Goal: Task Accomplishment & Management: Manage account settings

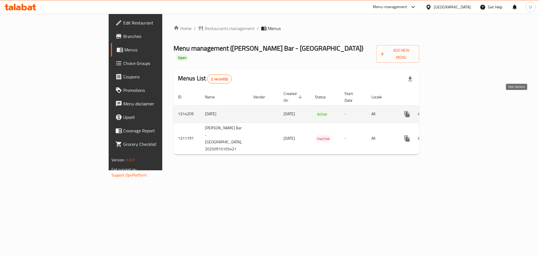
click at [451, 111] on icon "enhanced table" at bounding box center [447, 114] width 7 height 7
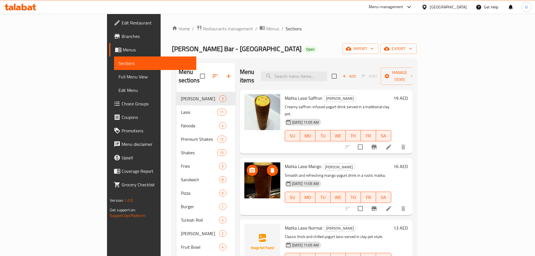
click at [244, 170] on img at bounding box center [262, 180] width 36 height 36
click at [249, 167] on icon "upload picture" at bounding box center [252, 170] width 7 height 7
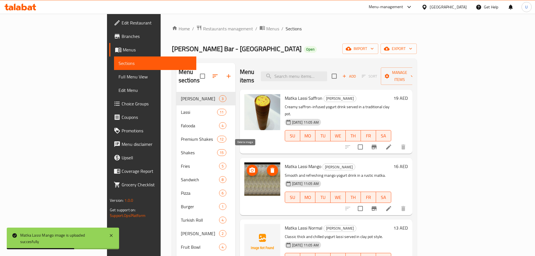
click at [269, 167] on icon "delete image" at bounding box center [272, 170] width 7 height 7
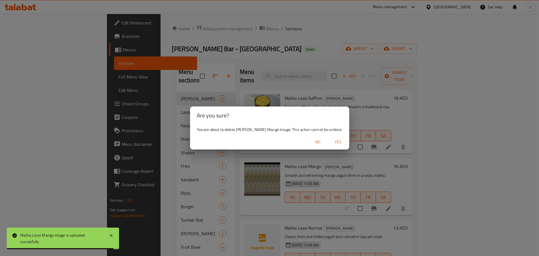
click at [332, 141] on span "Yes" at bounding box center [338, 141] width 13 height 7
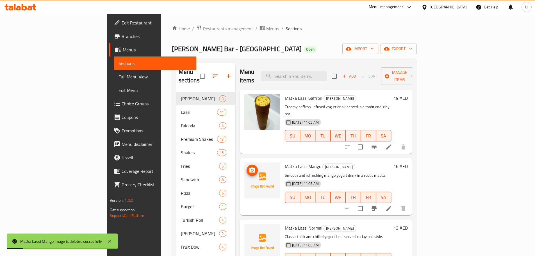
click at [251, 169] on circle "upload picture" at bounding box center [252, 170] width 2 height 2
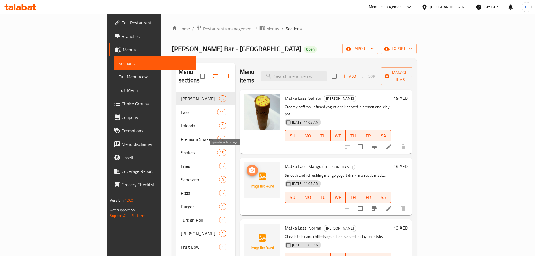
click at [249, 167] on icon "upload picture" at bounding box center [252, 170] width 7 height 7
click at [249, 167] on icon "upload picture" at bounding box center [252, 169] width 6 height 5
click at [266, 29] on span "Menus" at bounding box center [272, 28] width 13 height 7
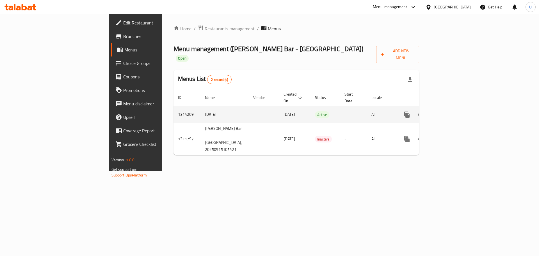
click at [450, 112] on icon "enhanced table" at bounding box center [447, 114] width 5 height 5
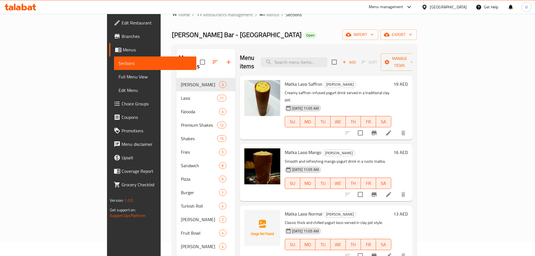
scroll to position [14, 0]
click at [247, 85] on span "upload picture" at bounding box center [252, 88] width 11 height 7
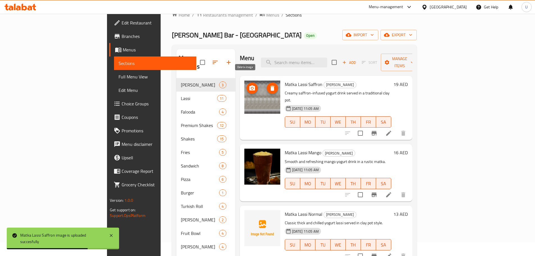
click at [267, 83] on button "delete image" at bounding box center [272, 88] width 11 height 11
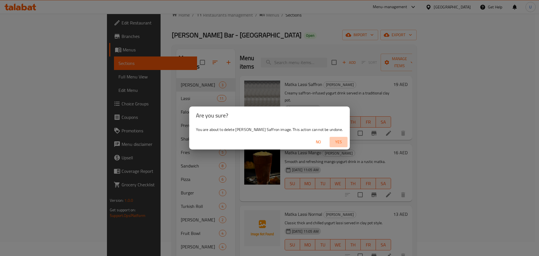
click at [333, 139] on span "Yes" at bounding box center [338, 141] width 13 height 7
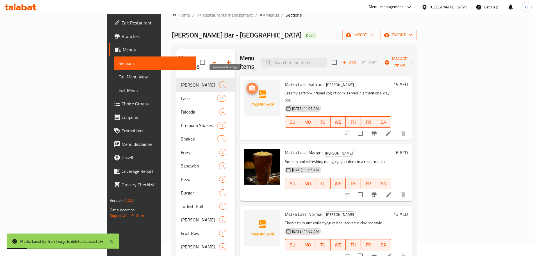
click at [247, 85] on span "upload picture" at bounding box center [252, 88] width 11 height 7
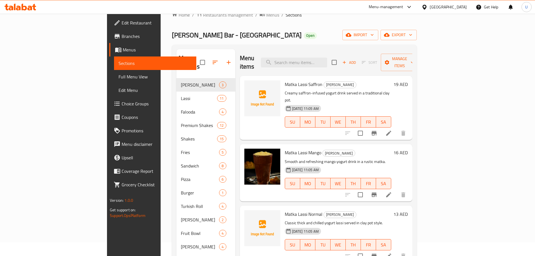
scroll to position [0, 0]
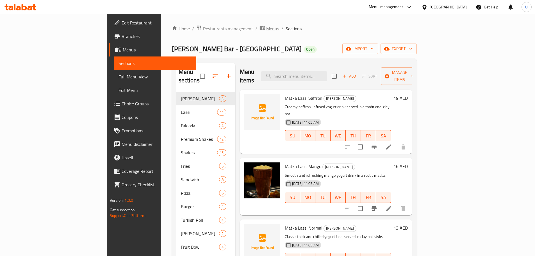
click at [266, 28] on span "Menus" at bounding box center [272, 28] width 13 height 7
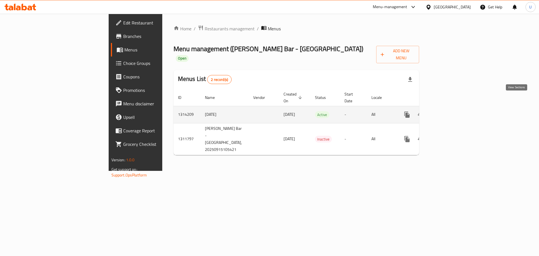
click at [451, 111] on icon "enhanced table" at bounding box center [447, 114] width 7 height 7
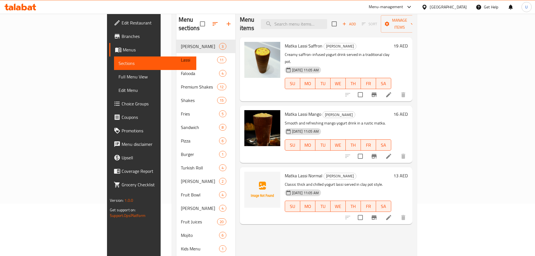
scroll to position [53, 0]
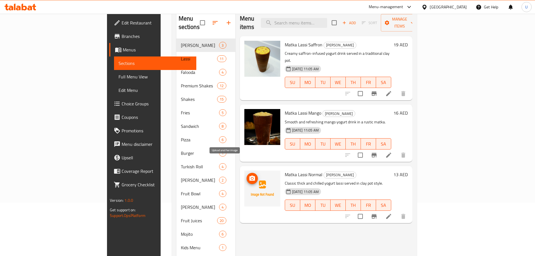
click at [249, 175] on icon "upload picture" at bounding box center [252, 178] width 7 height 7
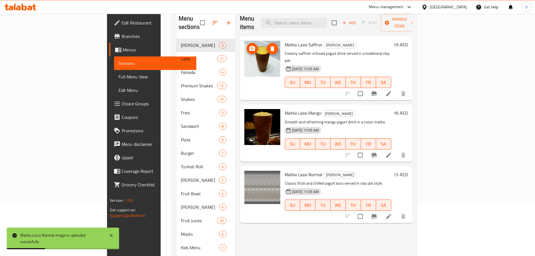
scroll to position [0, 0]
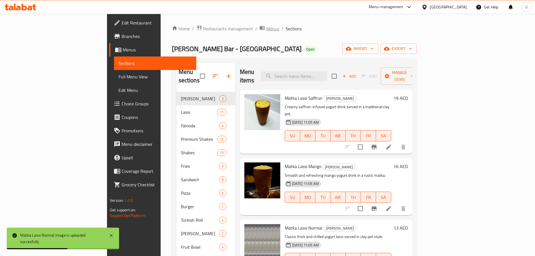
click at [266, 26] on span "Menus" at bounding box center [272, 28] width 13 height 7
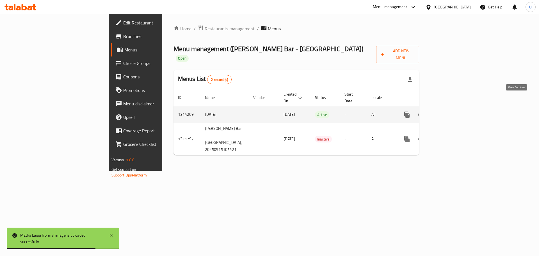
click at [451, 111] on icon "enhanced table" at bounding box center [447, 114] width 7 height 7
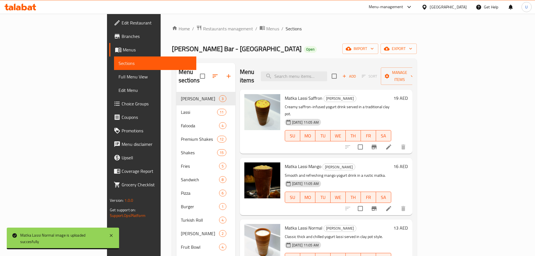
scroll to position [61, 0]
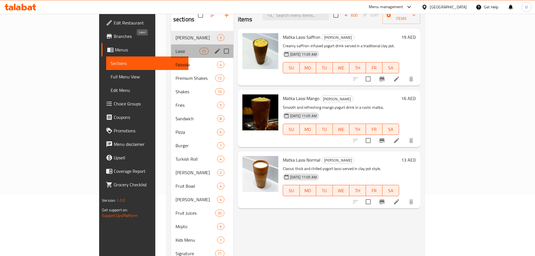
click at [176, 48] on span "Lassi" at bounding box center [188, 51] width 24 height 7
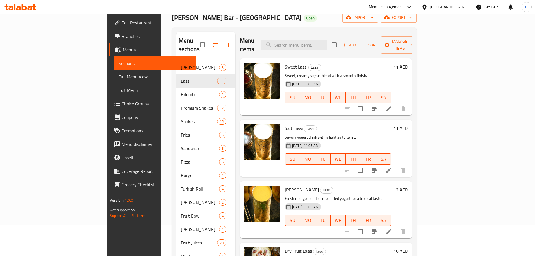
scroll to position [31, 0]
click at [249, 68] on icon "upload picture" at bounding box center [252, 71] width 7 height 7
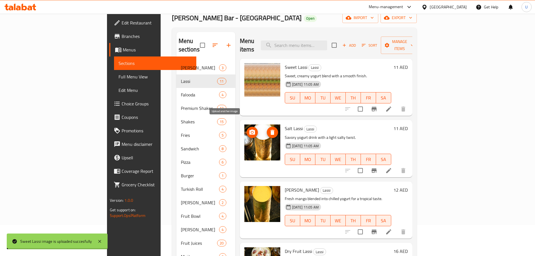
click at [249, 130] on icon "upload picture" at bounding box center [252, 132] width 6 height 5
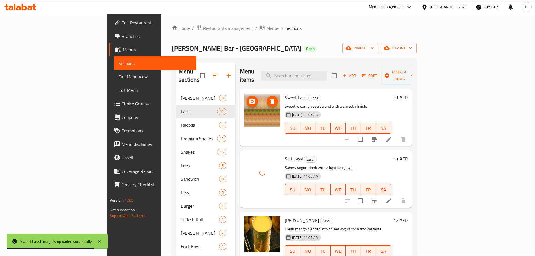
scroll to position [0, 0]
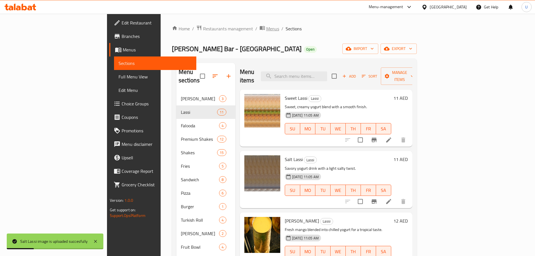
click at [266, 30] on span "Menus" at bounding box center [272, 28] width 13 height 7
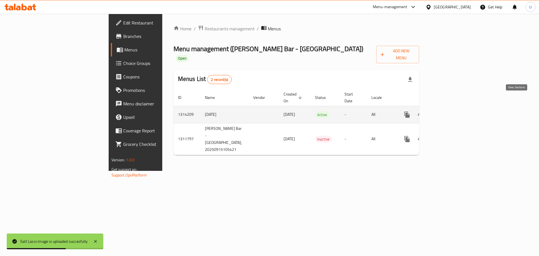
click at [455, 108] on link "enhanced table" at bounding box center [447, 114] width 13 height 13
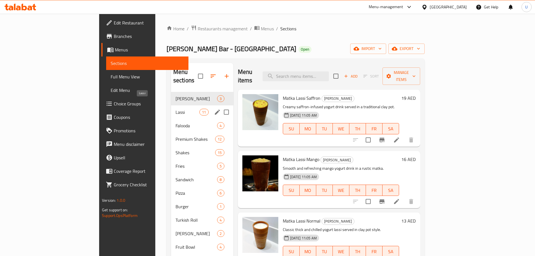
click at [176, 109] on span "Lassi" at bounding box center [188, 112] width 24 height 7
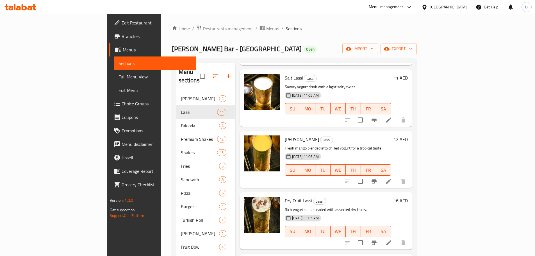
scroll to position [82, 0]
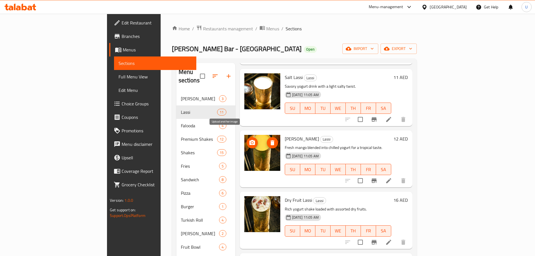
click at [249, 140] on icon "upload picture" at bounding box center [252, 142] width 6 height 5
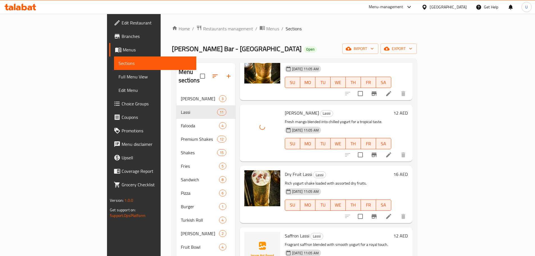
scroll to position [109, 0]
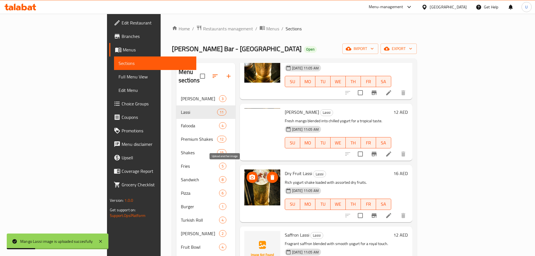
click at [249, 174] on icon "upload picture" at bounding box center [252, 176] width 6 height 5
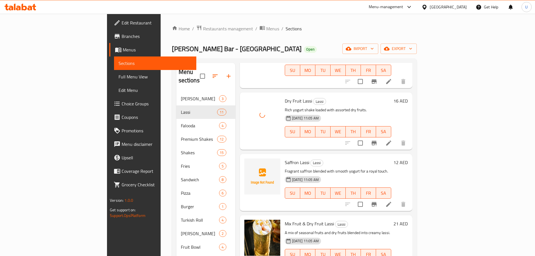
scroll to position [181, 0]
click at [249, 163] on icon "upload picture" at bounding box center [252, 166] width 7 height 7
click at [172, 46] on span "[PERSON_NAME] Bar - [GEOGRAPHIC_DATA]" at bounding box center [237, 48] width 130 height 13
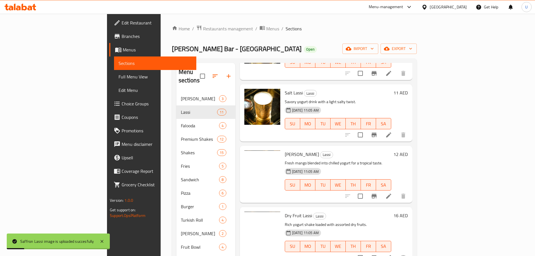
scroll to position [55, 0]
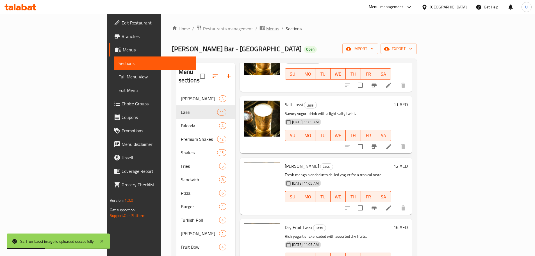
click at [266, 31] on span "Menus" at bounding box center [272, 28] width 13 height 7
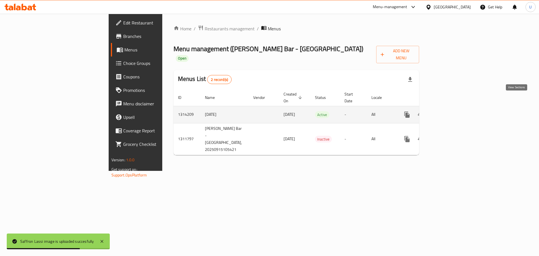
click at [450, 112] on icon "enhanced table" at bounding box center [447, 114] width 5 height 5
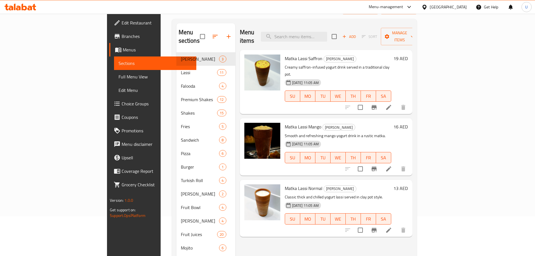
scroll to position [34, 0]
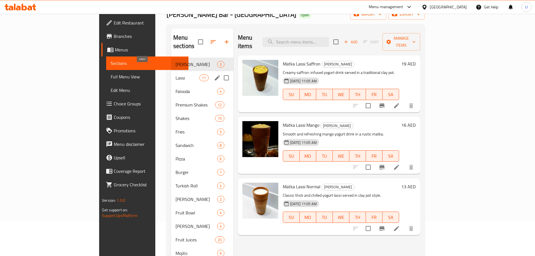
click at [176, 74] on span "Lassi" at bounding box center [188, 77] width 24 height 7
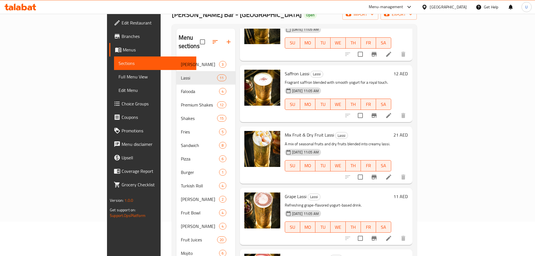
scroll to position [237, 0]
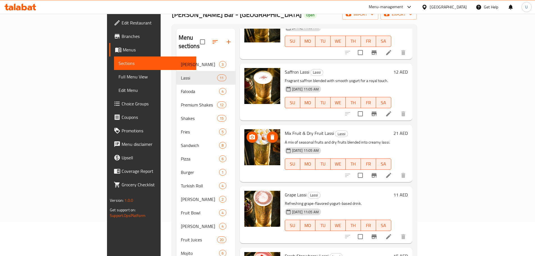
click at [249, 134] on icon "upload picture" at bounding box center [252, 137] width 7 height 7
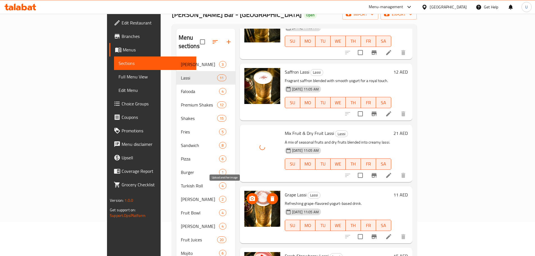
click at [249, 195] on icon "upload picture" at bounding box center [252, 198] width 7 height 7
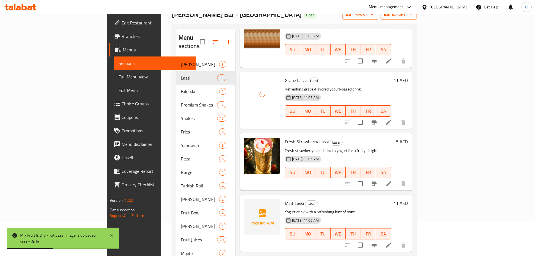
scroll to position [353, 0]
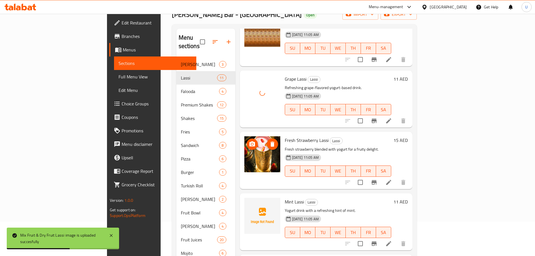
click at [249, 141] on icon "upload picture" at bounding box center [252, 143] width 6 height 5
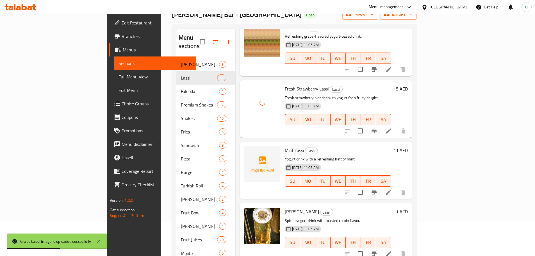
scroll to position [405, 0]
click at [249, 151] on icon "upload picture" at bounding box center [252, 153] width 6 height 5
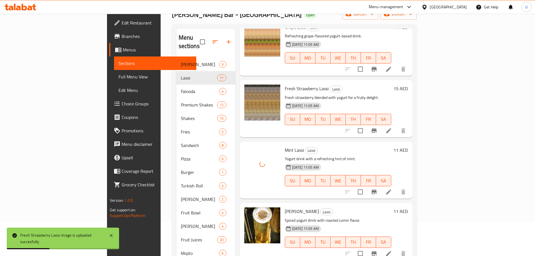
scroll to position [433, 0]
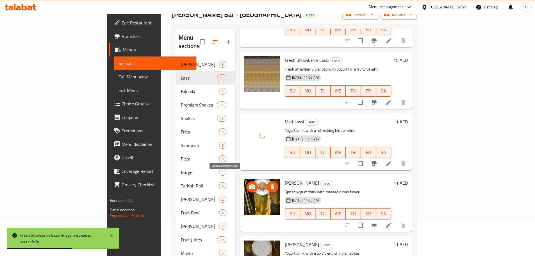
click at [249, 183] on icon "upload picture" at bounding box center [252, 186] width 7 height 7
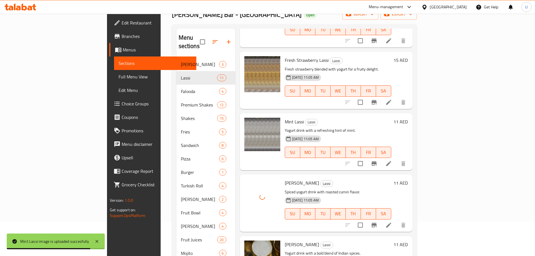
scroll to position [79, 0]
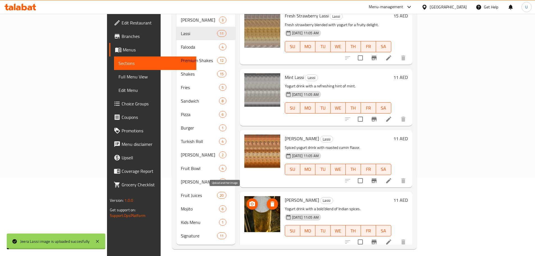
click at [249, 201] on icon "upload picture" at bounding box center [252, 204] width 7 height 7
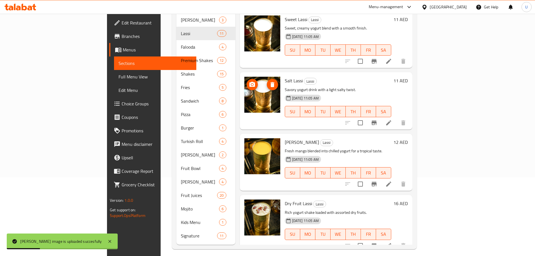
scroll to position [0, 0]
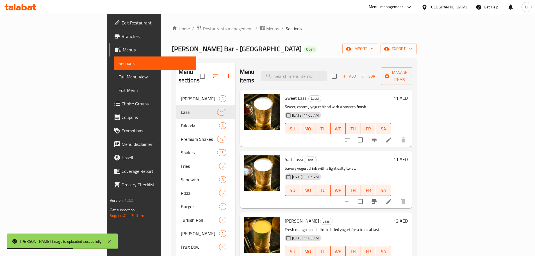
click at [266, 31] on span "Menus" at bounding box center [272, 28] width 13 height 7
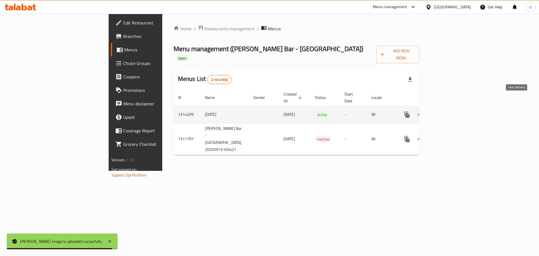
click at [451, 111] on icon "enhanced table" at bounding box center [447, 114] width 7 height 7
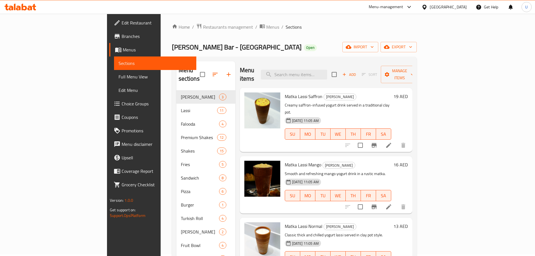
scroll to position [1, 0]
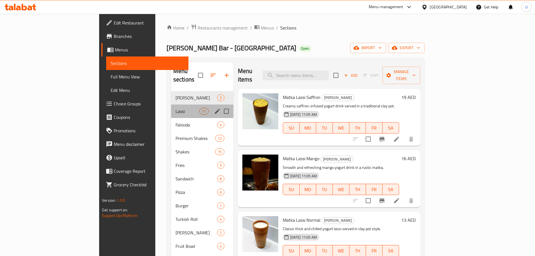
click at [171, 106] on div "Lassi 11" at bounding box center [202, 111] width 62 height 13
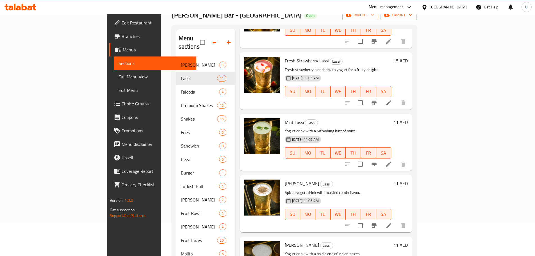
scroll to position [33, 0]
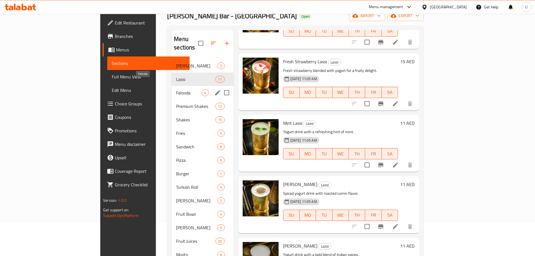
click at [176, 89] on span "Falooda" at bounding box center [189, 92] width 26 height 7
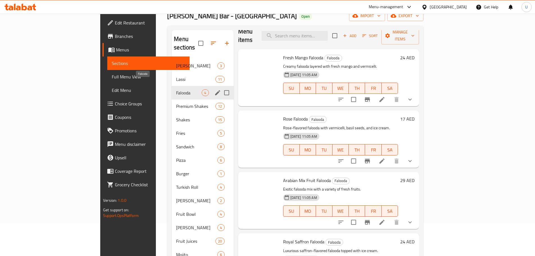
scroll to position [4, 0]
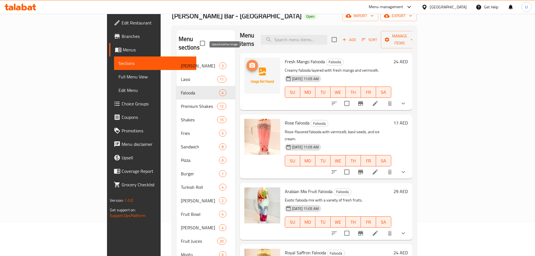
click at [249, 63] on icon "upload picture" at bounding box center [252, 65] width 6 height 5
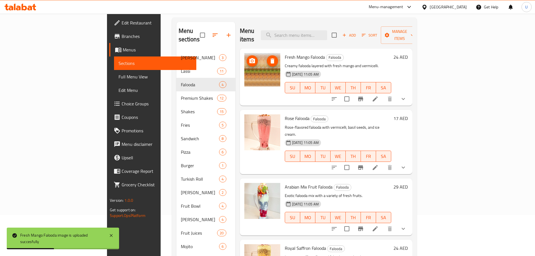
scroll to position [0, 0]
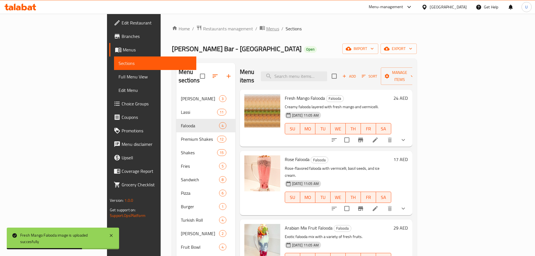
click at [266, 31] on span "Menus" at bounding box center [272, 28] width 13 height 7
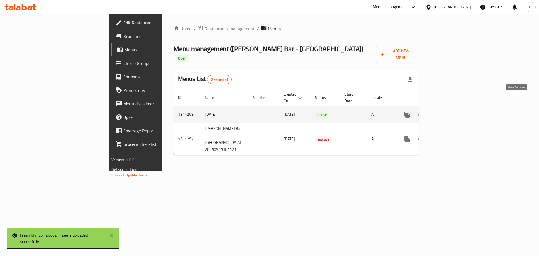
click at [450, 112] on icon "enhanced table" at bounding box center [447, 114] width 5 height 5
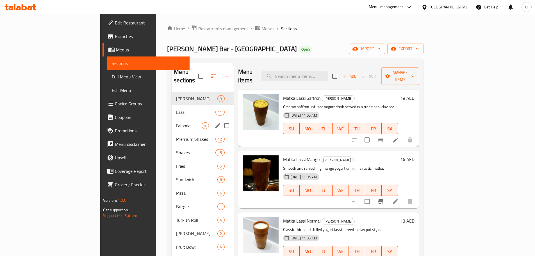
click at [172, 119] on div "Falooda 4" at bounding box center [203, 125] width 62 height 13
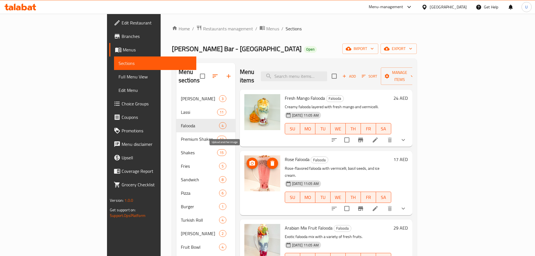
click at [249, 160] on icon "upload picture" at bounding box center [252, 163] width 7 height 7
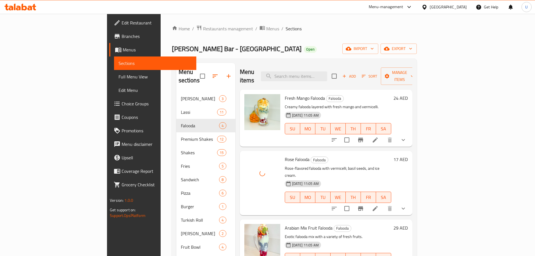
scroll to position [4, 0]
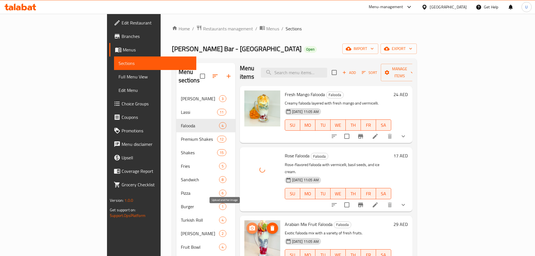
click at [251, 227] on circle "upload picture" at bounding box center [252, 228] width 2 height 2
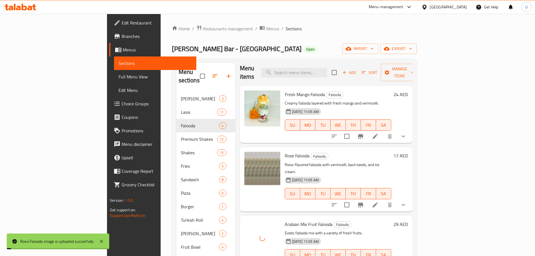
scroll to position [79, 0]
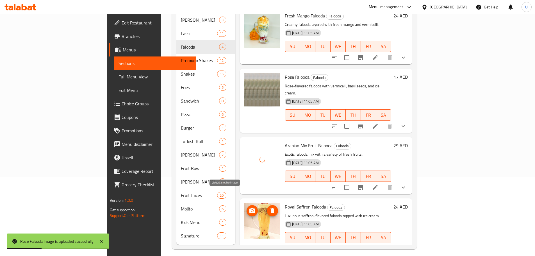
click at [249, 208] on icon "upload picture" at bounding box center [252, 210] width 6 height 5
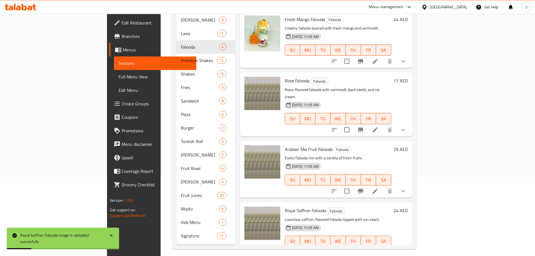
scroll to position [0, 0]
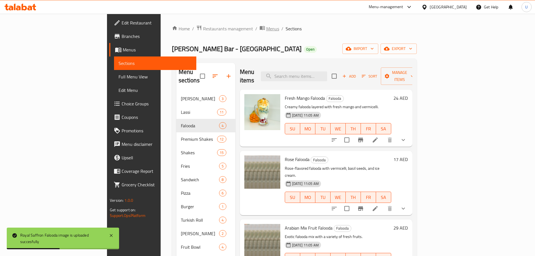
click at [266, 28] on span "Menus" at bounding box center [272, 28] width 13 height 7
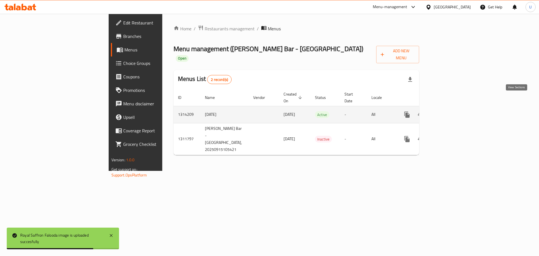
click at [451, 111] on icon "enhanced table" at bounding box center [447, 114] width 7 height 7
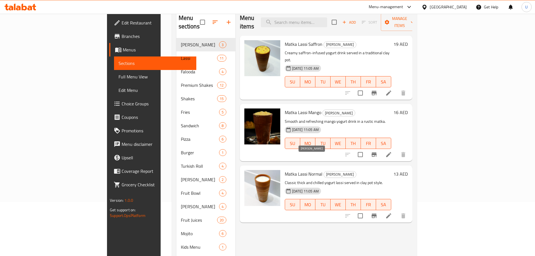
scroll to position [58, 0]
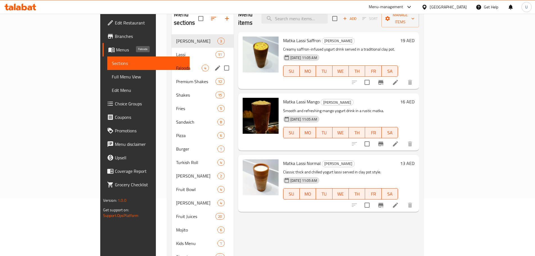
click at [176, 65] on span "Falooda" at bounding box center [189, 68] width 26 height 7
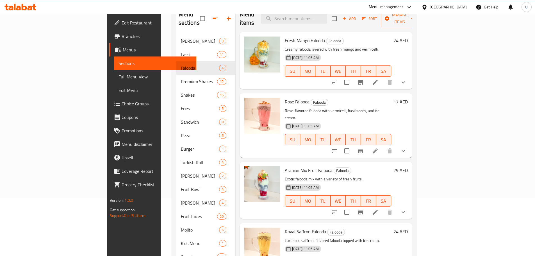
scroll to position [4, 0]
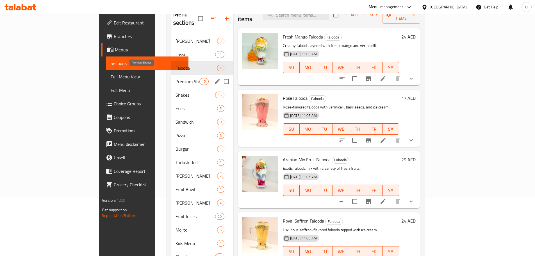
click at [176, 78] on span "Premium Shakes" at bounding box center [188, 81] width 24 height 7
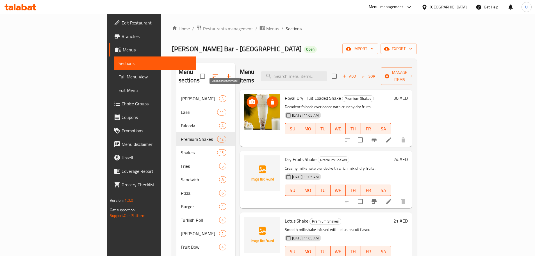
click at [251, 101] on circle "upload picture" at bounding box center [252, 102] width 2 height 2
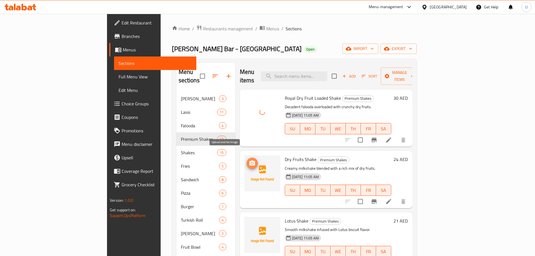
click at [249, 160] on icon "upload picture" at bounding box center [252, 162] width 6 height 5
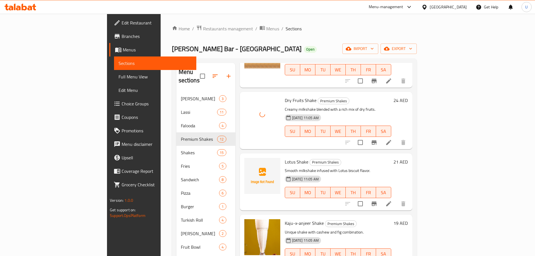
scroll to position [59, 0]
click at [247, 162] on span "upload picture" at bounding box center [252, 165] width 11 height 7
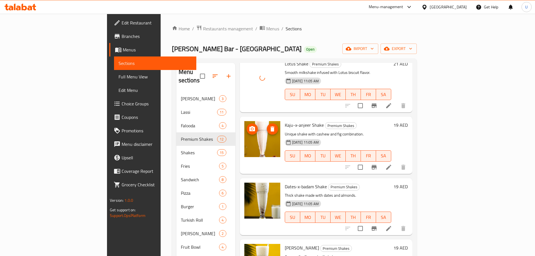
scroll to position [158, 0]
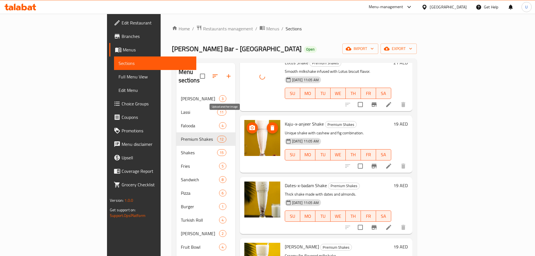
click at [249, 125] on icon "upload picture" at bounding box center [252, 127] width 6 height 5
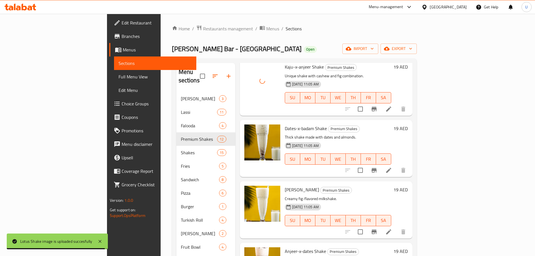
scroll to position [215, 0]
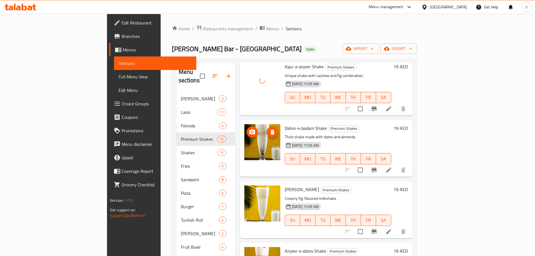
click at [249, 129] on icon "upload picture" at bounding box center [252, 131] width 6 height 5
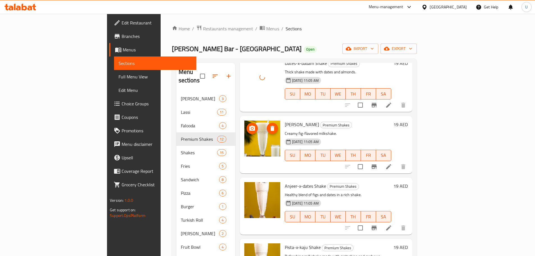
scroll to position [281, 0]
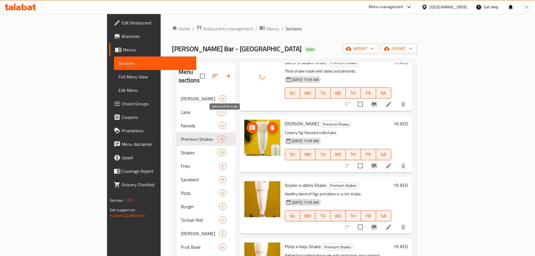
click at [249, 125] on icon "upload picture" at bounding box center [252, 127] width 6 height 5
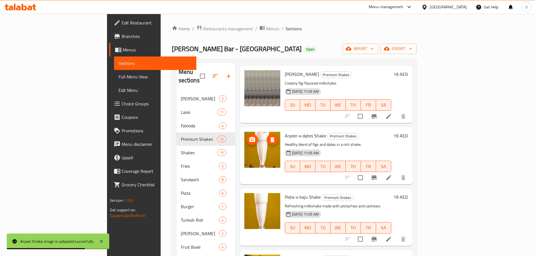
scroll to position [331, 0]
click at [249, 137] on icon "upload picture" at bounding box center [252, 139] width 6 height 5
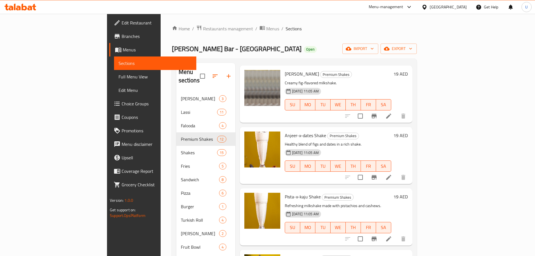
scroll to position [400, 0]
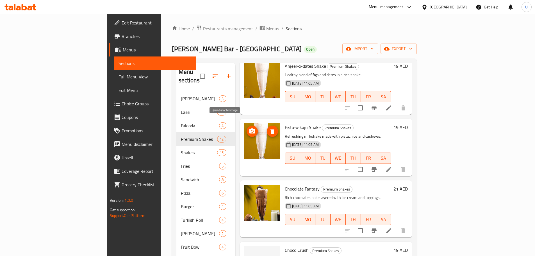
click at [249, 128] on icon "upload picture" at bounding box center [252, 130] width 6 height 5
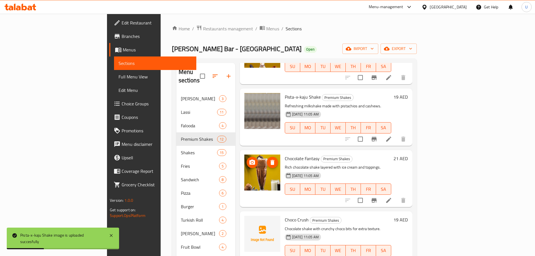
scroll to position [494, 0]
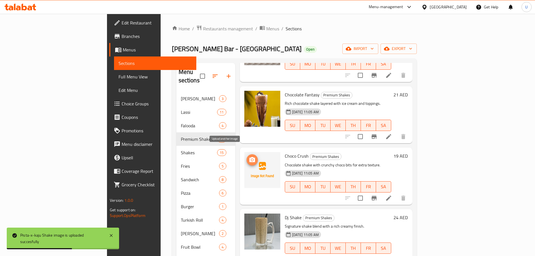
click at [249, 157] on icon "upload picture" at bounding box center [252, 159] width 6 height 5
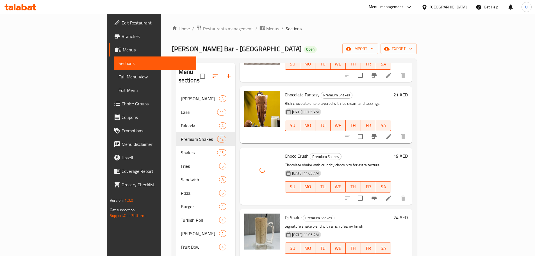
scroll to position [79, 0]
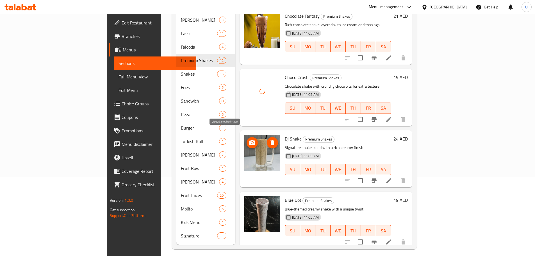
click at [249, 140] on icon "upload picture" at bounding box center [252, 142] width 6 height 5
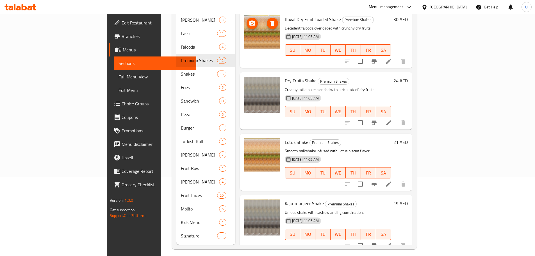
scroll to position [0, 0]
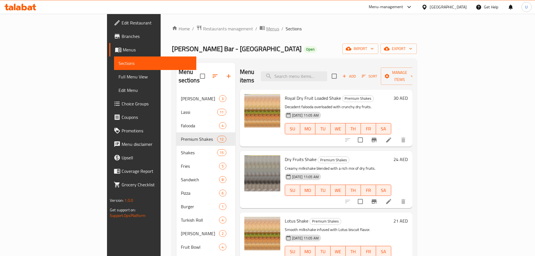
click at [266, 29] on span "Menus" at bounding box center [272, 28] width 13 height 7
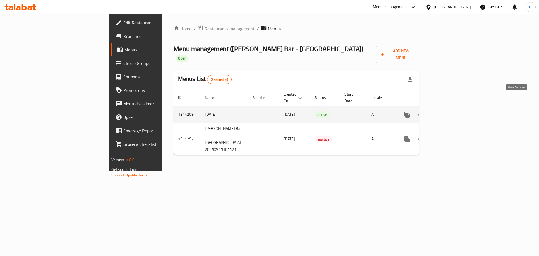
click at [455, 108] on link "enhanced table" at bounding box center [447, 114] width 13 height 13
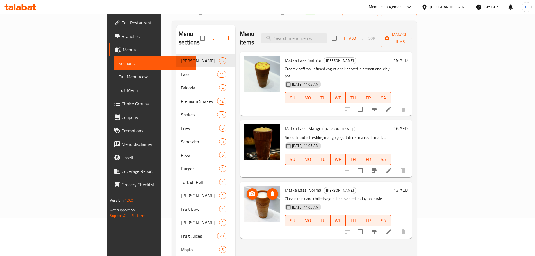
scroll to position [36, 0]
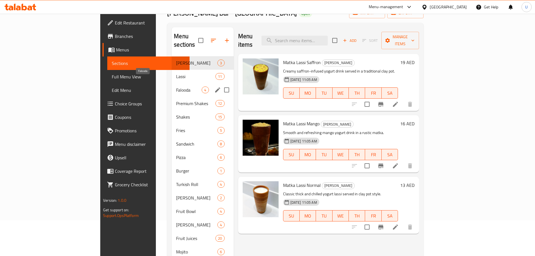
click at [176, 87] on span "Falooda" at bounding box center [189, 90] width 26 height 7
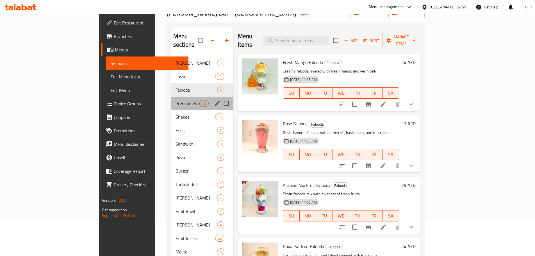
click at [171, 100] on div "Premium Shakes 12" at bounding box center [202, 103] width 62 height 13
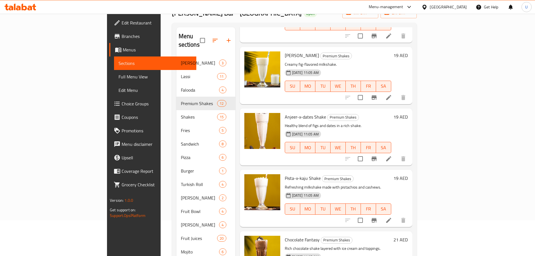
scroll to position [314, 0]
click at [249, 118] on icon "upload picture" at bounding box center [252, 120] width 6 height 5
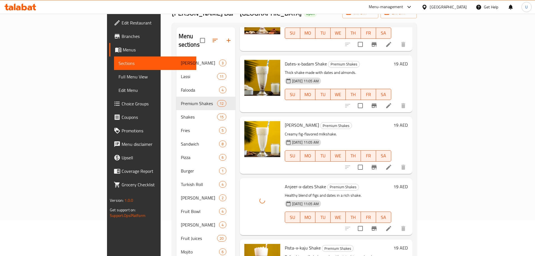
scroll to position [243, 0]
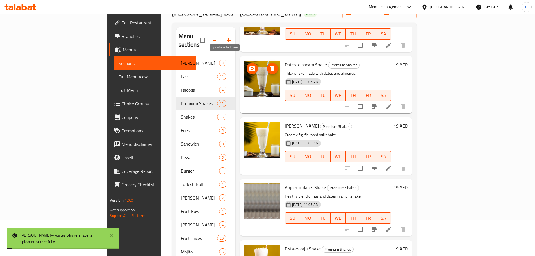
click at [249, 65] on icon "upload picture" at bounding box center [252, 68] width 7 height 7
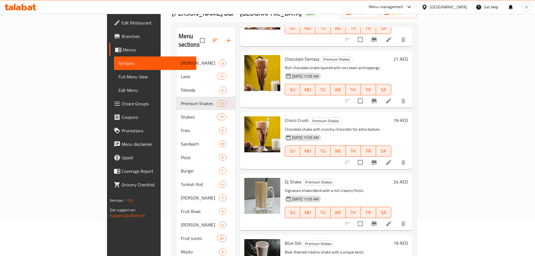
scroll to position [79, 0]
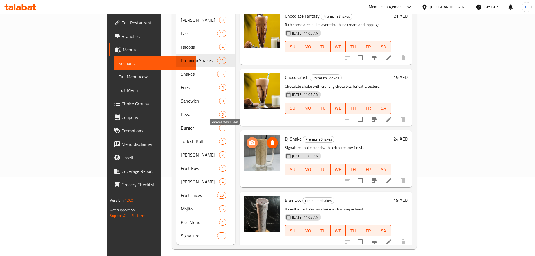
click at [249, 140] on icon "upload picture" at bounding box center [252, 142] width 6 height 5
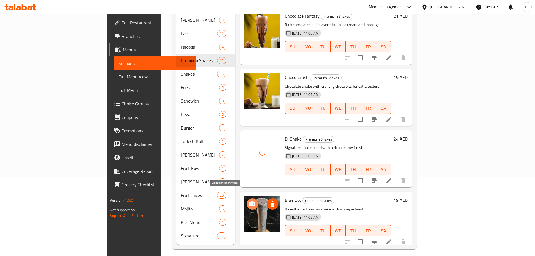
click at [249, 201] on icon "upload picture" at bounding box center [252, 203] width 6 height 5
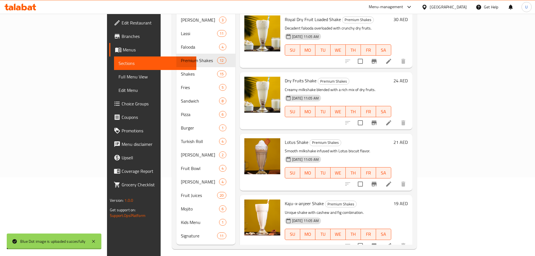
scroll to position [0, 0]
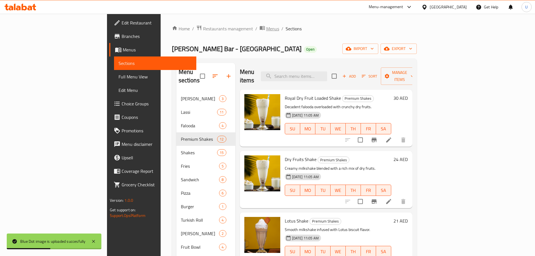
click at [266, 25] on span "Menus" at bounding box center [272, 28] width 13 height 7
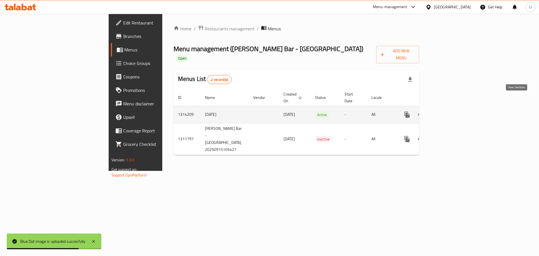
click at [451, 111] on icon "enhanced table" at bounding box center [447, 114] width 7 height 7
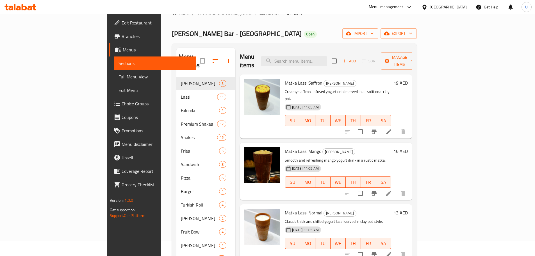
scroll to position [15, 0]
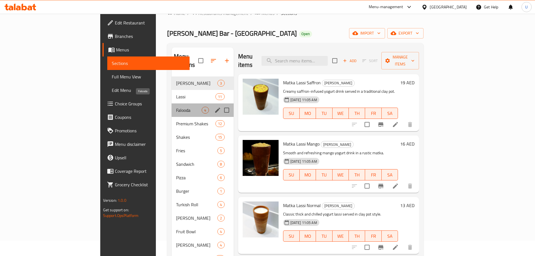
click at [176, 107] on span "Falooda" at bounding box center [189, 110] width 26 height 7
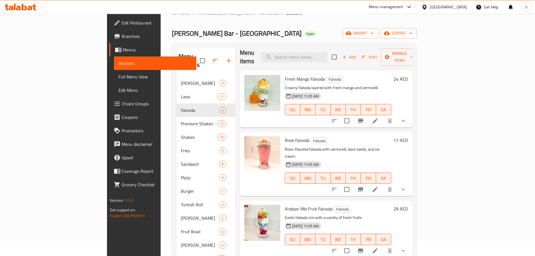
scroll to position [79, 0]
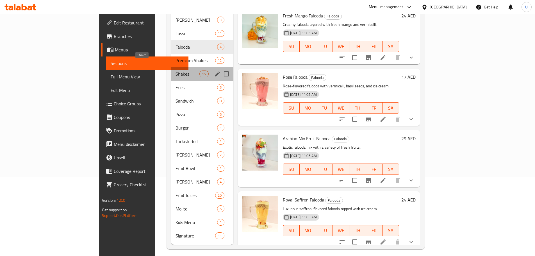
click at [176, 71] on span "Shakes" at bounding box center [188, 74] width 24 height 7
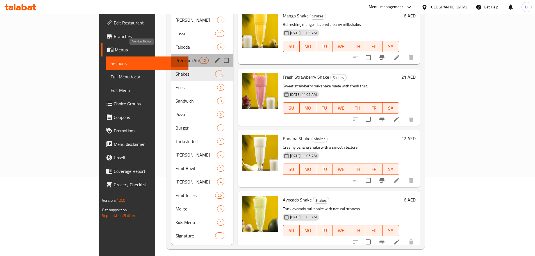
click at [176, 57] on span "Premium Shakes" at bounding box center [188, 60] width 24 height 7
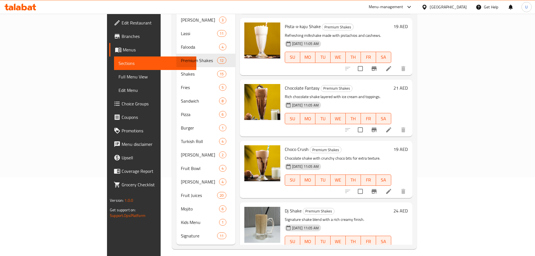
scroll to position [494, 0]
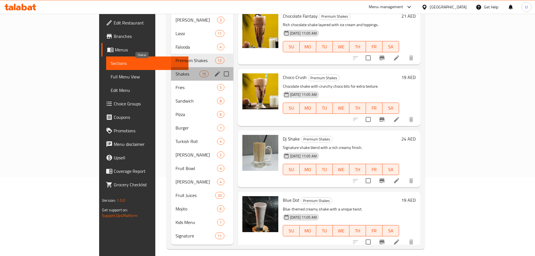
click at [176, 71] on span "Shakes" at bounding box center [188, 74] width 24 height 7
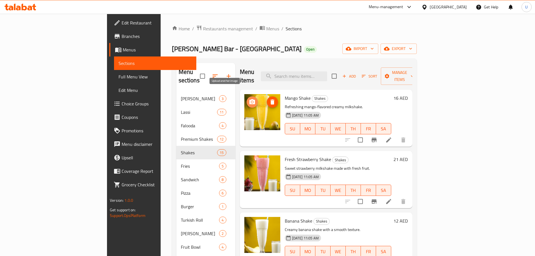
click at [249, 99] on icon "upload picture" at bounding box center [252, 102] width 7 height 7
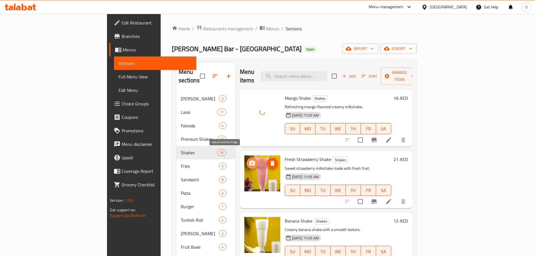
click at [249, 160] on icon "upload picture" at bounding box center [252, 162] width 6 height 5
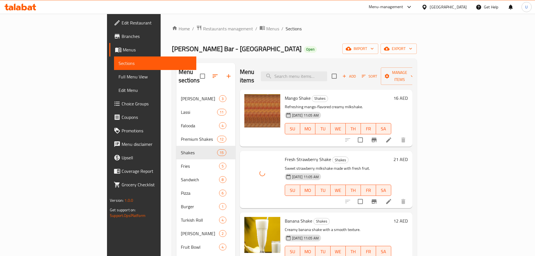
scroll to position [56, 0]
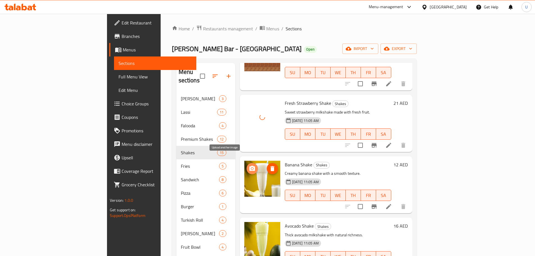
click at [249, 165] on icon "upload picture" at bounding box center [252, 168] width 7 height 7
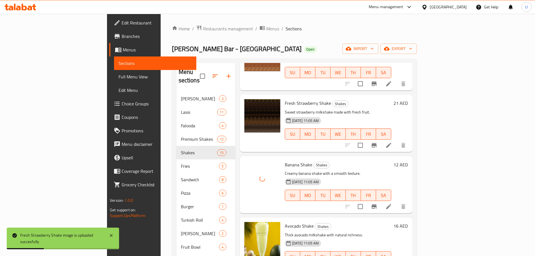
scroll to position [124, 0]
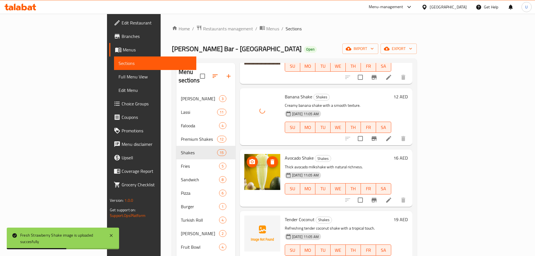
click at [249, 159] on icon "upload picture" at bounding box center [252, 161] width 6 height 5
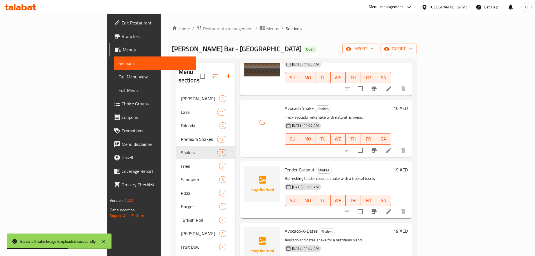
scroll to position [206, 0]
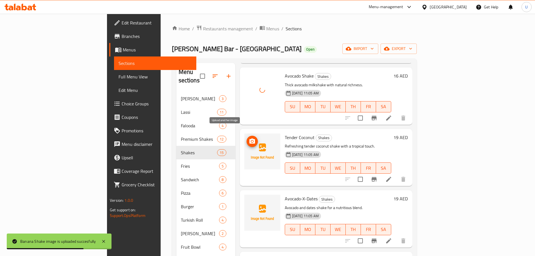
click at [251, 140] on circle "upload picture" at bounding box center [252, 141] width 2 height 2
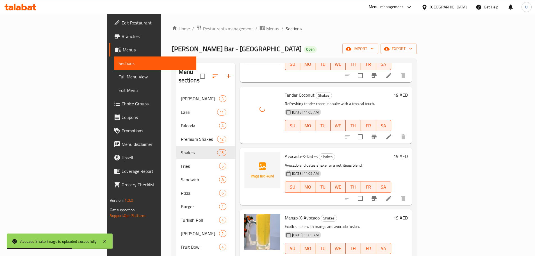
scroll to position [249, 0]
click at [249, 157] on icon "upload picture" at bounding box center [252, 159] width 6 height 5
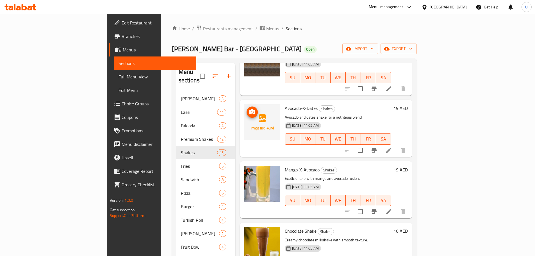
scroll to position [297, 0]
click at [247, 170] on span "upload picture" at bounding box center [252, 173] width 11 height 7
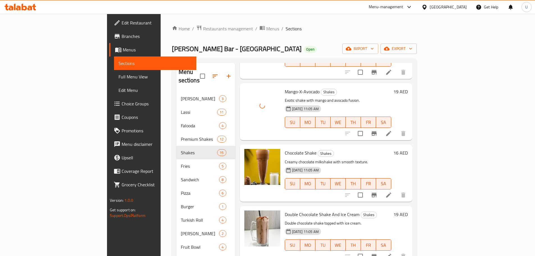
scroll to position [376, 0]
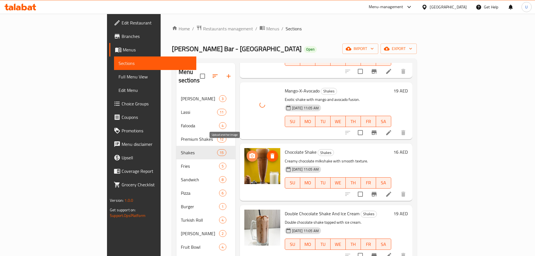
click at [249, 153] on icon "upload picture" at bounding box center [252, 155] width 6 height 5
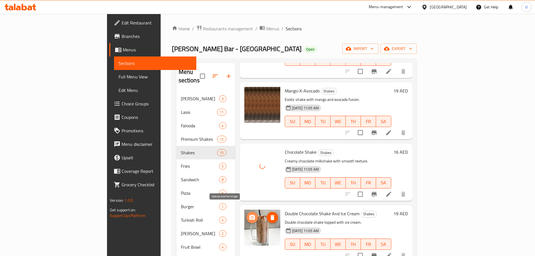
click at [249, 215] on icon "upload picture" at bounding box center [252, 217] width 6 height 5
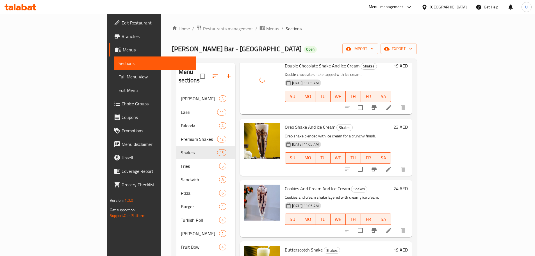
scroll to position [524, 0]
click at [247, 127] on span "upload picture" at bounding box center [252, 130] width 11 height 7
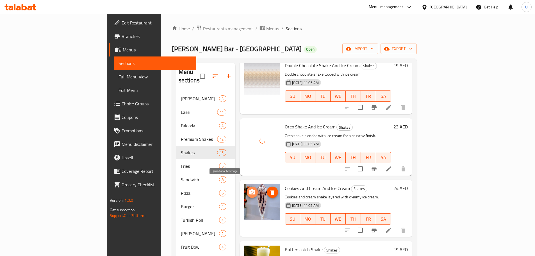
click at [249, 189] on icon "upload picture" at bounding box center [252, 191] width 6 height 5
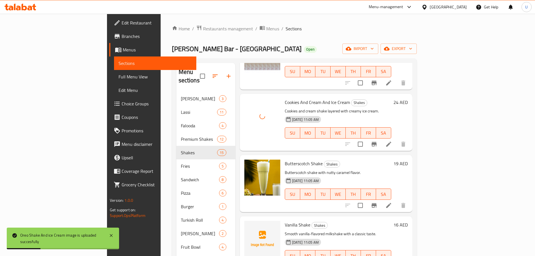
scroll to position [610, 0]
click at [249, 163] on icon "upload picture" at bounding box center [252, 166] width 7 height 7
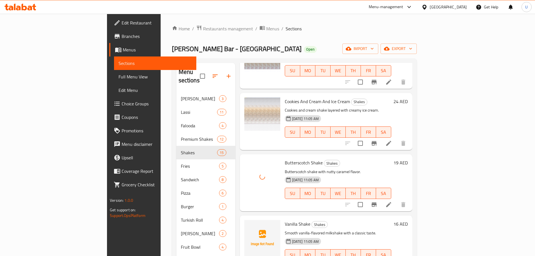
scroll to position [679, 0]
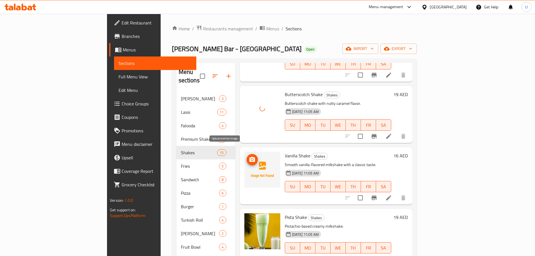
click at [249, 156] on icon "upload picture" at bounding box center [252, 159] width 7 height 7
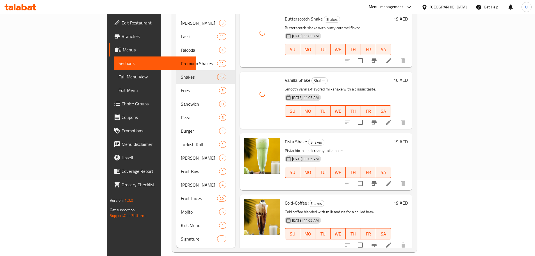
scroll to position [79, 0]
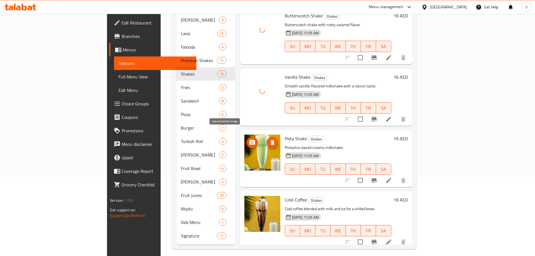
click at [249, 140] on icon "upload picture" at bounding box center [252, 142] width 6 height 5
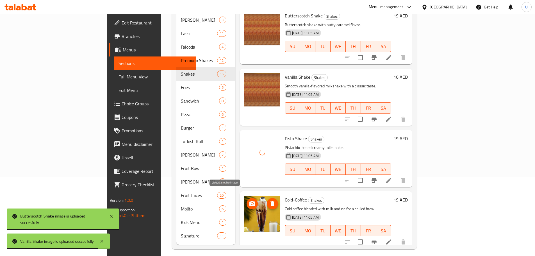
click at [249, 200] on icon "upload picture" at bounding box center [252, 203] width 7 height 7
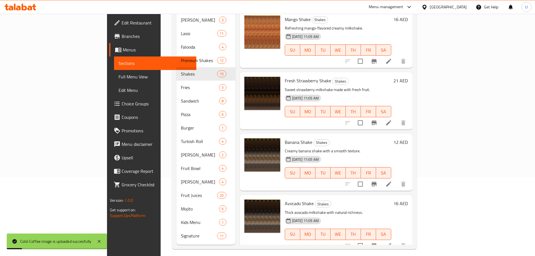
scroll to position [0, 0]
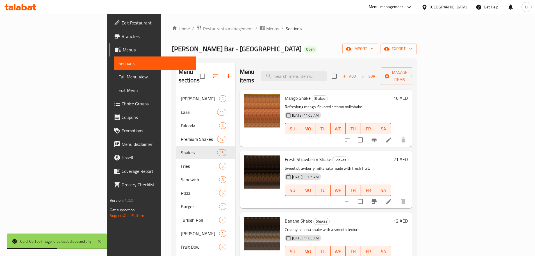
click at [266, 28] on span "Menus" at bounding box center [272, 28] width 13 height 7
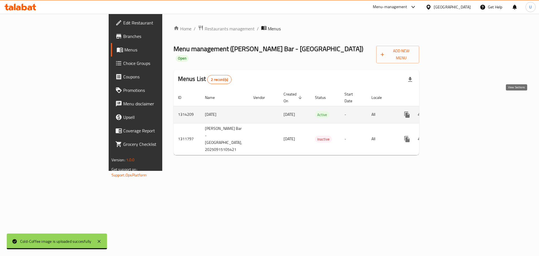
click at [451, 111] on icon "enhanced table" at bounding box center [447, 114] width 7 height 7
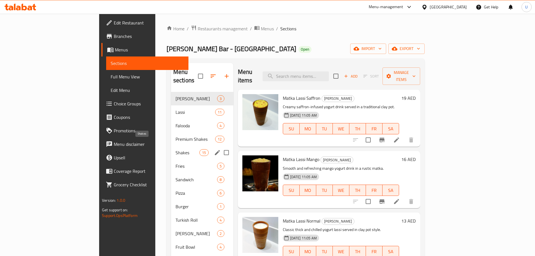
click at [176, 149] on span "Shakes" at bounding box center [188, 152] width 24 height 7
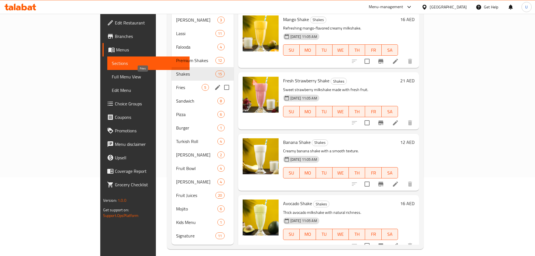
click at [176, 84] on span "Fries" at bounding box center [189, 87] width 26 height 7
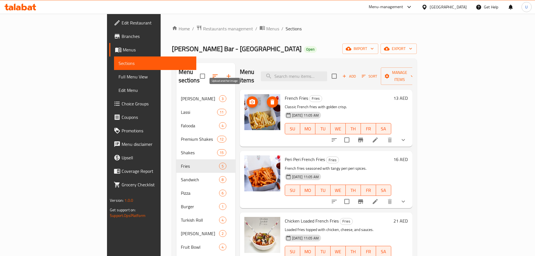
click at [249, 99] on icon "upload picture" at bounding box center [252, 102] width 7 height 7
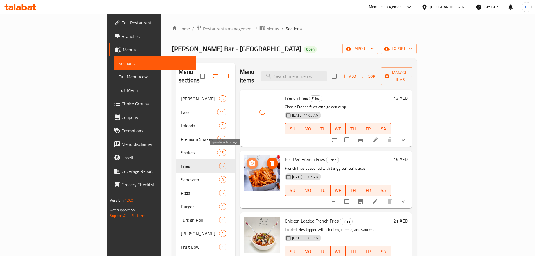
click at [249, 160] on icon "upload picture" at bounding box center [252, 162] width 6 height 5
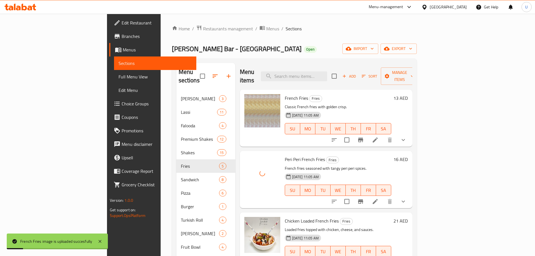
scroll to position [65, 0]
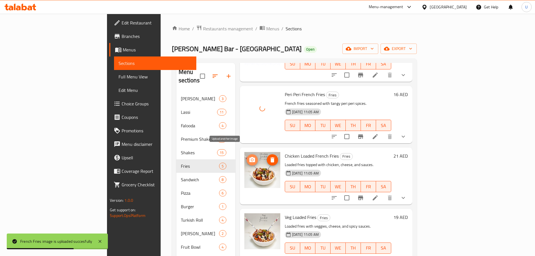
click at [249, 157] on icon "upload picture" at bounding box center [252, 159] width 6 height 5
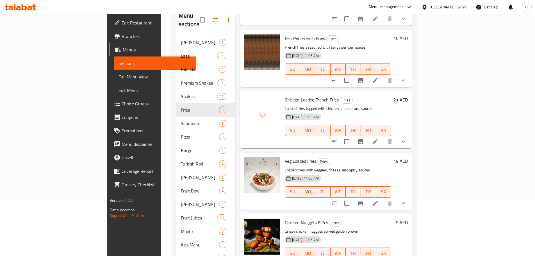
scroll to position [79, 0]
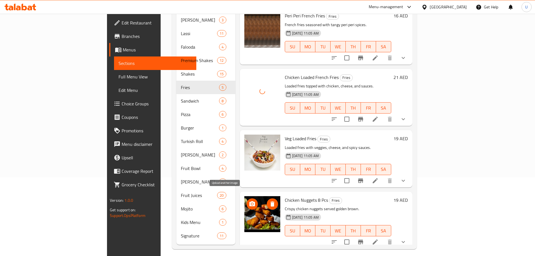
click at [249, 201] on icon "upload picture" at bounding box center [252, 204] width 7 height 7
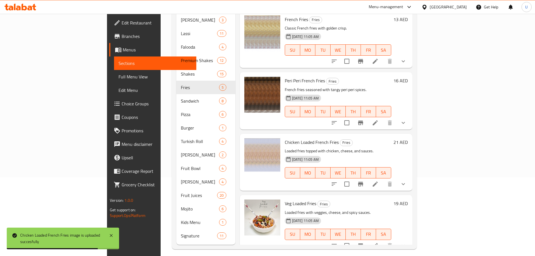
scroll to position [0, 0]
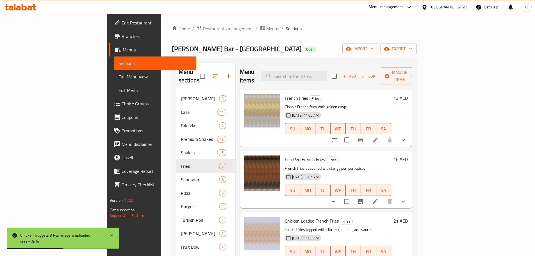
click at [266, 29] on span "Menus" at bounding box center [272, 28] width 13 height 7
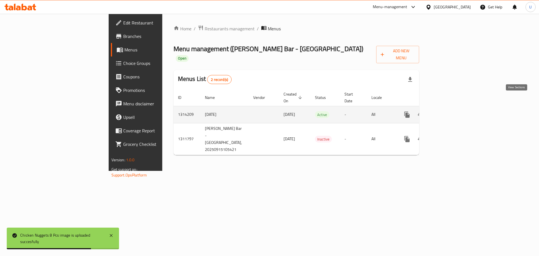
click at [451, 111] on icon "enhanced table" at bounding box center [447, 114] width 7 height 7
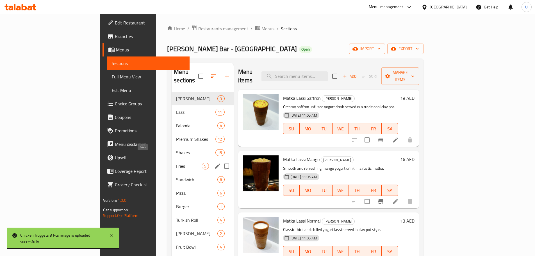
click at [176, 163] on span "Fries" at bounding box center [189, 166] width 26 height 7
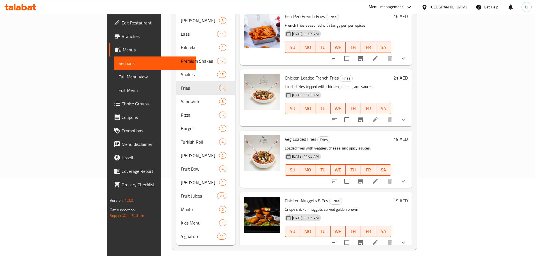
scroll to position [78, 0]
click at [249, 140] on icon "upload picture" at bounding box center [252, 142] width 6 height 5
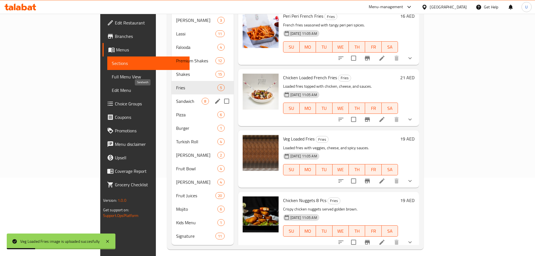
click at [176, 98] on span "Sandwich" at bounding box center [189, 101] width 26 height 7
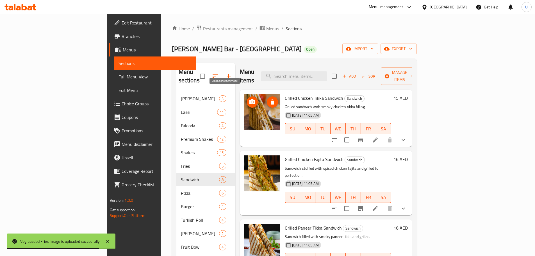
click at [249, 99] on icon "upload picture" at bounding box center [252, 101] width 6 height 5
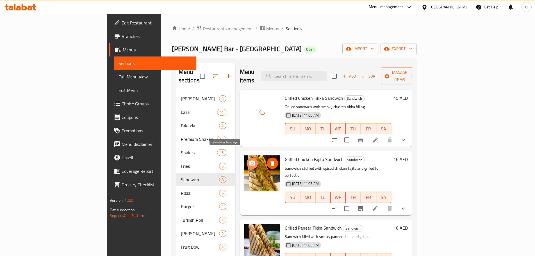
click at [249, 160] on icon "upload picture" at bounding box center [252, 162] width 6 height 5
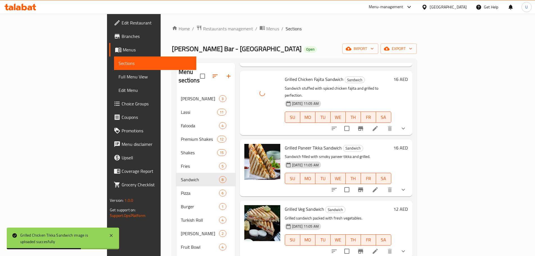
scroll to position [81, 0]
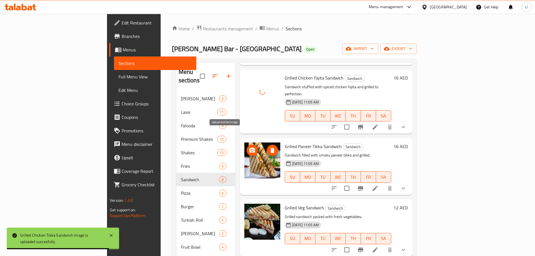
click at [249, 147] on icon "upload picture" at bounding box center [252, 149] width 6 height 5
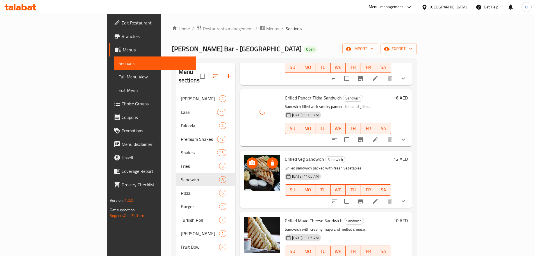
scroll to position [130, 0]
click at [249, 160] on icon "upload picture" at bounding box center [252, 162] width 6 height 5
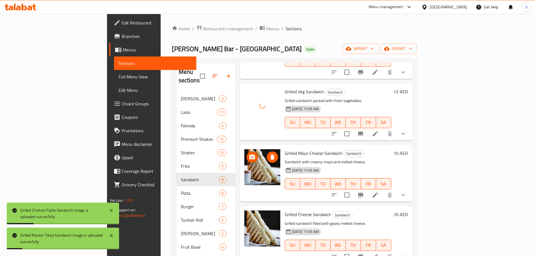
scroll to position [198, 0]
click at [249, 154] on icon "upload picture" at bounding box center [252, 156] width 6 height 5
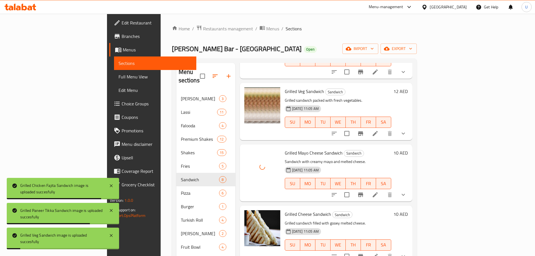
scroll to position [249, 0]
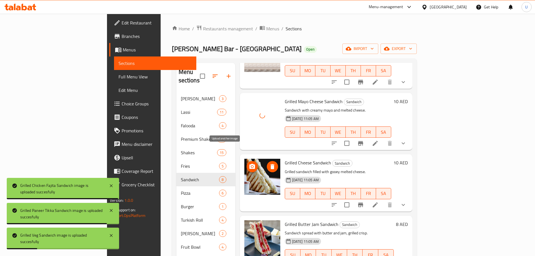
click at [249, 164] on icon "upload picture" at bounding box center [252, 166] width 6 height 5
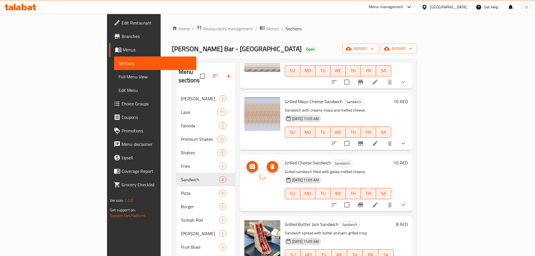
scroll to position [79, 0]
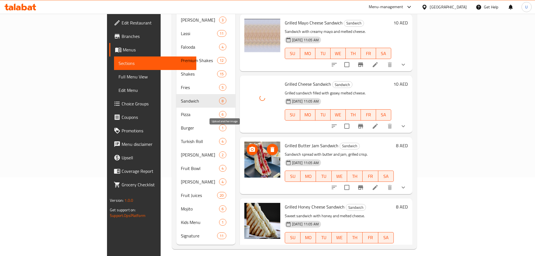
click at [249, 147] on icon "upload picture" at bounding box center [252, 149] width 6 height 5
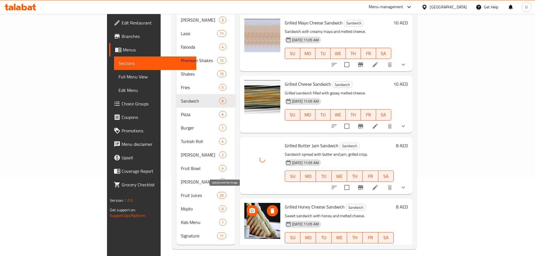
click at [249, 208] on icon "upload picture" at bounding box center [252, 210] width 6 height 5
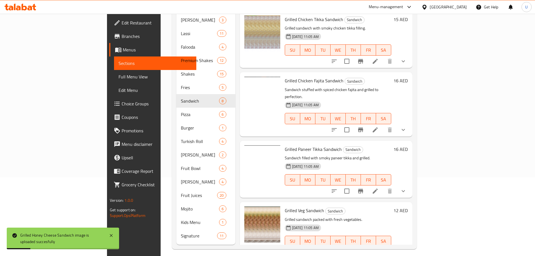
scroll to position [0, 0]
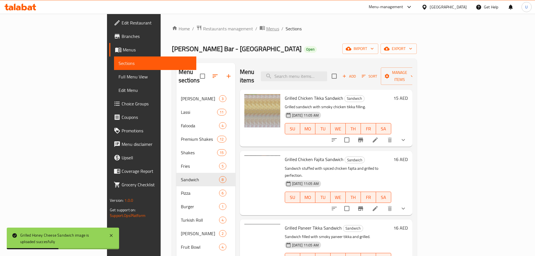
click at [266, 29] on span "Menus" at bounding box center [272, 28] width 13 height 7
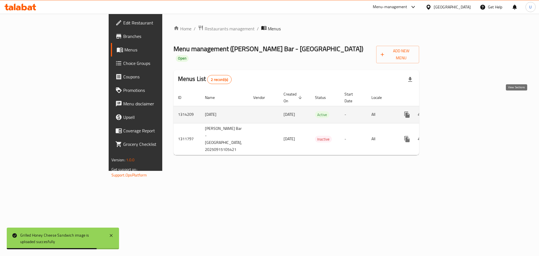
click at [451, 111] on icon "enhanced table" at bounding box center [447, 114] width 7 height 7
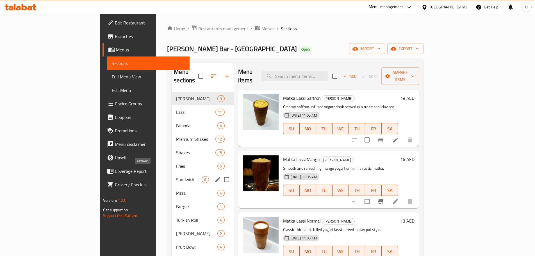
click at [176, 176] on span "Sandwich" at bounding box center [189, 179] width 26 height 7
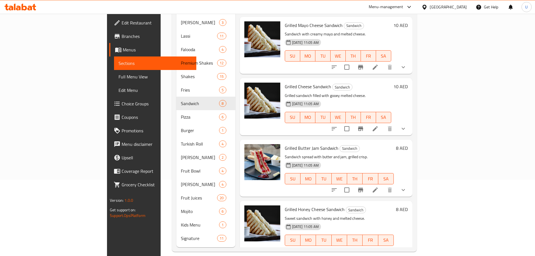
scroll to position [79, 0]
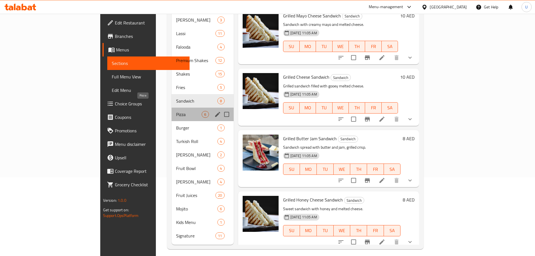
click at [176, 111] on span "Pizza" at bounding box center [189, 114] width 26 height 7
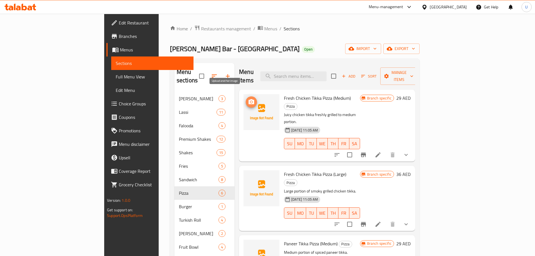
click at [246, 99] on span "upload picture" at bounding box center [251, 102] width 11 height 7
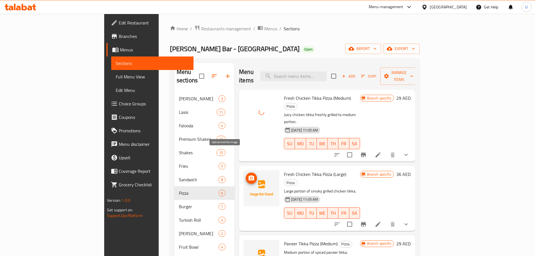
click at [248, 175] on icon "upload picture" at bounding box center [251, 178] width 7 height 7
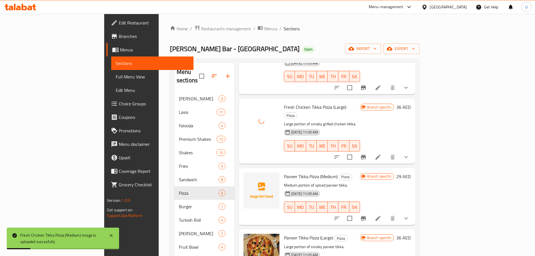
scroll to position [69, 0]
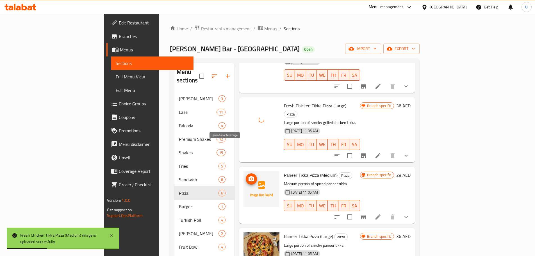
click at [248, 176] on icon "upload picture" at bounding box center [251, 179] width 7 height 7
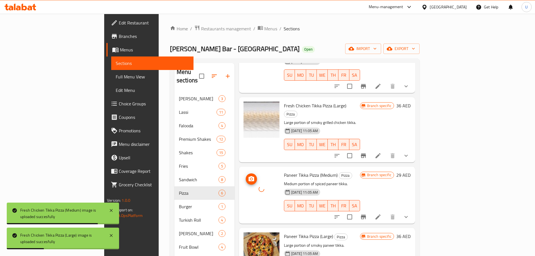
scroll to position [126, 0]
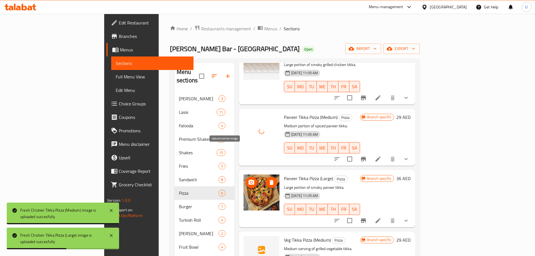
click at [249, 180] on icon "upload picture" at bounding box center [252, 182] width 6 height 5
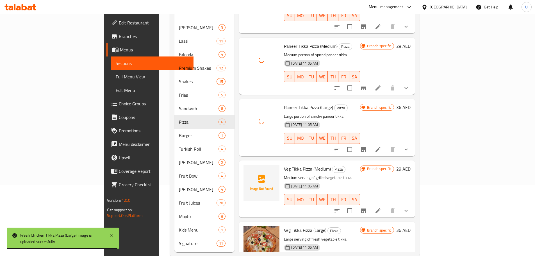
scroll to position [79, 0]
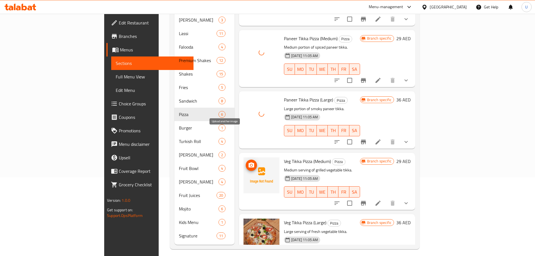
click at [251, 164] on circle "upload picture" at bounding box center [252, 165] width 2 height 2
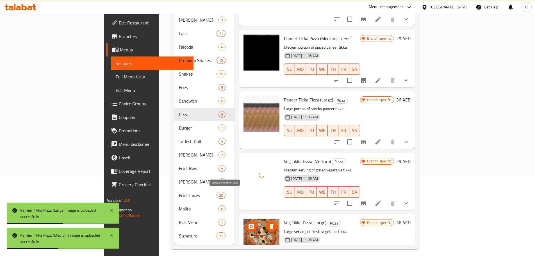
click at [249, 224] on icon "upload picture" at bounding box center [252, 226] width 6 height 5
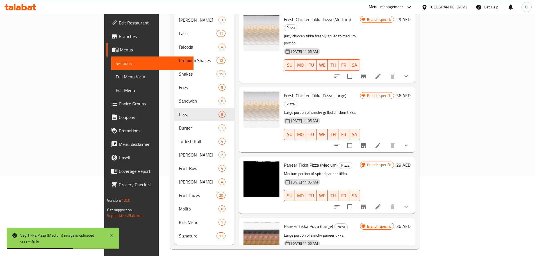
scroll to position [0, 0]
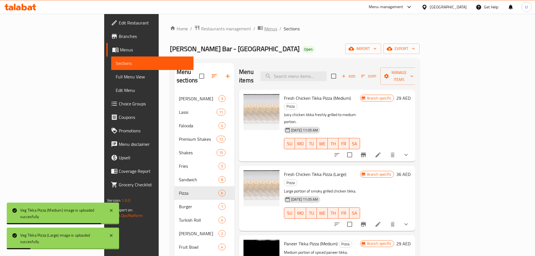
click at [264, 29] on span "Menus" at bounding box center [270, 28] width 13 height 7
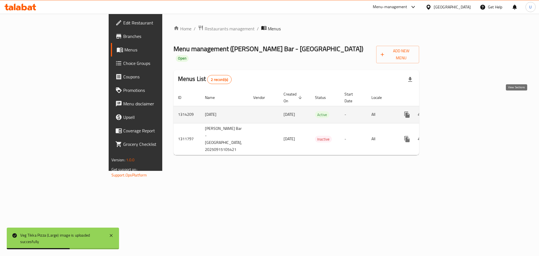
click at [451, 111] on icon "enhanced table" at bounding box center [447, 114] width 7 height 7
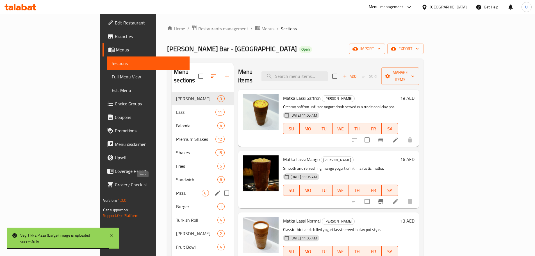
click at [176, 190] on span "Pizza" at bounding box center [189, 193] width 26 height 7
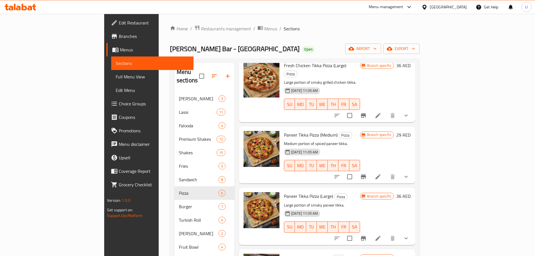
scroll to position [126, 0]
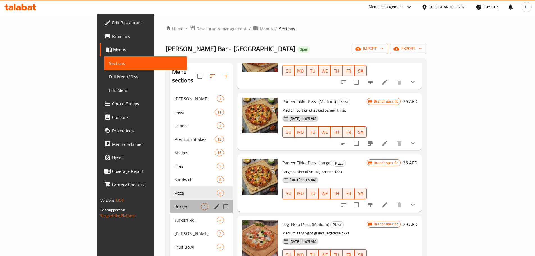
click at [170, 203] on div "Burger 1" at bounding box center [201, 206] width 63 height 13
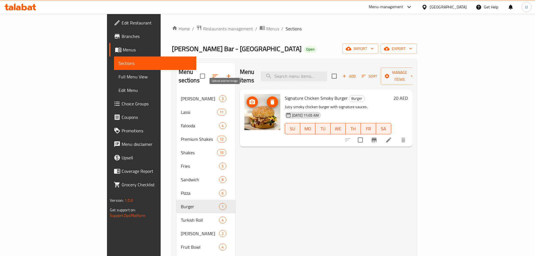
click at [247, 99] on span "upload picture" at bounding box center [252, 102] width 11 height 7
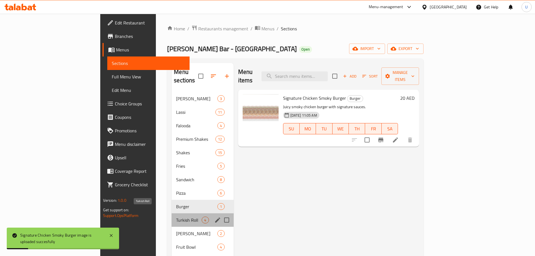
click at [176, 217] on span "Turkish Roll" at bounding box center [189, 220] width 26 height 7
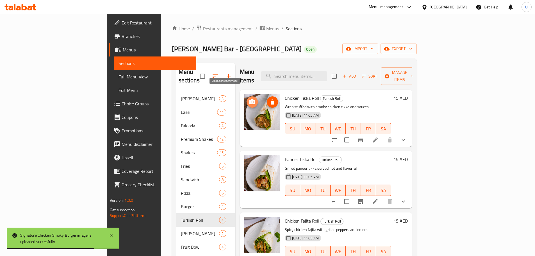
click at [249, 99] on icon "upload picture" at bounding box center [252, 101] width 6 height 5
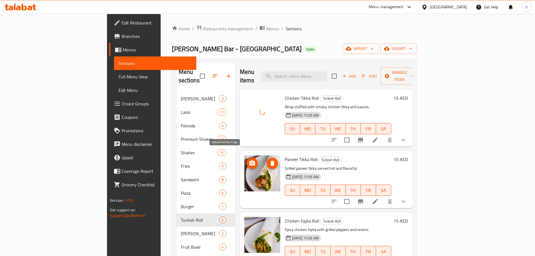
click at [249, 160] on icon "upload picture" at bounding box center [252, 162] width 6 height 5
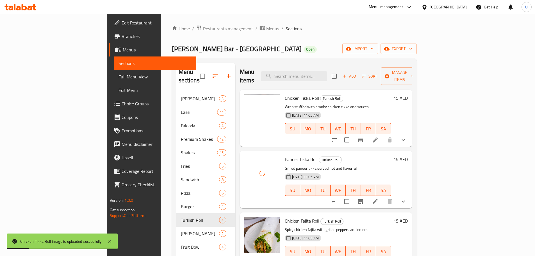
scroll to position [4, 0]
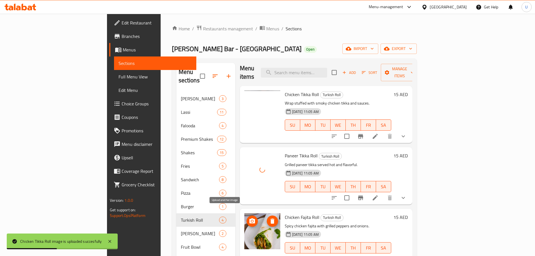
click at [249, 218] on icon "upload picture" at bounding box center [252, 220] width 6 height 5
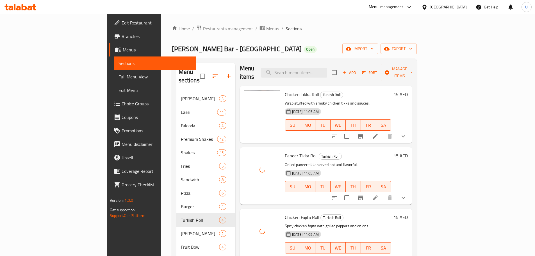
scroll to position [79, 0]
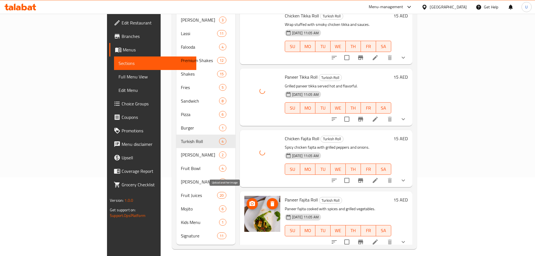
click at [249, 201] on icon "upload picture" at bounding box center [252, 203] width 6 height 5
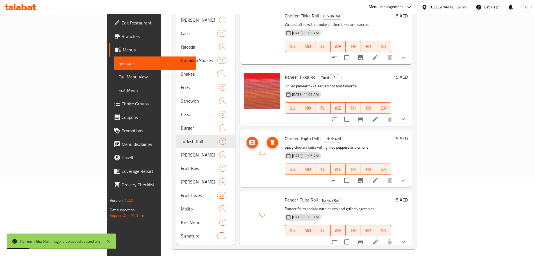
scroll to position [0, 0]
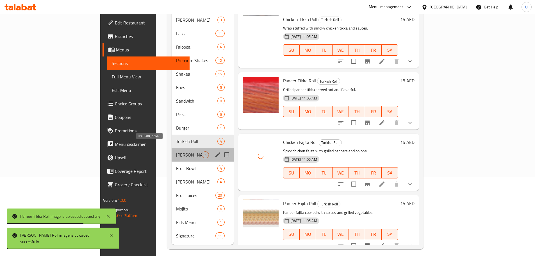
click at [176, 151] on span "[PERSON_NAME]" at bounding box center [189, 154] width 26 height 7
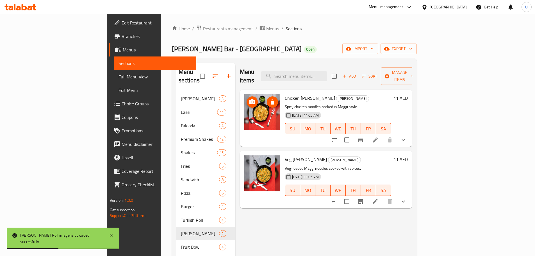
click at [249, 99] on icon "upload picture" at bounding box center [252, 102] width 7 height 7
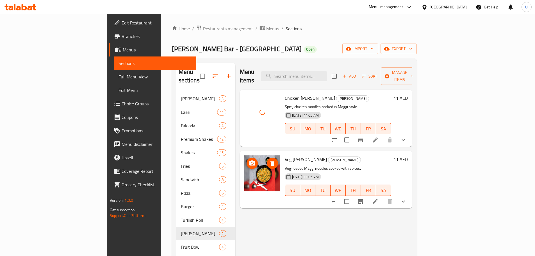
click at [244, 155] on img at bounding box center [262, 173] width 36 height 36
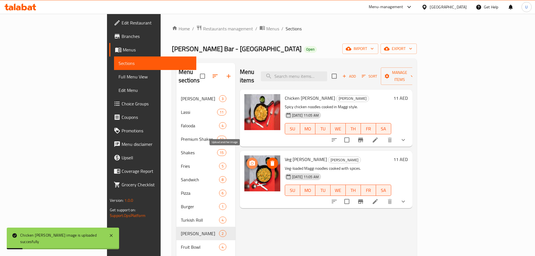
click at [249, 160] on icon "upload picture" at bounding box center [252, 162] width 6 height 5
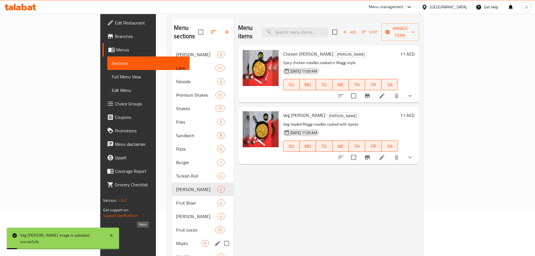
scroll to position [50, 0]
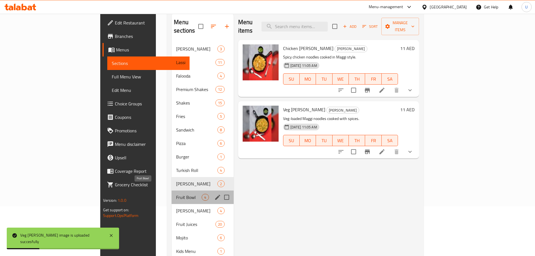
click at [176, 194] on span "Fruit Bowl" at bounding box center [189, 197] width 26 height 7
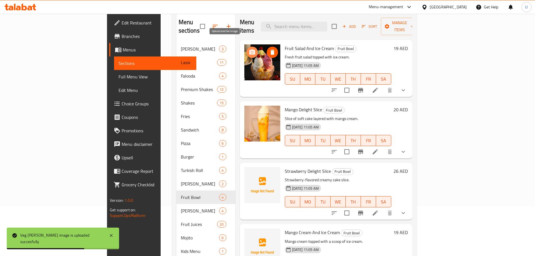
click at [249, 49] on icon "upload picture" at bounding box center [252, 52] width 7 height 7
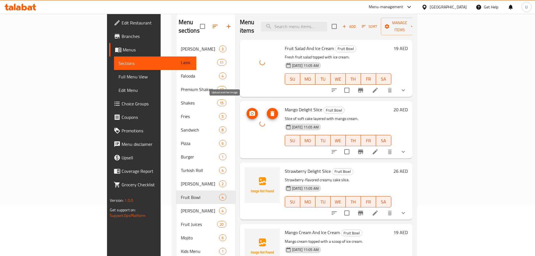
click at [249, 111] on icon "upload picture" at bounding box center [252, 113] width 6 height 5
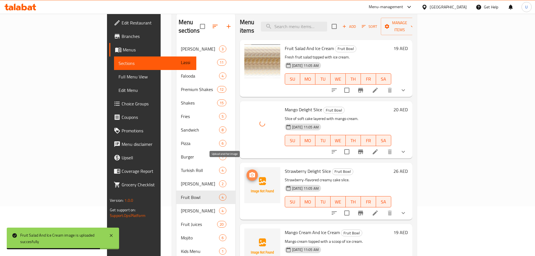
click at [249, 172] on icon "upload picture" at bounding box center [252, 174] width 6 height 5
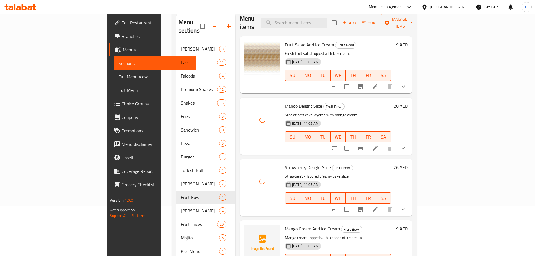
scroll to position [79, 0]
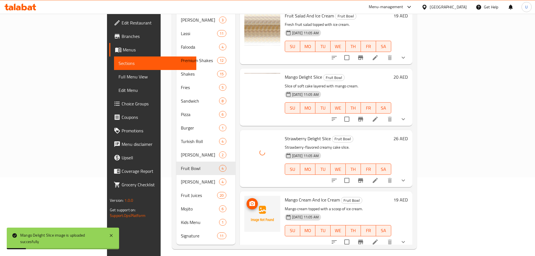
click at [249, 200] on icon "upload picture" at bounding box center [252, 203] width 7 height 7
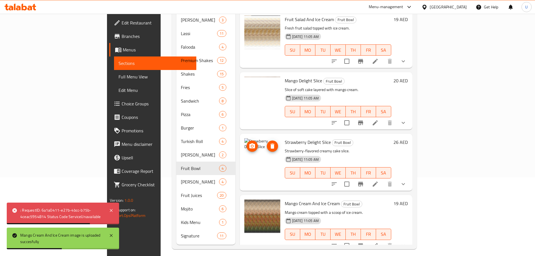
scroll to position [0, 0]
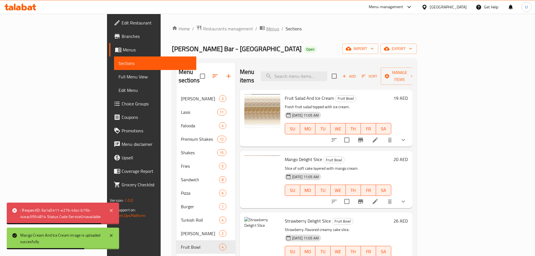
click at [266, 30] on span "Menus" at bounding box center [272, 28] width 13 height 7
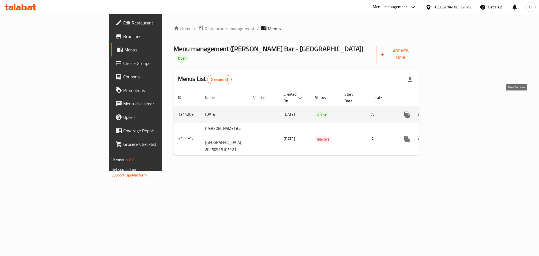
click at [450, 112] on icon "enhanced table" at bounding box center [447, 114] width 5 height 5
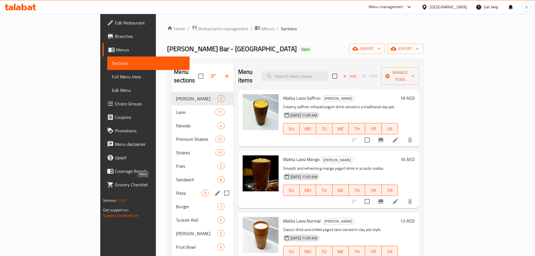
scroll to position [79, 0]
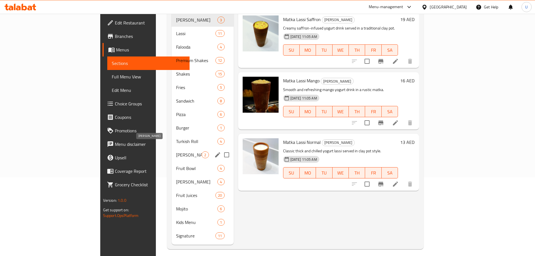
click at [176, 151] on span "[PERSON_NAME]" at bounding box center [189, 154] width 26 height 7
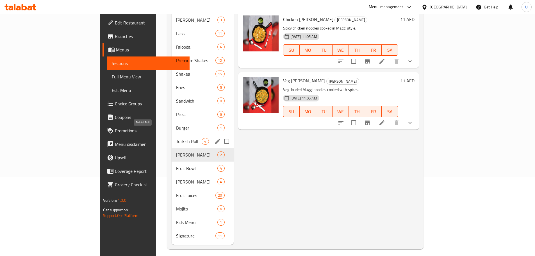
click at [176, 138] on span "Turkish Roll" at bounding box center [189, 141] width 26 height 7
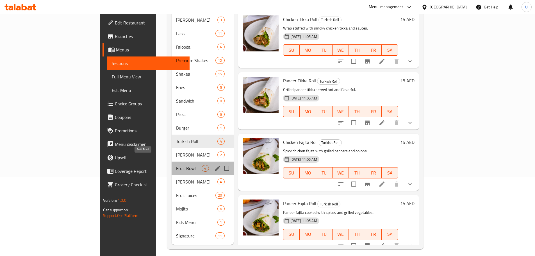
click at [176, 165] on span "Fruit Bowl" at bounding box center [189, 168] width 26 height 7
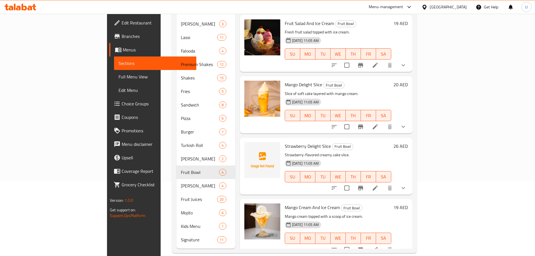
scroll to position [79, 0]
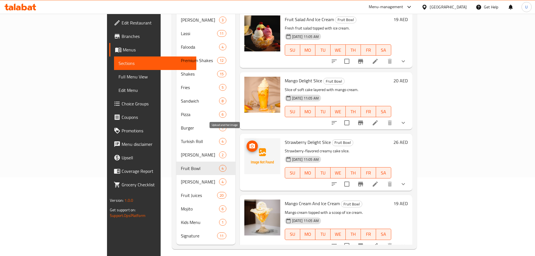
click at [251, 145] on circle "upload picture" at bounding box center [252, 146] width 2 height 2
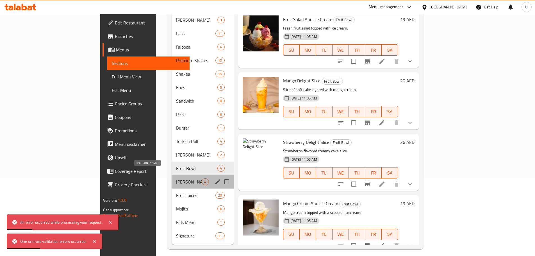
click at [176, 178] on span "[PERSON_NAME]" at bounding box center [189, 181] width 26 height 7
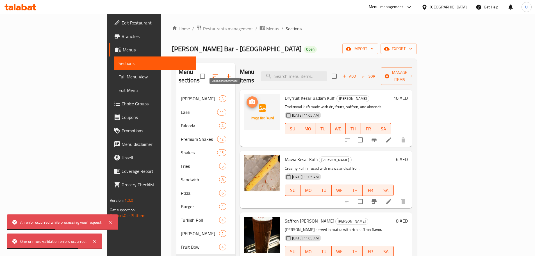
click at [249, 99] on icon "upload picture" at bounding box center [252, 101] width 6 height 5
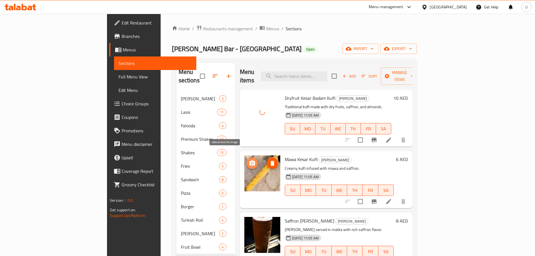
click at [249, 160] on icon "upload picture" at bounding box center [252, 162] width 6 height 5
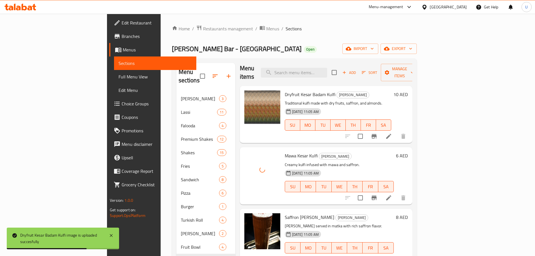
scroll to position [79, 0]
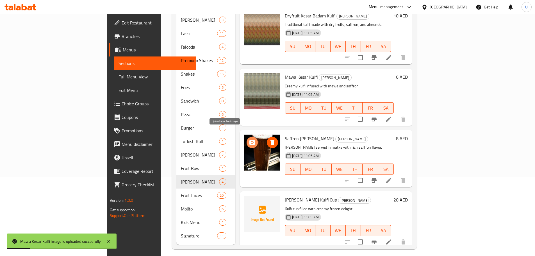
click at [249, 140] on icon "upload picture" at bounding box center [252, 142] width 6 height 5
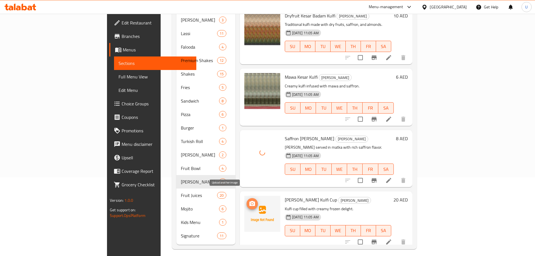
click at [249, 200] on icon "upload picture" at bounding box center [252, 203] width 7 height 7
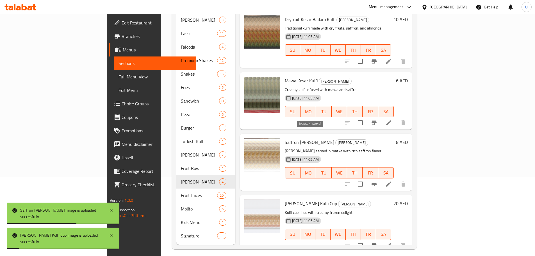
scroll to position [0, 0]
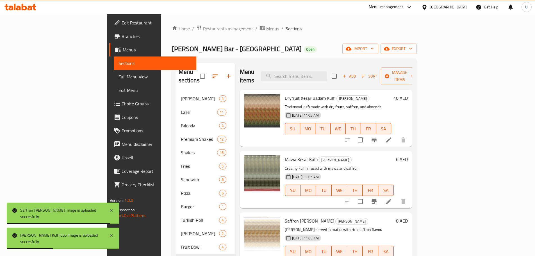
click at [266, 32] on span "Menus" at bounding box center [272, 28] width 13 height 7
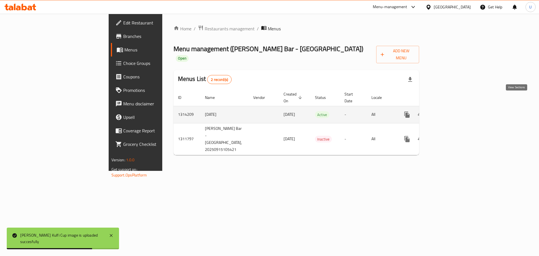
click at [451, 111] on icon "enhanced table" at bounding box center [447, 114] width 7 height 7
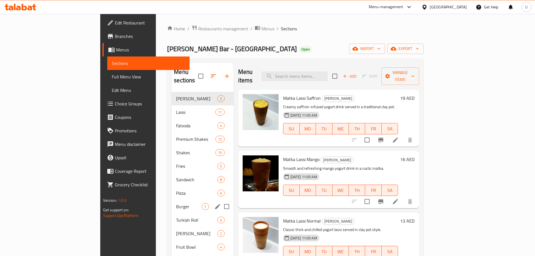
scroll to position [79, 0]
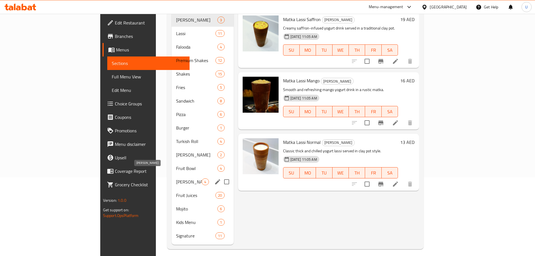
click at [176, 178] on span "[PERSON_NAME]" at bounding box center [189, 181] width 26 height 7
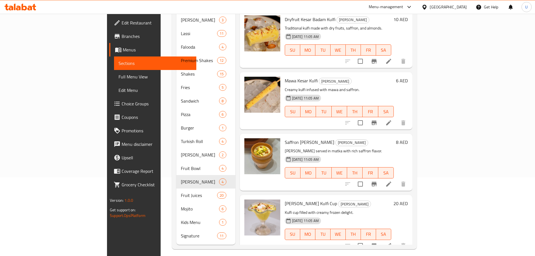
scroll to position [4, 0]
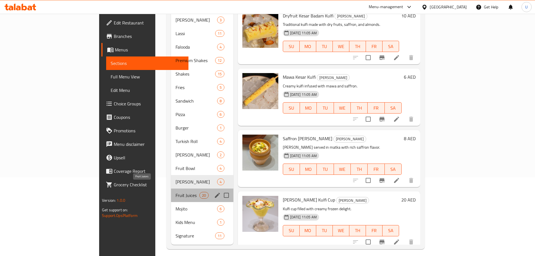
click at [176, 192] on span "Fruit Juices" at bounding box center [188, 195] width 24 height 7
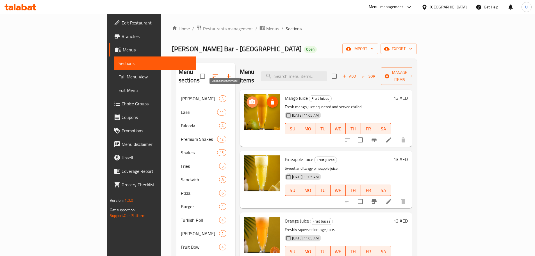
click at [249, 99] on icon "upload picture" at bounding box center [252, 102] width 7 height 7
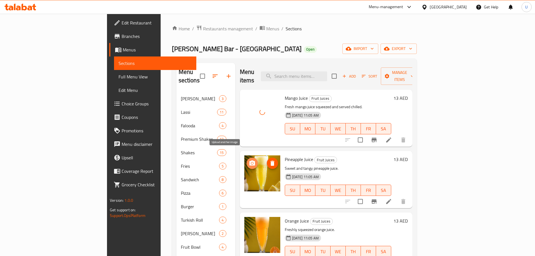
click at [249, 160] on icon "upload picture" at bounding box center [252, 162] width 6 height 5
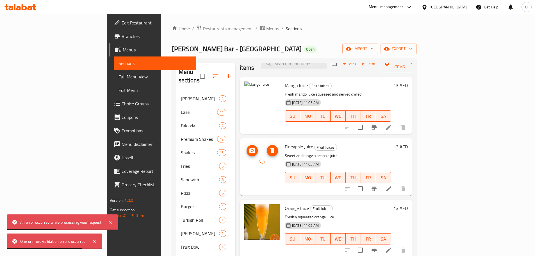
scroll to position [12, 0]
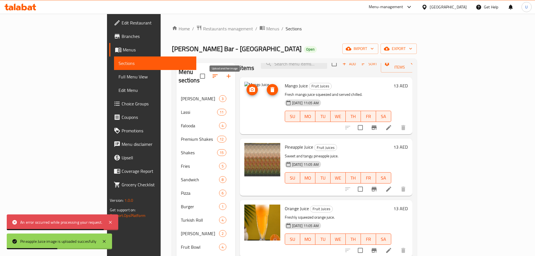
click at [249, 87] on icon "upload picture" at bounding box center [252, 89] width 6 height 5
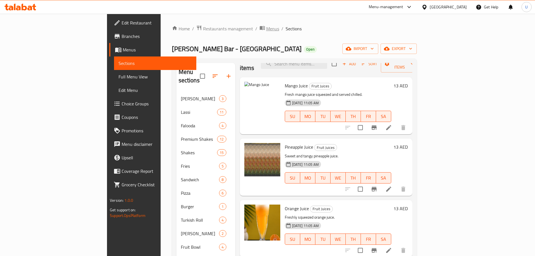
click at [266, 26] on span "Menus" at bounding box center [272, 28] width 13 height 7
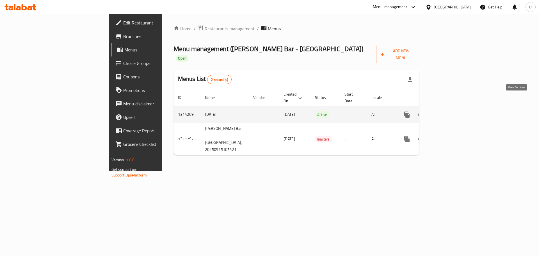
click at [451, 111] on icon "enhanced table" at bounding box center [447, 114] width 7 height 7
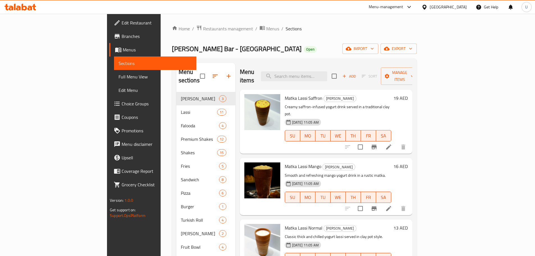
scroll to position [79, 0]
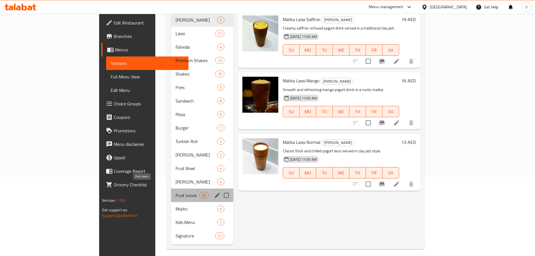
click at [176, 192] on span "Fruit Juices" at bounding box center [188, 195] width 24 height 7
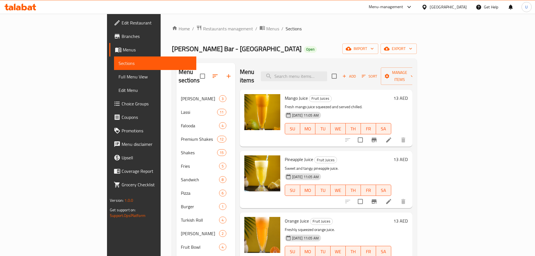
scroll to position [69, 0]
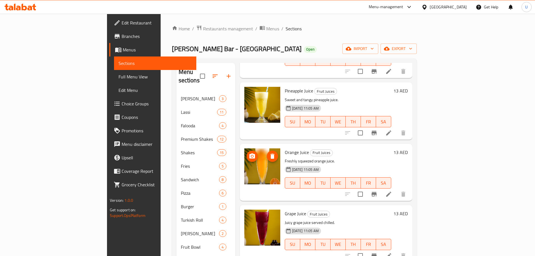
click at [249, 153] on icon "upload picture" at bounding box center [252, 155] width 6 height 5
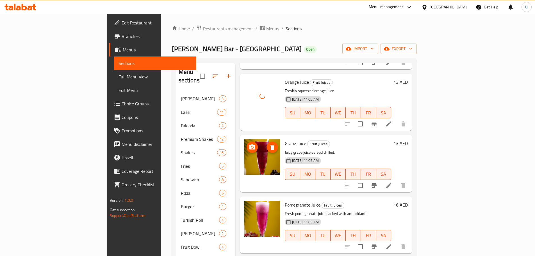
scroll to position [139, 0]
click at [249, 144] on icon "upload picture" at bounding box center [252, 146] width 6 height 5
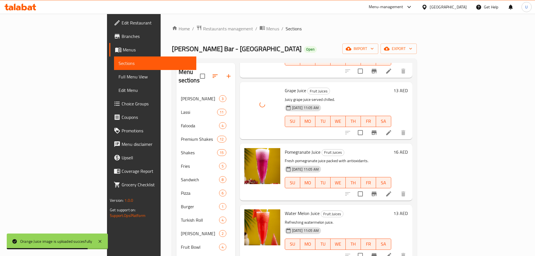
scroll to position [193, 0]
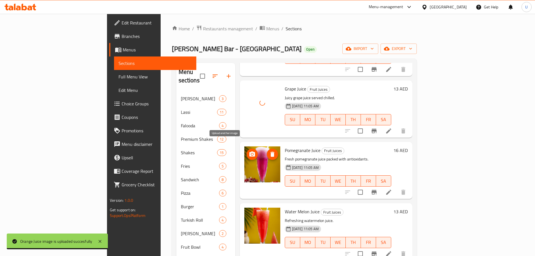
click at [249, 151] on icon "upload picture" at bounding box center [252, 153] width 6 height 5
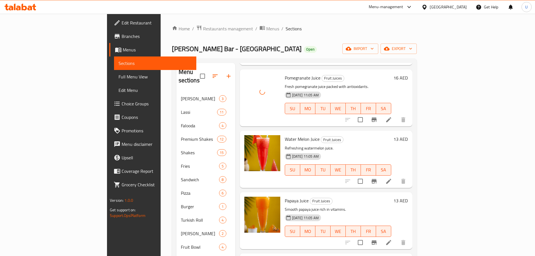
scroll to position [267, 0]
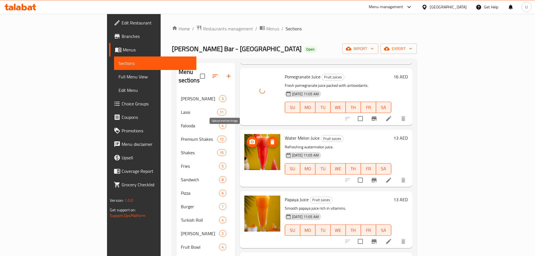
click at [249, 139] on icon "upload picture" at bounding box center [252, 141] width 6 height 5
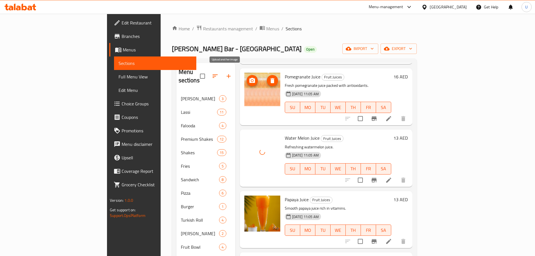
click at [249, 78] on icon "upload picture" at bounding box center [252, 80] width 6 height 5
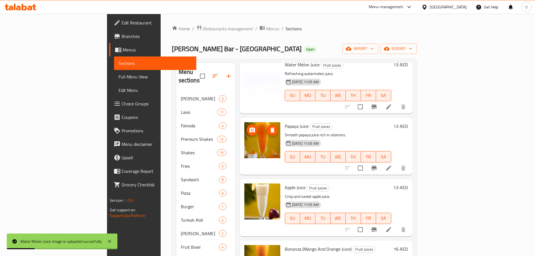
scroll to position [340, 0]
click at [249, 127] on icon "upload picture" at bounding box center [252, 129] width 6 height 5
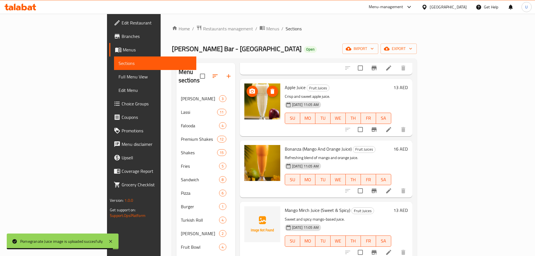
click at [244, 109] on img at bounding box center [262, 101] width 36 height 36
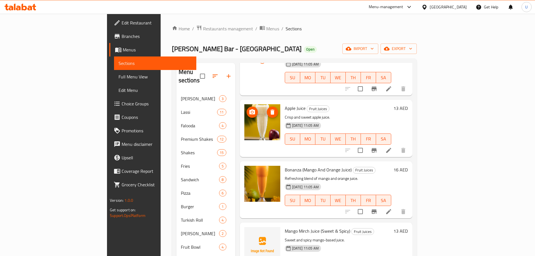
scroll to position [419, 0]
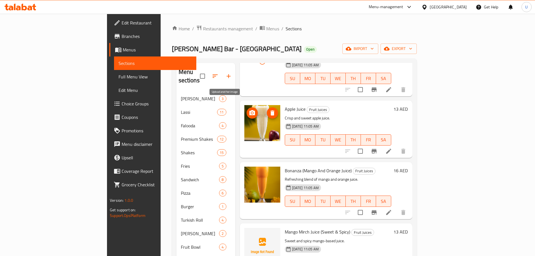
click at [249, 110] on icon "upload picture" at bounding box center [252, 113] width 7 height 7
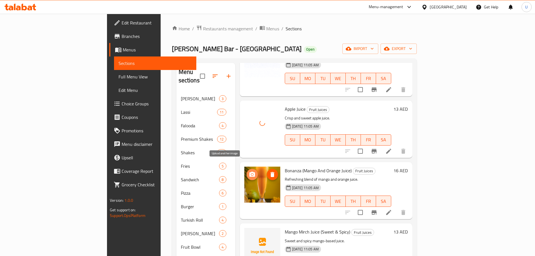
click at [249, 171] on icon "upload picture" at bounding box center [252, 174] width 7 height 7
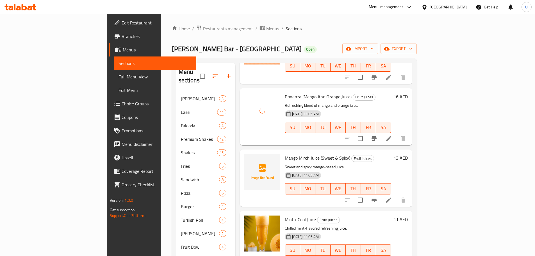
scroll to position [493, 0]
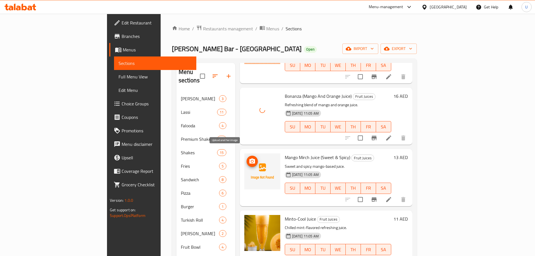
click at [249, 158] on icon "upload picture" at bounding box center [252, 160] width 6 height 5
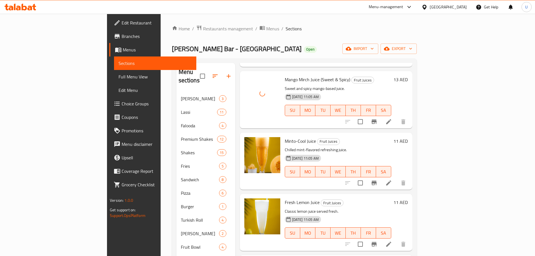
scroll to position [571, 0]
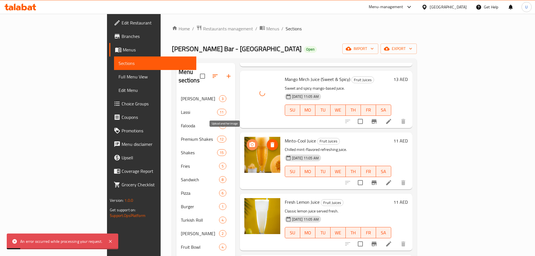
click at [249, 142] on icon "upload picture" at bounding box center [252, 144] width 6 height 5
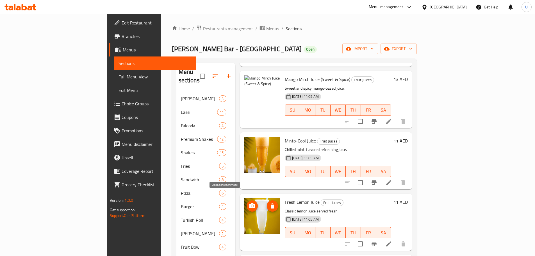
click at [249, 203] on icon "upload picture" at bounding box center [252, 206] width 7 height 7
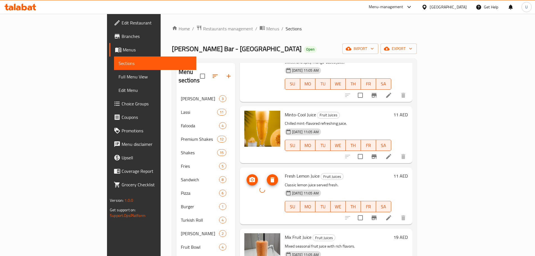
scroll to position [597, 0]
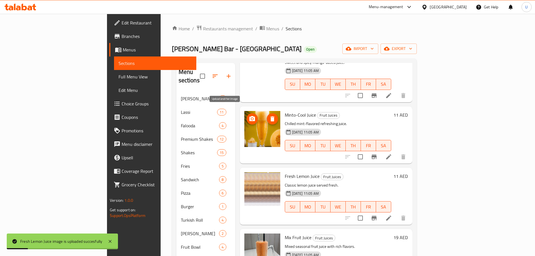
click at [249, 116] on icon "upload picture" at bounding box center [252, 118] width 6 height 5
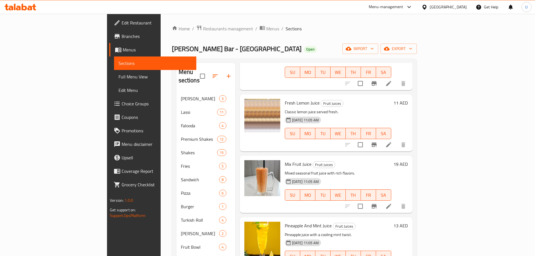
scroll to position [671, 0]
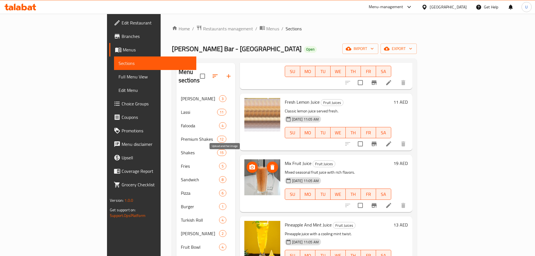
click at [249, 164] on icon "upload picture" at bounding box center [252, 166] width 6 height 5
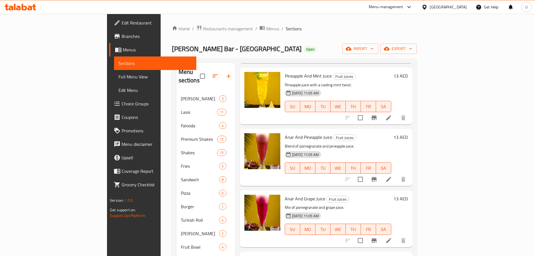
scroll to position [821, 0]
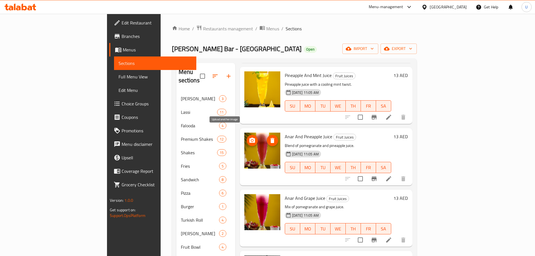
click at [249, 138] on icon "upload picture" at bounding box center [252, 140] width 6 height 5
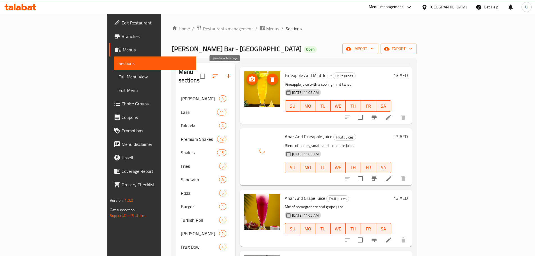
click at [247, 76] on span "upload picture" at bounding box center [252, 79] width 11 height 7
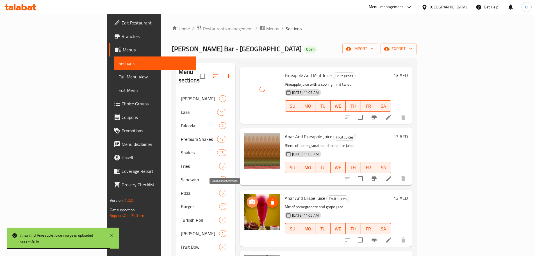
click at [249, 199] on icon "upload picture" at bounding box center [252, 201] width 6 height 5
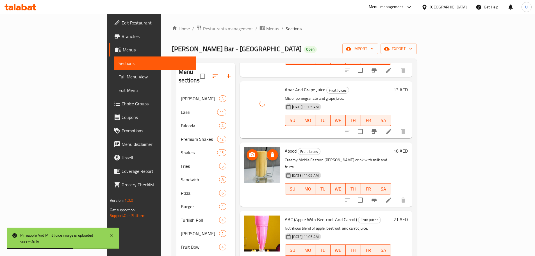
scroll to position [929, 0]
click at [249, 151] on icon "upload picture" at bounding box center [252, 154] width 7 height 7
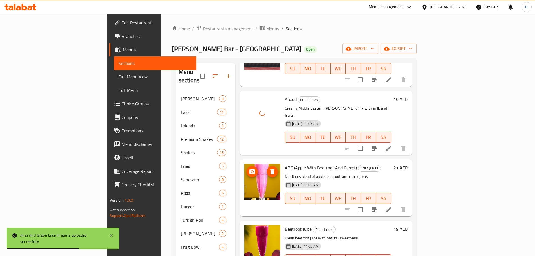
scroll to position [981, 0]
click at [249, 169] on icon "upload picture" at bounding box center [252, 171] width 6 height 5
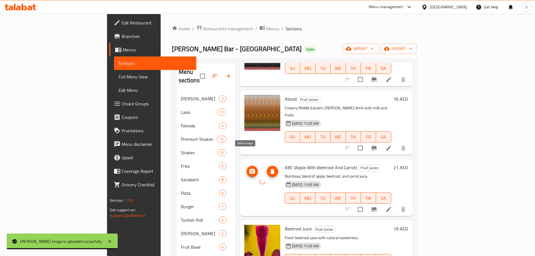
scroll to position [986, 0]
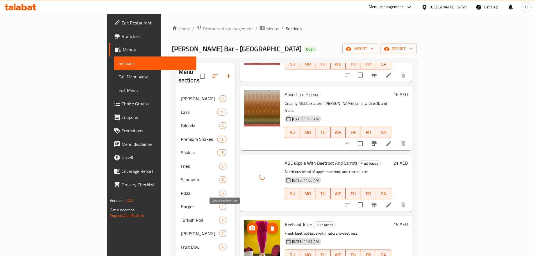
click at [247, 222] on button "upload picture" at bounding box center [252, 227] width 11 height 11
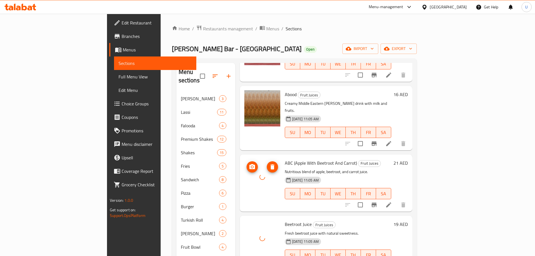
scroll to position [79, 0]
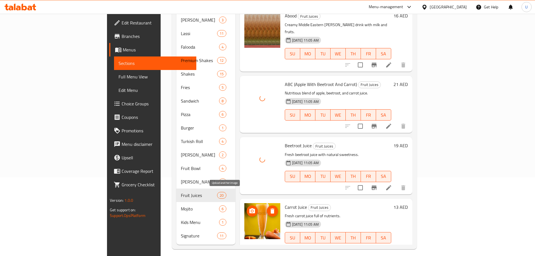
click at [249, 208] on icon "upload picture" at bounding box center [252, 210] width 6 height 5
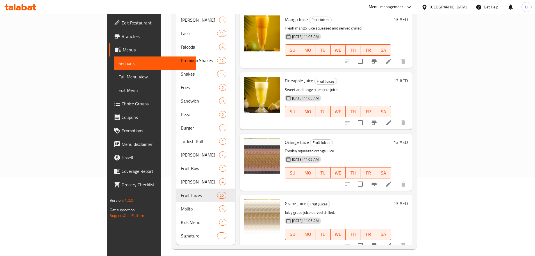
scroll to position [0, 0]
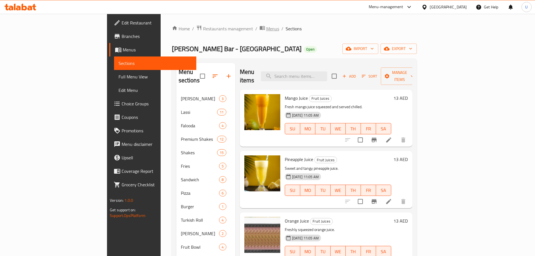
drag, startPoint x: 199, startPoint y: 31, endPoint x: 201, endPoint y: 29, distance: 3.0
click at [266, 29] on span "Menus" at bounding box center [272, 28] width 13 height 7
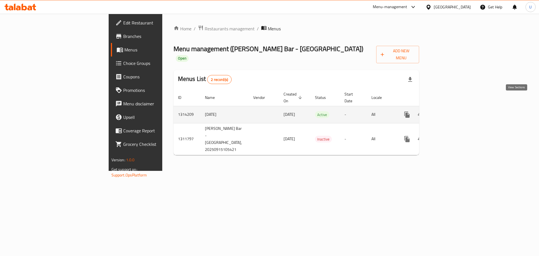
click at [450, 112] on icon "enhanced table" at bounding box center [447, 114] width 5 height 5
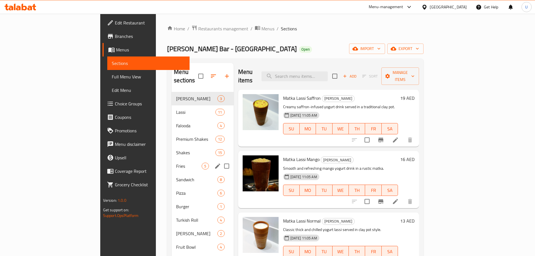
scroll to position [79, 0]
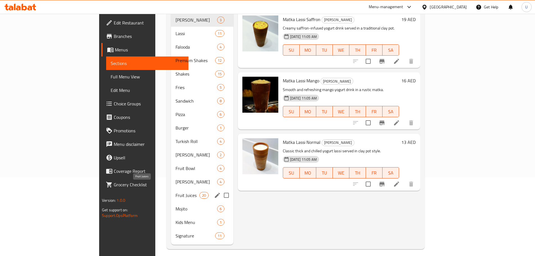
click at [176, 192] on span "Fruit Juices" at bounding box center [188, 195] width 24 height 7
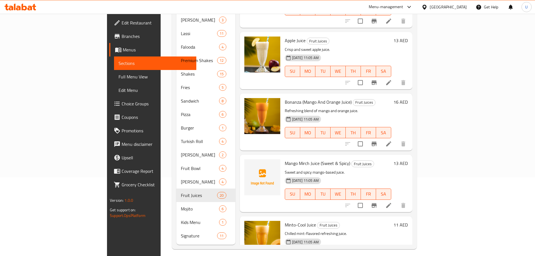
scroll to position [409, 0]
click at [249, 164] on icon "upload picture" at bounding box center [252, 166] width 6 height 5
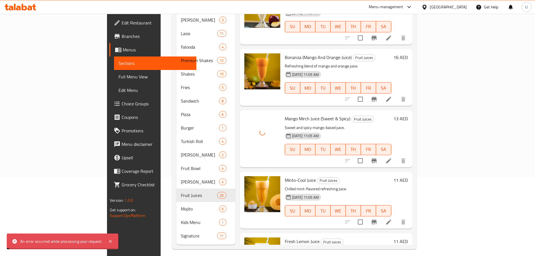
scroll to position [454, 0]
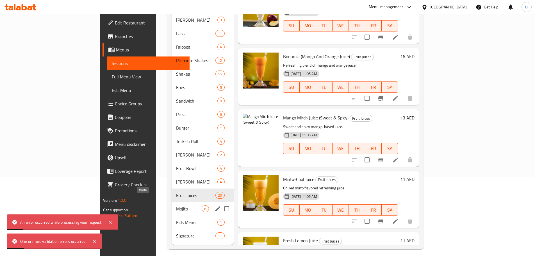
click at [176, 205] on span "Mojito" at bounding box center [189, 208] width 26 height 7
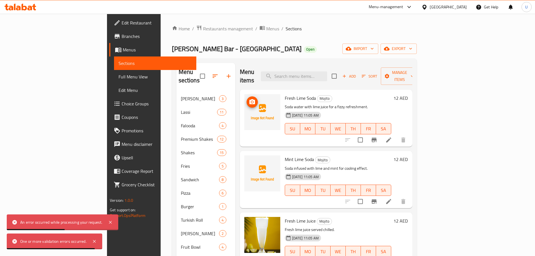
click at [247, 99] on button "upload picture" at bounding box center [252, 101] width 11 height 11
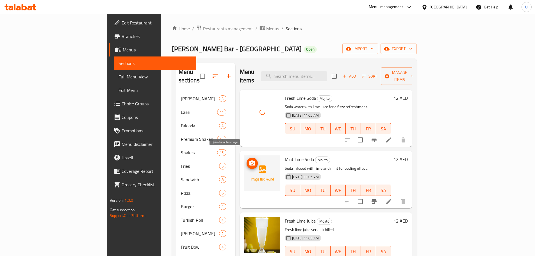
click at [249, 160] on icon "upload picture" at bounding box center [252, 162] width 6 height 5
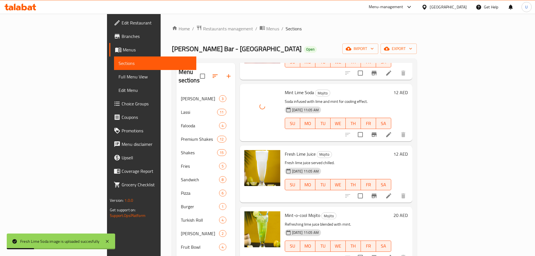
scroll to position [67, 0]
click at [249, 155] on icon "upload picture" at bounding box center [252, 157] width 6 height 5
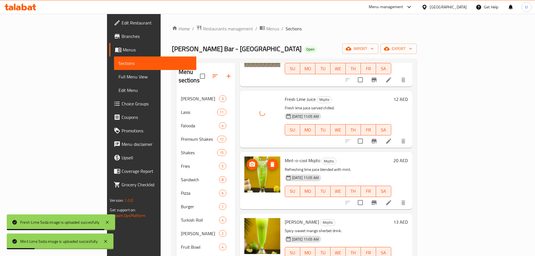
scroll to position [126, 0]
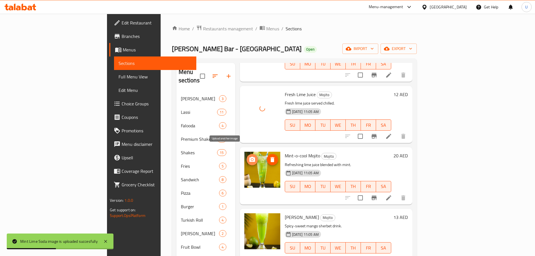
click at [249, 156] on icon "upload picture" at bounding box center [252, 159] width 7 height 7
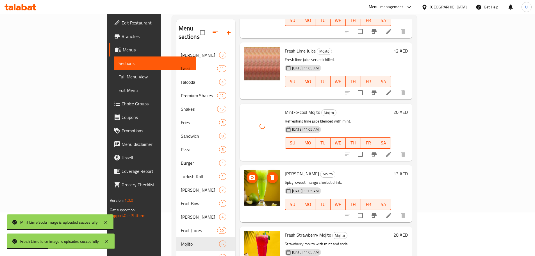
scroll to position [44, 0]
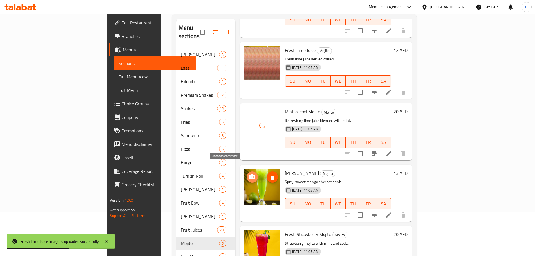
click at [249, 174] on icon "upload picture" at bounding box center [252, 176] width 6 height 5
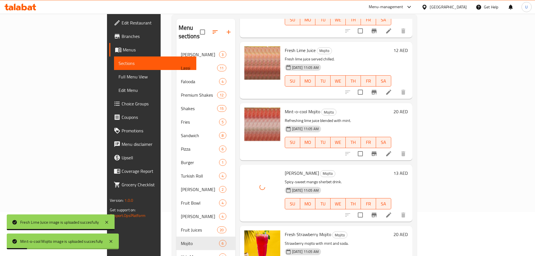
scroll to position [79, 0]
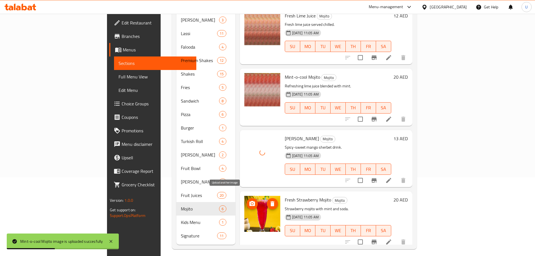
click at [249, 201] on icon "upload picture" at bounding box center [252, 203] width 6 height 5
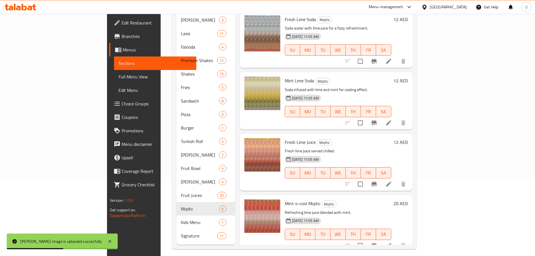
scroll to position [0, 0]
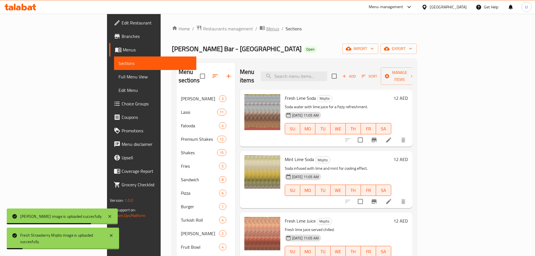
click at [266, 29] on span "Menus" at bounding box center [272, 28] width 13 height 7
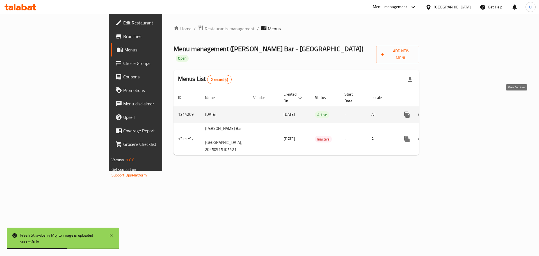
click at [451, 111] on icon "enhanced table" at bounding box center [447, 114] width 7 height 7
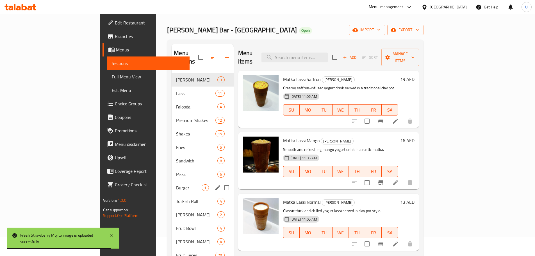
scroll to position [79, 0]
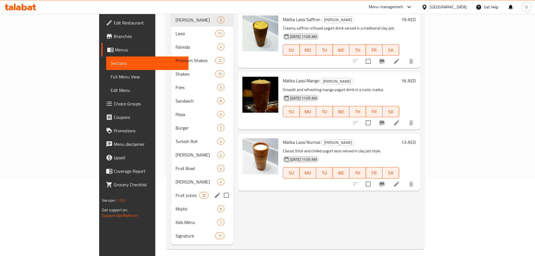
click at [171, 189] on div "Fruit Juices 20" at bounding box center [202, 195] width 62 height 13
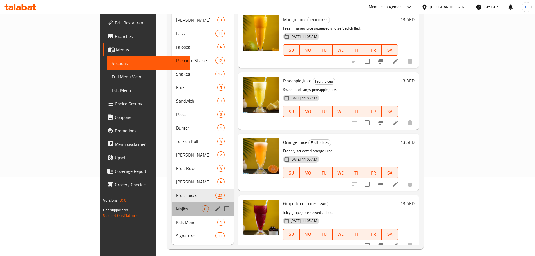
click at [172, 202] on div "Mojito 6" at bounding box center [203, 208] width 62 height 13
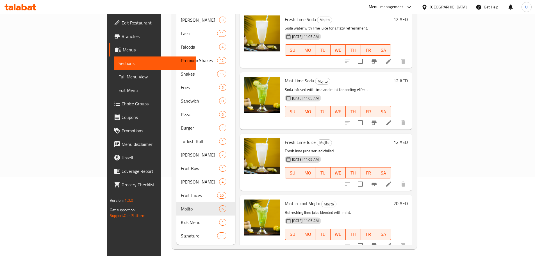
scroll to position [126, 0]
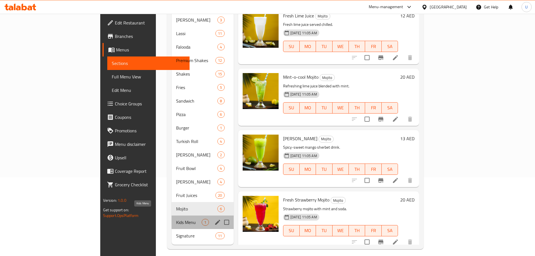
click at [176, 219] on span "Kids Menu" at bounding box center [189, 222] width 26 height 7
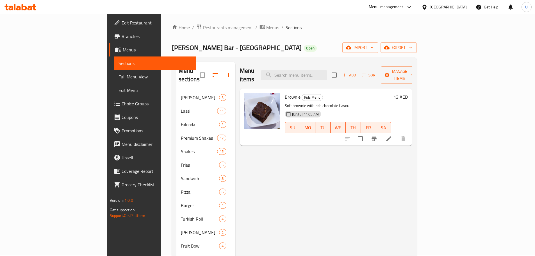
scroll to position [1, 0]
click at [249, 98] on icon "upload picture" at bounding box center [252, 101] width 7 height 7
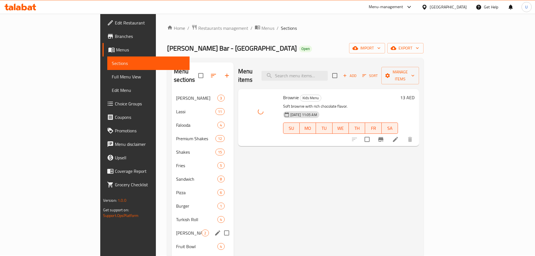
scroll to position [79, 0]
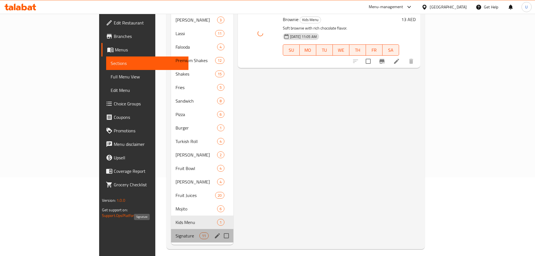
click at [176, 232] on span "Signature" at bounding box center [188, 235] width 24 height 7
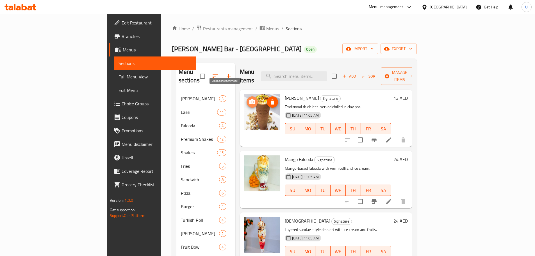
click at [249, 99] on icon "upload picture" at bounding box center [252, 102] width 7 height 7
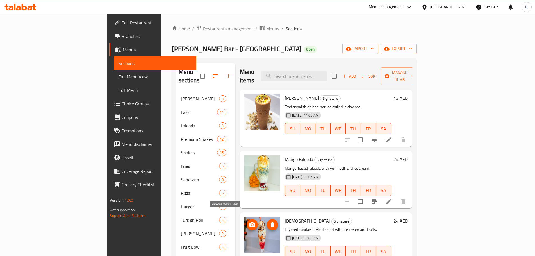
click at [249, 222] on icon "upload picture" at bounding box center [252, 224] width 6 height 5
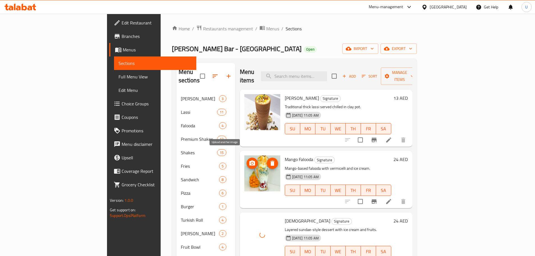
click at [249, 160] on icon "upload picture" at bounding box center [252, 162] width 6 height 5
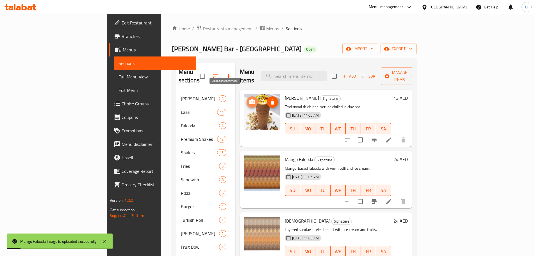
click at [249, 99] on icon "upload picture" at bounding box center [252, 102] width 7 height 7
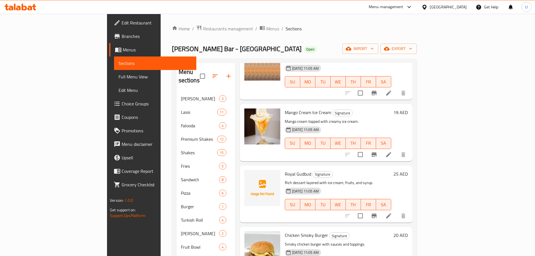
scroll to position [171, 0]
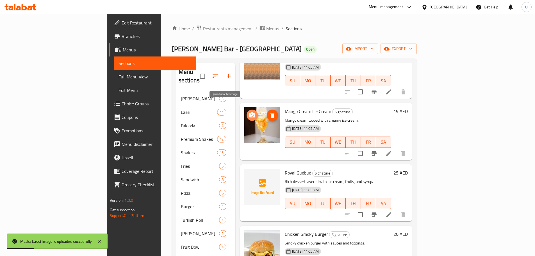
click at [251, 114] on circle "upload picture" at bounding box center [252, 115] width 2 height 2
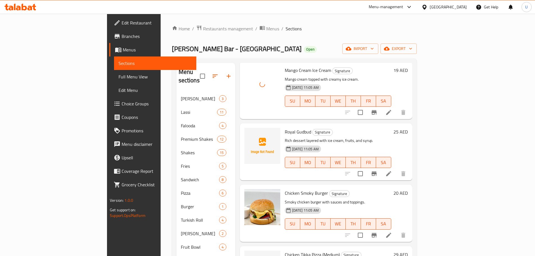
scroll to position [212, 0]
click at [247, 132] on span "upload picture" at bounding box center [252, 135] width 11 height 7
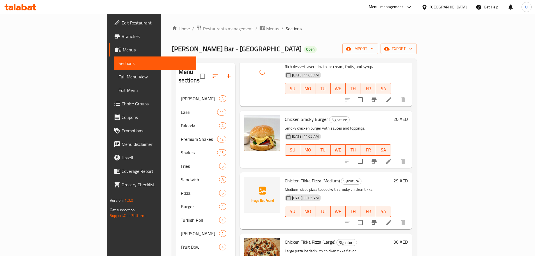
scroll to position [286, 0]
click at [251, 122] on circle "upload picture" at bounding box center [252, 123] width 2 height 2
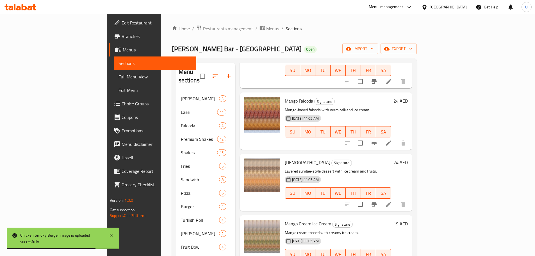
scroll to position [0, 0]
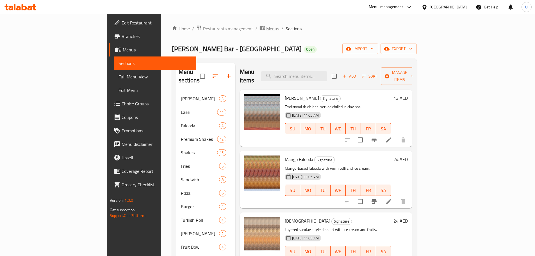
click at [266, 30] on span "Menus" at bounding box center [272, 28] width 13 height 7
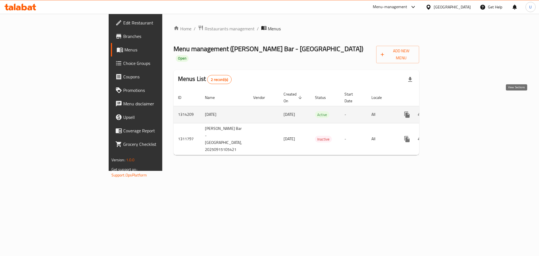
click at [450, 112] on icon "enhanced table" at bounding box center [447, 114] width 5 height 5
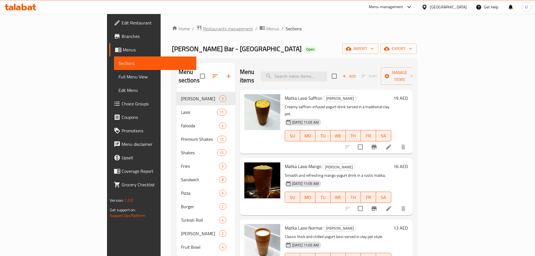
click at [203, 26] on span "Restaurants management" at bounding box center [228, 28] width 50 height 7
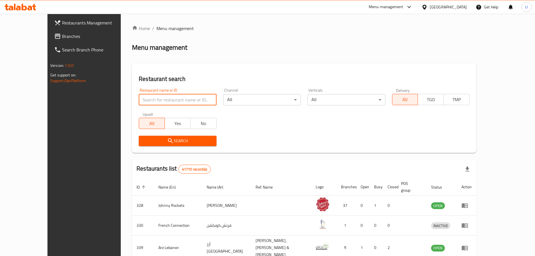
click at [159, 100] on input "search" at bounding box center [178, 99] width 78 height 11
type input "[PERSON_NAME]"
click at [158, 142] on span "Search" at bounding box center [177, 140] width 69 height 7
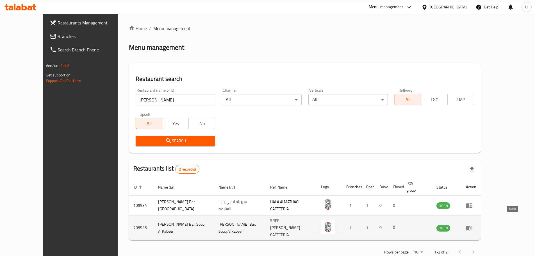
click at [473, 226] on icon "enhanced table" at bounding box center [469, 228] width 6 height 5
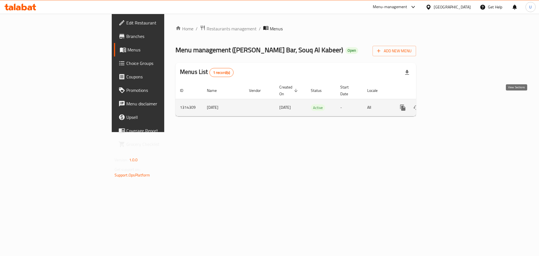
click at [447, 104] on icon "enhanced table" at bounding box center [443, 107] width 7 height 7
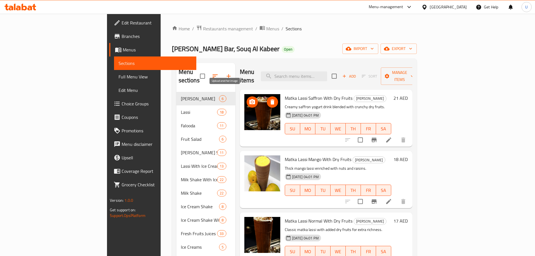
click at [249, 99] on icon "upload picture" at bounding box center [252, 101] width 6 height 5
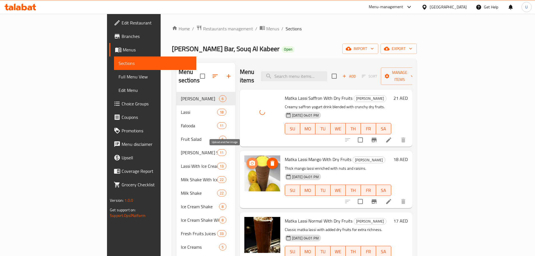
click at [249, 160] on icon "upload picture" at bounding box center [252, 162] width 6 height 5
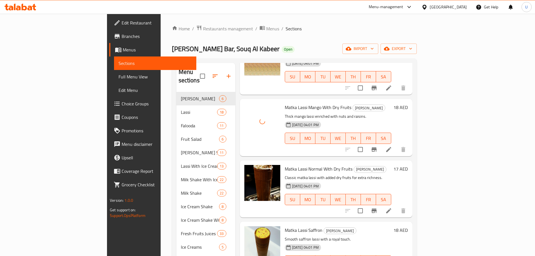
scroll to position [52, 0]
click at [249, 169] on icon "upload picture" at bounding box center [252, 172] width 7 height 7
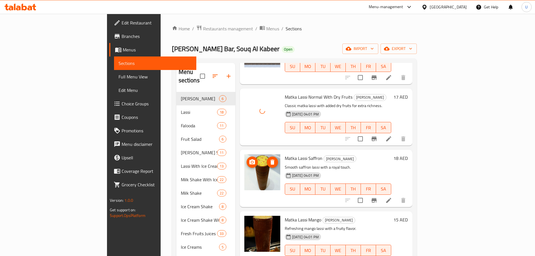
scroll to position [126, 0]
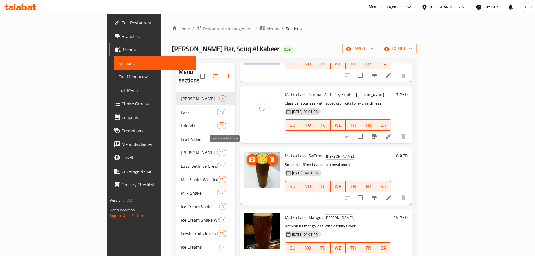
click at [249, 157] on icon "upload picture" at bounding box center [252, 159] width 6 height 5
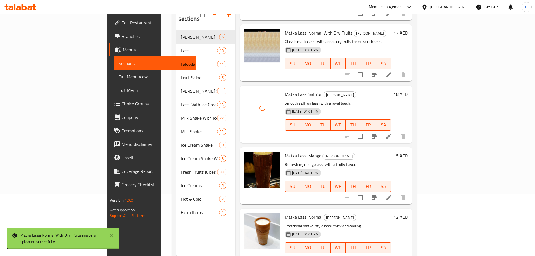
scroll to position [74, 0]
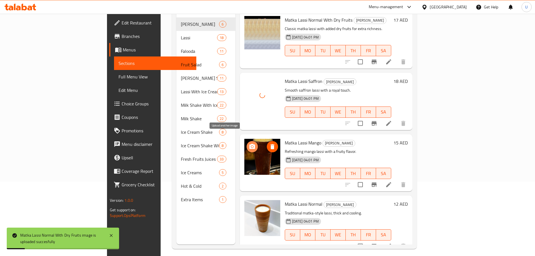
click at [249, 144] on icon "upload picture" at bounding box center [252, 146] width 6 height 5
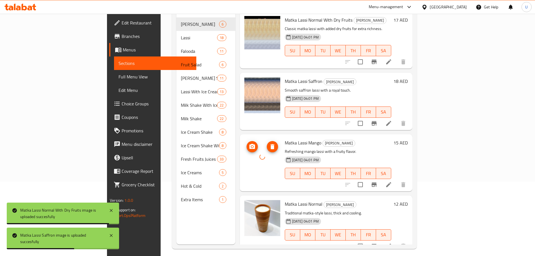
scroll to position [79, 0]
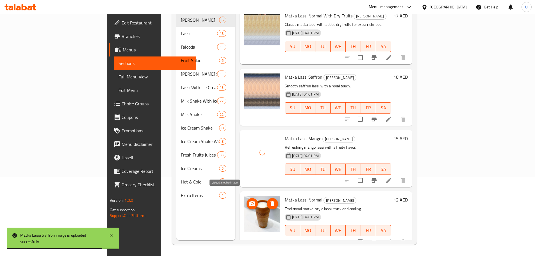
click at [247, 200] on span "upload picture" at bounding box center [252, 203] width 11 height 7
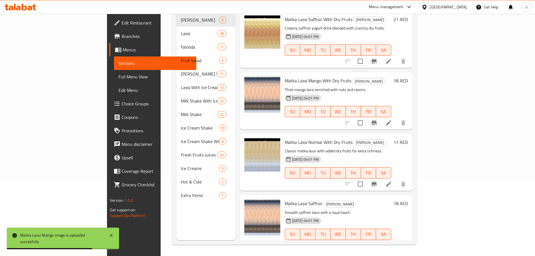
scroll to position [0, 0]
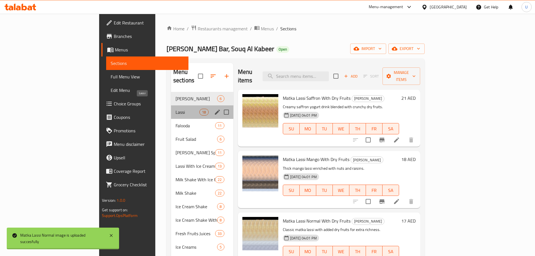
click at [176, 109] on span "Lassi" at bounding box center [188, 112] width 24 height 7
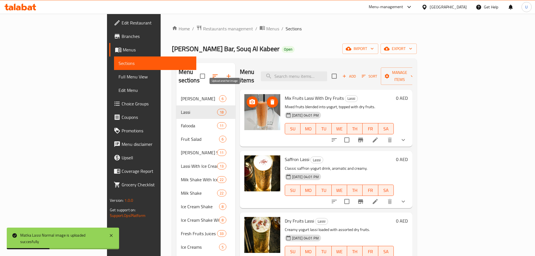
click at [247, 99] on span "upload picture" at bounding box center [252, 102] width 11 height 7
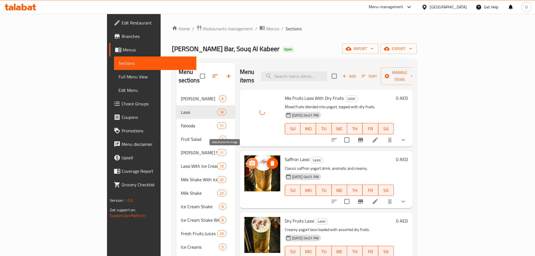
click at [249, 160] on icon "upload picture" at bounding box center [252, 163] width 7 height 7
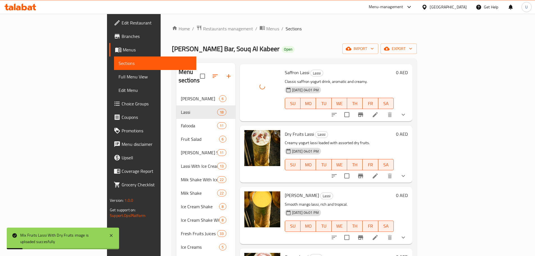
scroll to position [87, 0]
click at [249, 135] on icon "upload picture" at bounding box center [252, 137] width 6 height 5
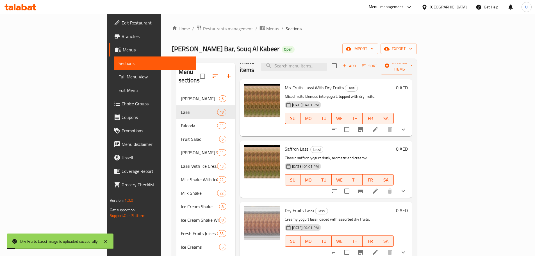
scroll to position [13, 0]
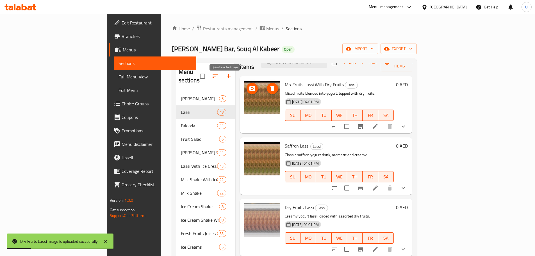
click at [249, 86] on icon "upload picture" at bounding box center [252, 88] width 6 height 5
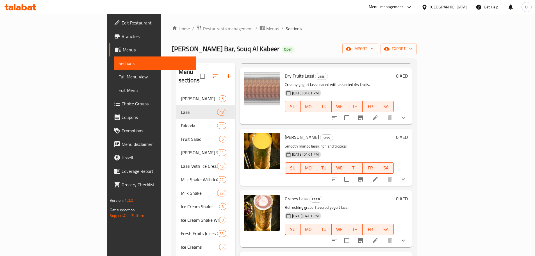
scroll to position [145, 0]
click at [251, 140] on circle "upload picture" at bounding box center [252, 141] width 2 height 2
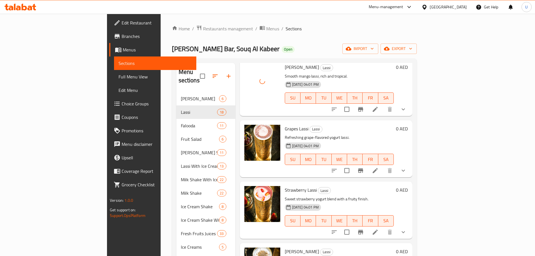
scroll to position [215, 0]
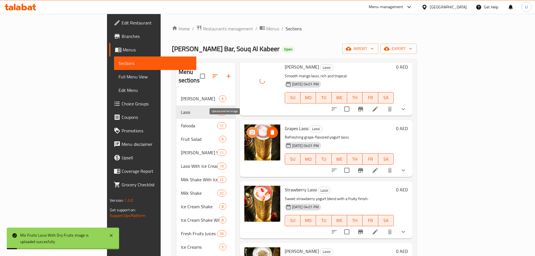
click at [247, 128] on button "upload picture" at bounding box center [252, 132] width 11 height 11
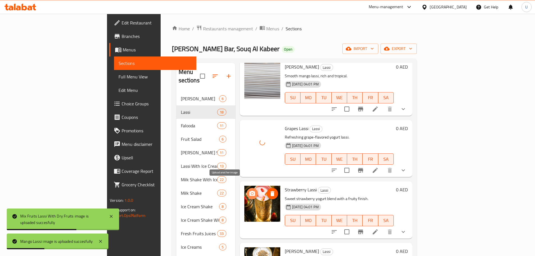
click at [249, 191] on icon "upload picture" at bounding box center [252, 193] width 6 height 5
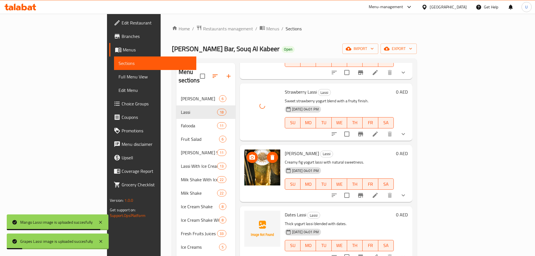
scroll to position [317, 0]
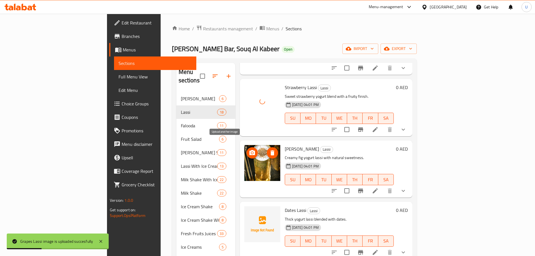
click at [249, 149] on icon "upload picture" at bounding box center [252, 152] width 7 height 7
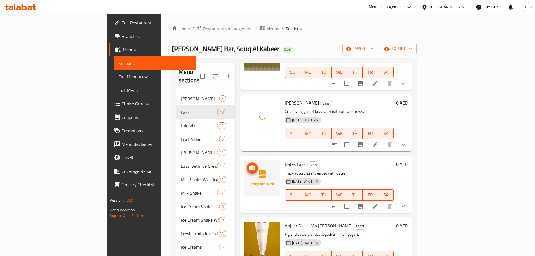
scroll to position [385, 0]
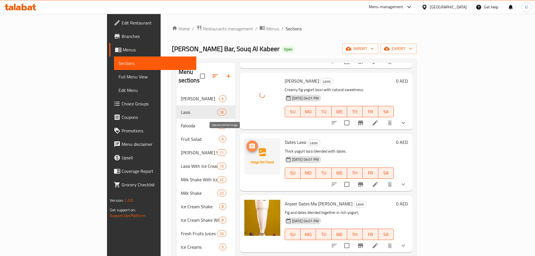
click at [249, 143] on icon "upload picture" at bounding box center [252, 145] width 6 height 5
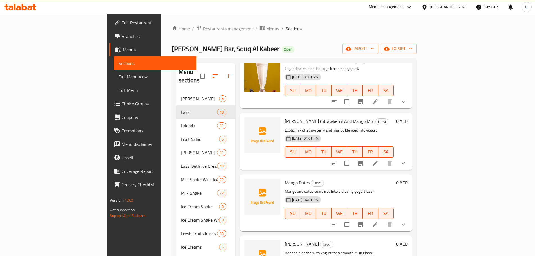
scroll to position [529, 0]
click at [251, 185] on circle "upload picture" at bounding box center [252, 186] width 2 height 2
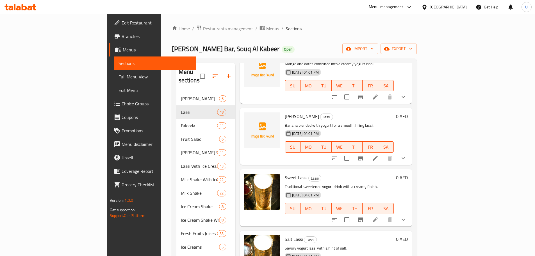
scroll to position [716, 0]
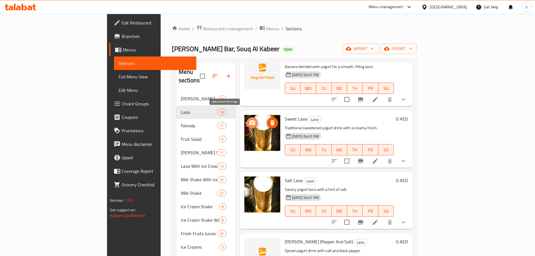
click at [249, 120] on icon "upload picture" at bounding box center [252, 122] width 6 height 5
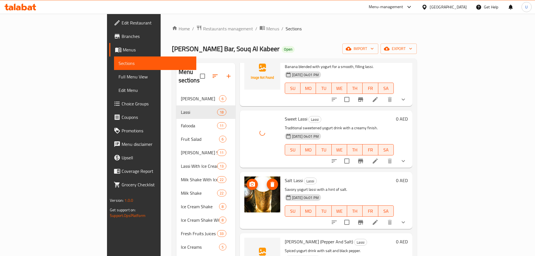
click at [249, 181] on icon "upload picture" at bounding box center [252, 184] width 7 height 7
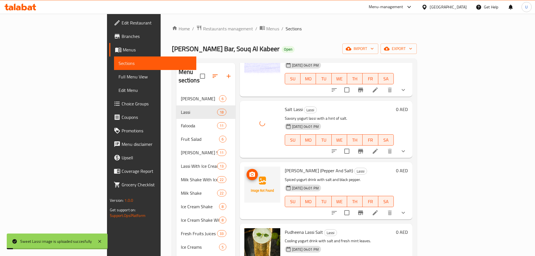
scroll to position [787, 0]
click at [249, 171] on icon "upload picture" at bounding box center [252, 173] width 6 height 5
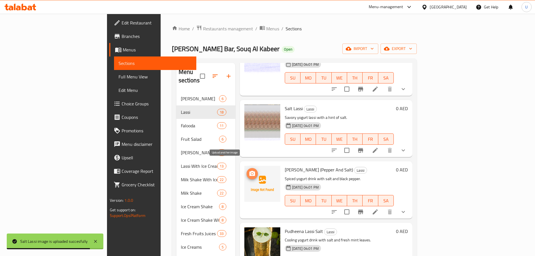
click at [249, 171] on icon "upload picture" at bounding box center [252, 173] width 6 height 5
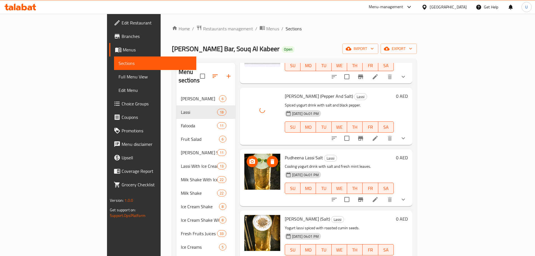
scroll to position [863, 0]
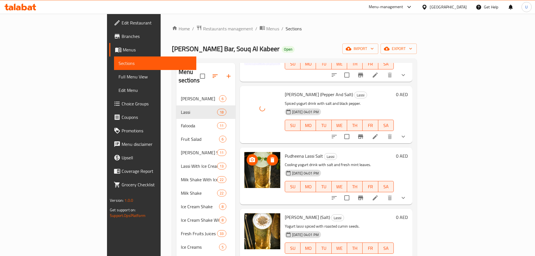
click at [249, 156] on icon "upload picture" at bounding box center [252, 159] width 7 height 7
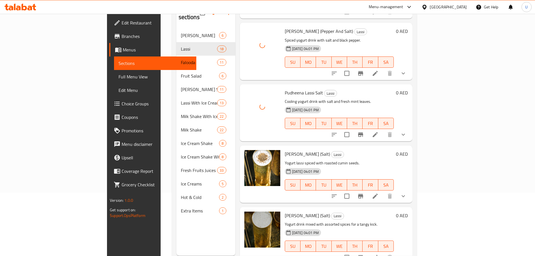
scroll to position [79, 0]
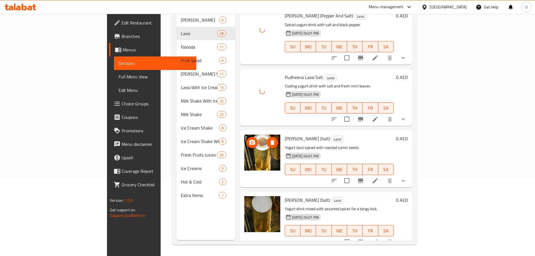
click at [249, 140] on icon "upload picture" at bounding box center [252, 142] width 6 height 5
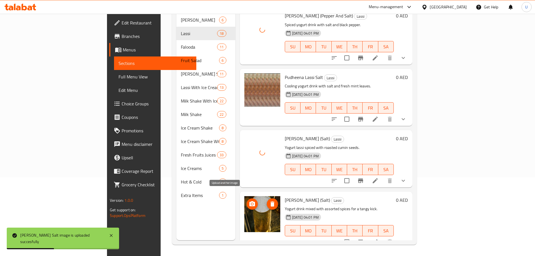
click at [249, 201] on icon "upload picture" at bounding box center [252, 203] width 6 height 5
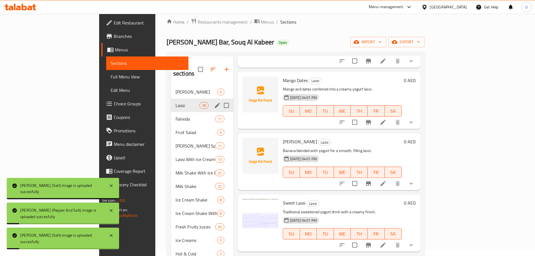
scroll to position [6, 0]
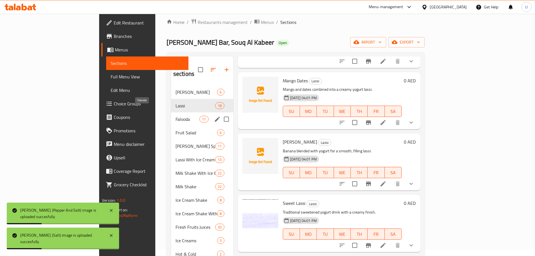
click at [176, 116] on span "Falooda" at bounding box center [188, 119] width 24 height 7
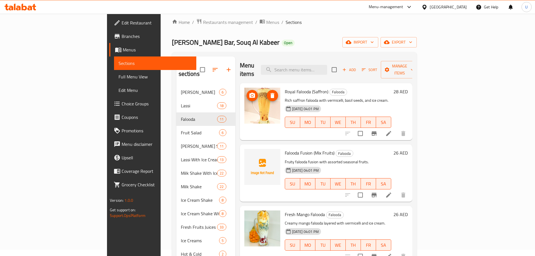
click at [249, 93] on icon "upload picture" at bounding box center [252, 95] width 6 height 5
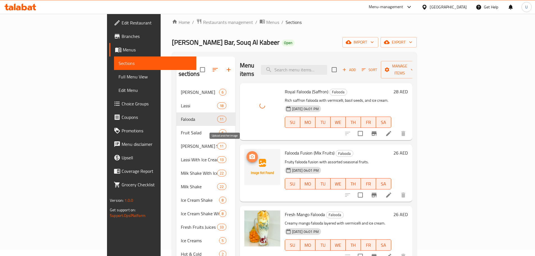
click at [247, 153] on span "upload picture" at bounding box center [252, 156] width 11 height 7
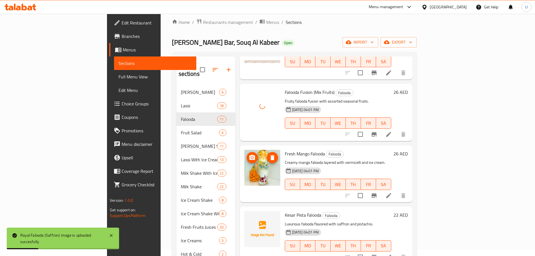
scroll to position [62, 0]
click at [249, 154] on icon "upload picture" at bounding box center [252, 156] width 6 height 5
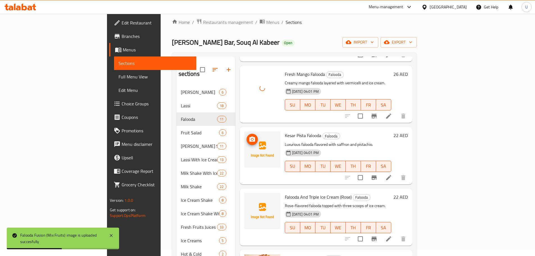
scroll to position [140, 0]
click at [249, 137] on icon "upload picture" at bounding box center [252, 140] width 7 height 7
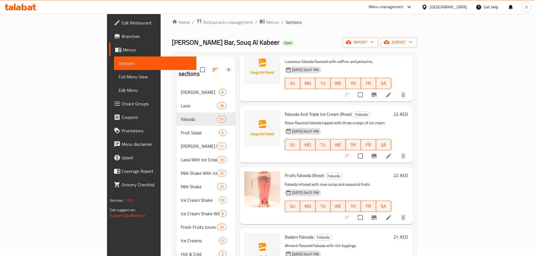
scroll to position [223, 0]
click at [249, 176] on icon "upload picture" at bounding box center [252, 178] width 6 height 5
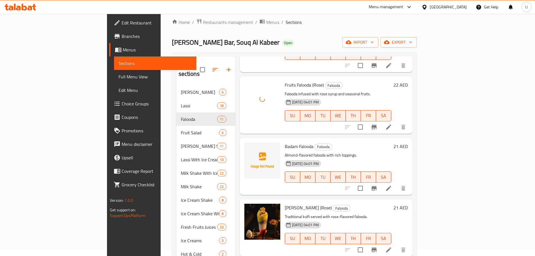
scroll to position [317, 0]
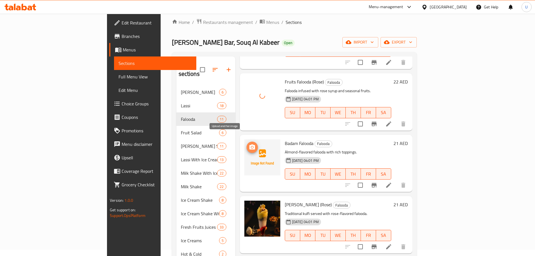
click at [251, 146] on circle "upload picture" at bounding box center [252, 147] width 2 height 2
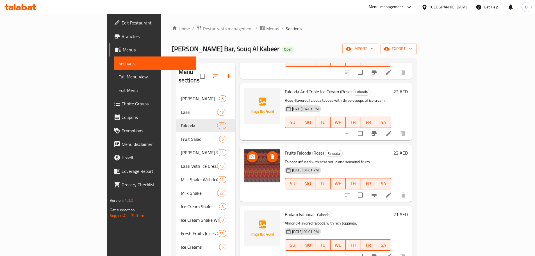
scroll to position [281, 0]
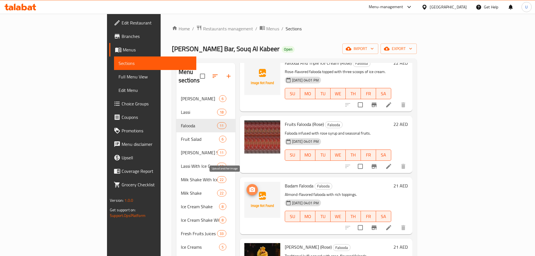
click at [249, 187] on icon "upload picture" at bounding box center [252, 189] width 6 height 5
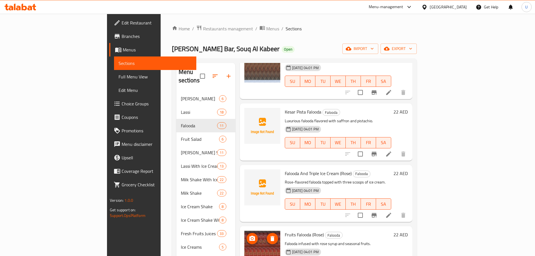
scroll to position [170, 0]
click at [247, 113] on span "upload picture" at bounding box center [252, 116] width 11 height 7
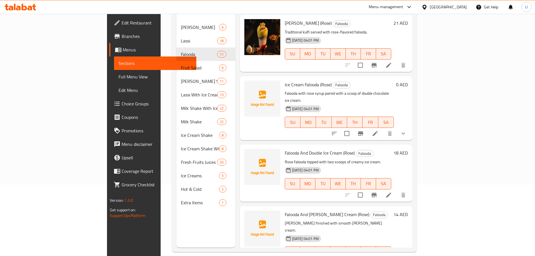
scroll to position [79, 0]
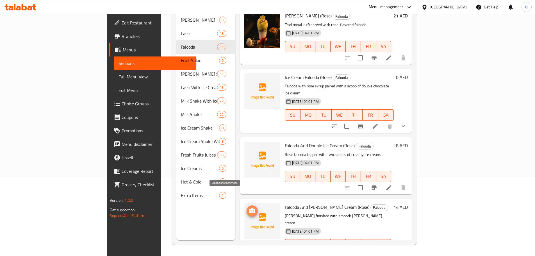
click at [249, 208] on icon "upload picture" at bounding box center [252, 210] width 6 height 5
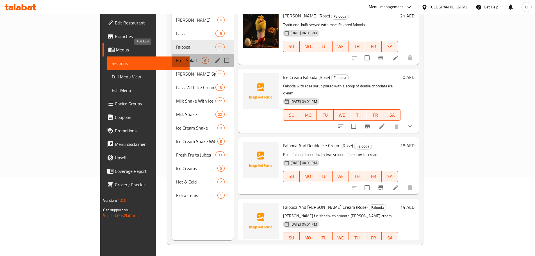
click at [176, 57] on span "Fruit Salad" at bounding box center [189, 60] width 26 height 7
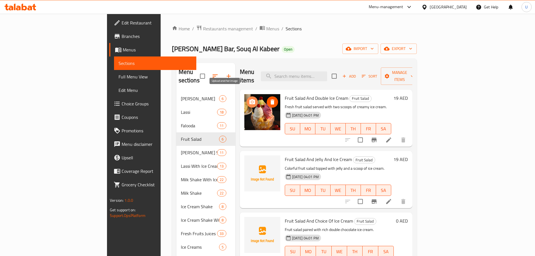
click at [249, 99] on icon "upload picture" at bounding box center [252, 101] width 6 height 5
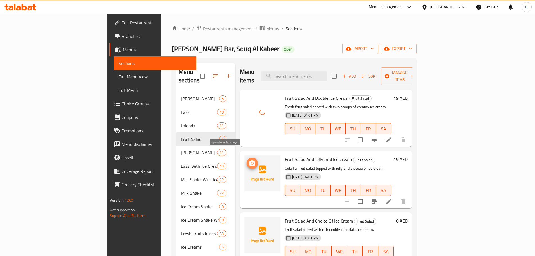
click at [249, 160] on icon "upload picture" at bounding box center [252, 162] width 6 height 5
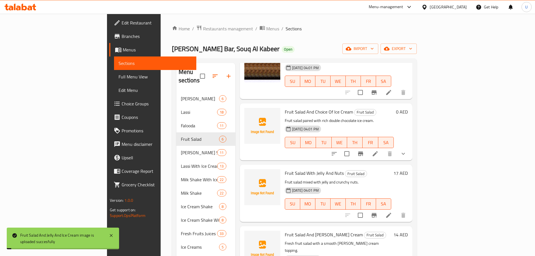
scroll to position [126, 0]
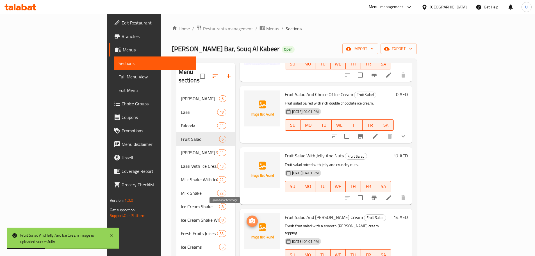
click at [247, 218] on span "upload picture" at bounding box center [252, 221] width 11 height 7
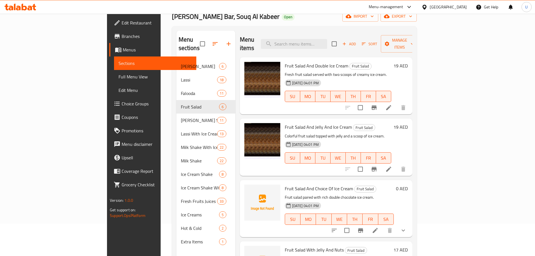
scroll to position [28, 0]
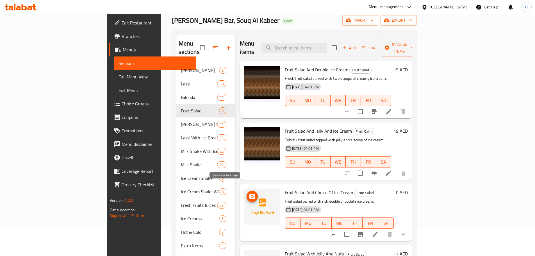
click at [249, 194] on icon "upload picture" at bounding box center [252, 196] width 6 height 5
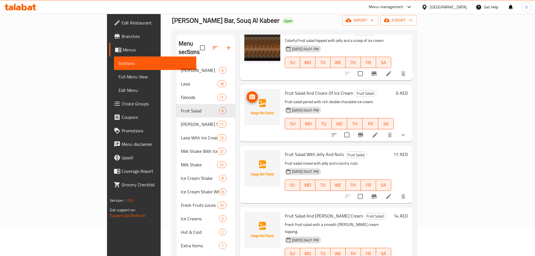
scroll to position [100, 0]
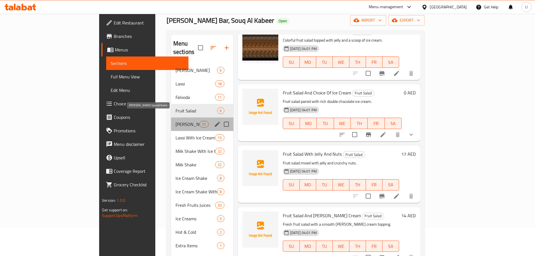
click at [176, 121] on span "[PERSON_NAME] Special Items" at bounding box center [188, 124] width 24 height 7
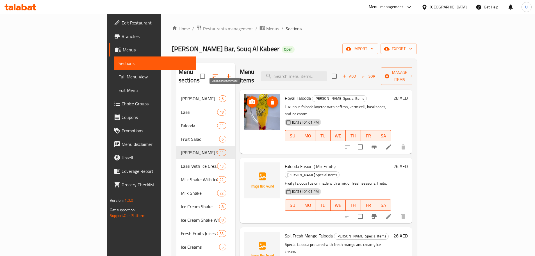
click at [249, 99] on icon "upload picture" at bounding box center [252, 101] width 6 height 5
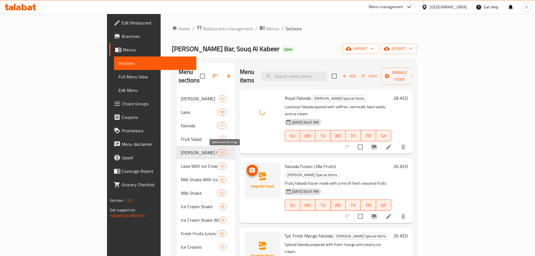
click at [251, 169] on circle "upload picture" at bounding box center [252, 170] width 2 height 2
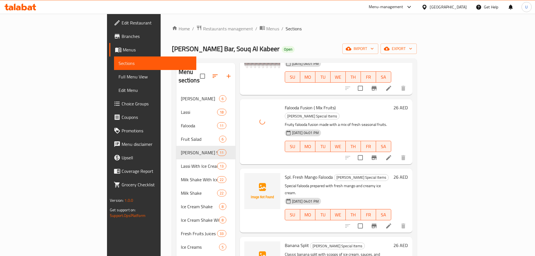
scroll to position [60, 0]
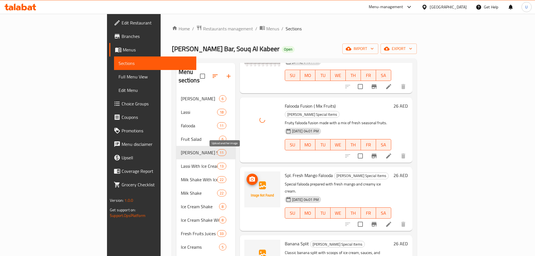
click at [249, 176] on icon "upload picture" at bounding box center [252, 179] width 7 height 7
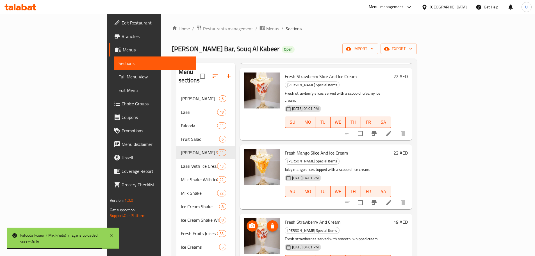
scroll to position [359, 0]
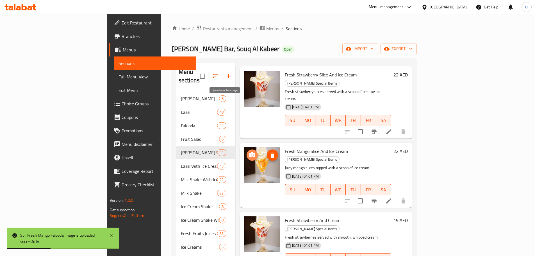
click at [249, 152] on icon "upload picture" at bounding box center [252, 154] width 6 height 5
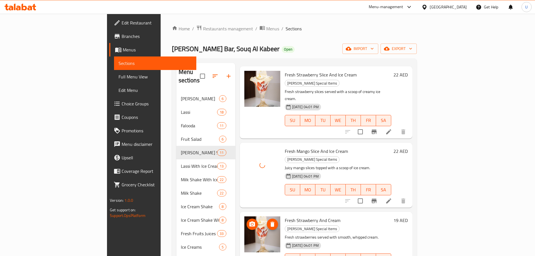
click at [249, 221] on icon "upload picture" at bounding box center [252, 223] width 6 height 5
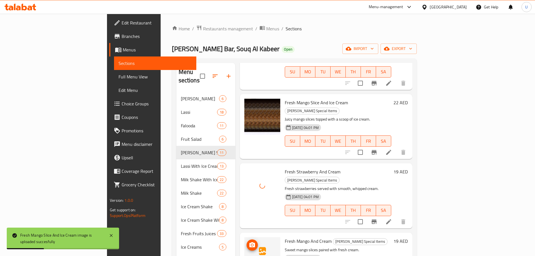
scroll to position [409, 0]
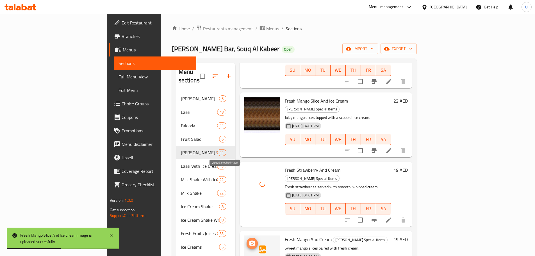
click at [251, 242] on circle "upload picture" at bounding box center [252, 243] width 2 height 2
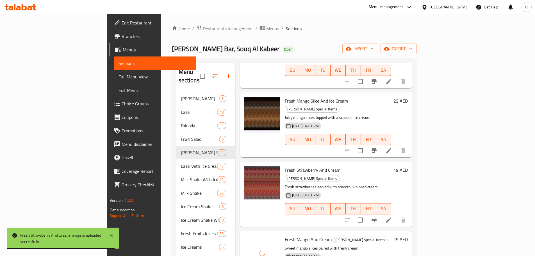
scroll to position [433, 0]
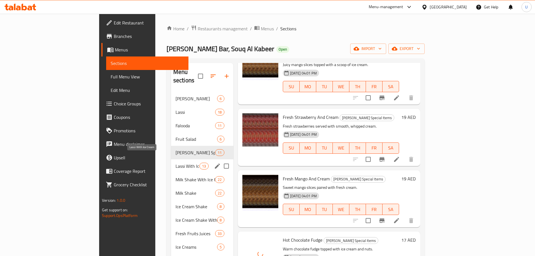
click at [176, 163] on span "Lassi With Ice Cream" at bounding box center [188, 166] width 24 height 7
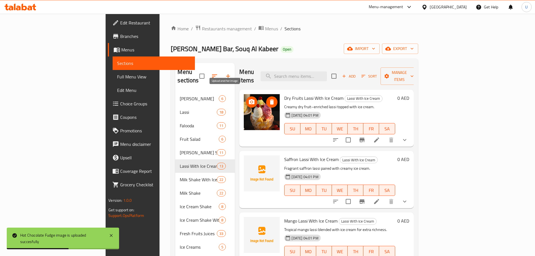
click at [249, 99] on icon "upload picture" at bounding box center [252, 101] width 6 height 5
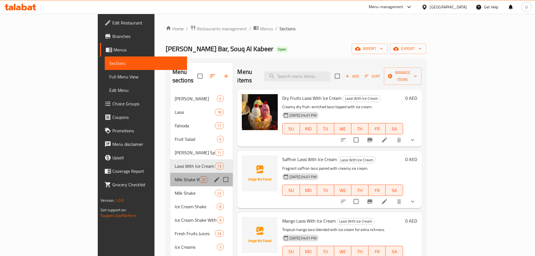
click at [170, 176] on div "Milk Shake With Ice Cream 22" at bounding box center [201, 179] width 63 height 13
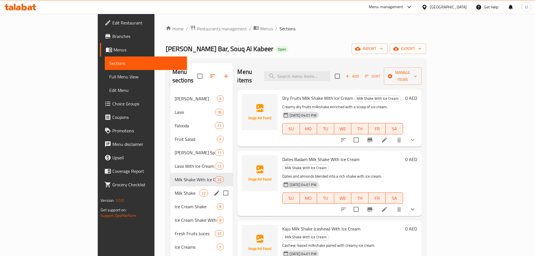
click at [170, 189] on div "Milk Shake 22" at bounding box center [201, 192] width 63 height 13
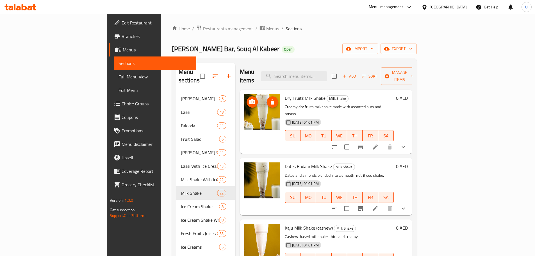
click at [249, 99] on icon "upload picture" at bounding box center [252, 102] width 7 height 7
click at [249, 167] on icon "upload picture" at bounding box center [252, 169] width 6 height 5
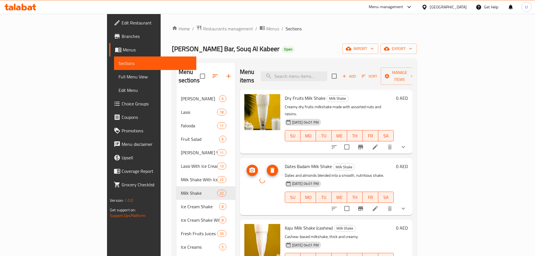
scroll to position [39, 0]
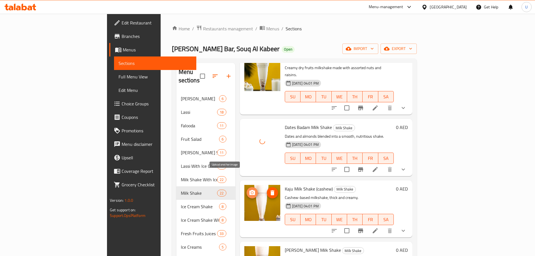
click at [249, 189] on icon "upload picture" at bounding box center [252, 192] width 7 height 7
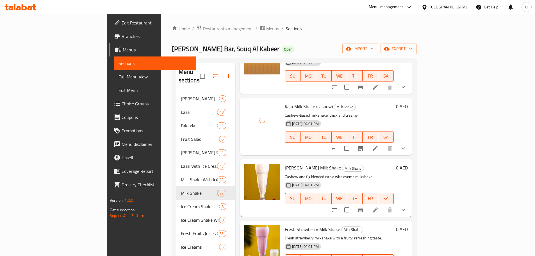
scroll to position [122, 0]
click at [249, 169] on icon "upload picture" at bounding box center [252, 171] width 6 height 5
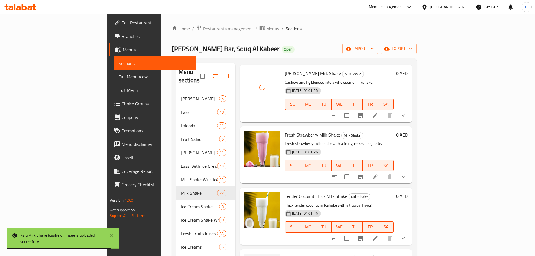
scroll to position [217, 0]
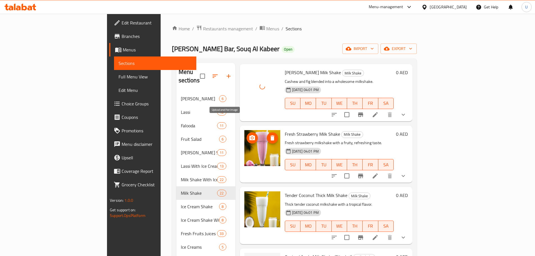
click at [249, 135] on icon "upload picture" at bounding box center [252, 137] width 6 height 5
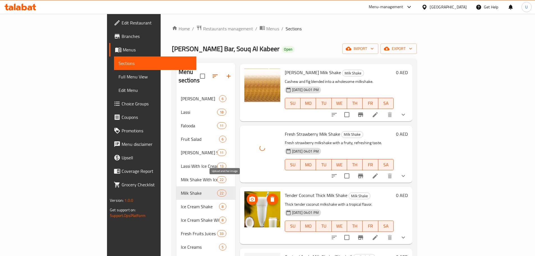
click at [251, 198] on circle "upload picture" at bounding box center [252, 199] width 2 height 2
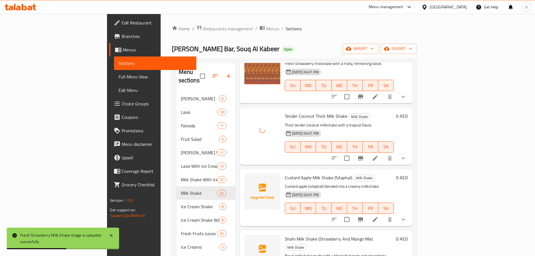
scroll to position [296, 0]
click at [249, 178] on icon "upload picture" at bounding box center [252, 180] width 6 height 5
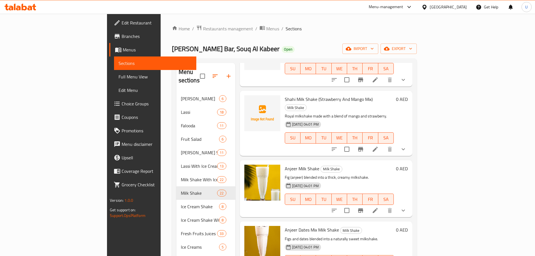
scroll to position [436, 0]
click at [247, 167] on button "upload picture" at bounding box center [252, 172] width 11 height 11
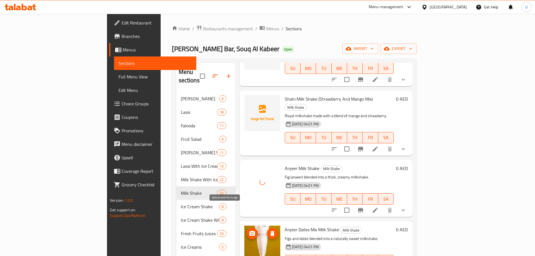
click at [247, 228] on button "upload picture" at bounding box center [252, 233] width 11 height 11
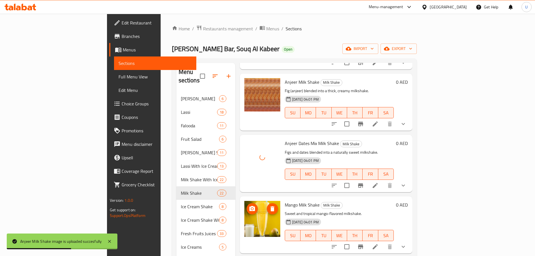
scroll to position [605, 0]
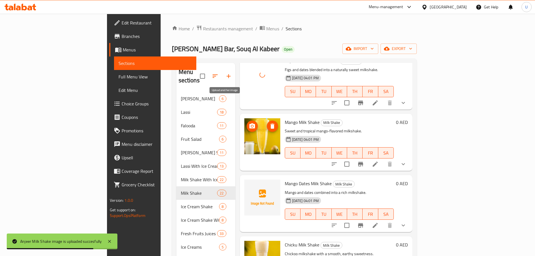
click at [249, 123] on icon "upload picture" at bounding box center [252, 126] width 7 height 7
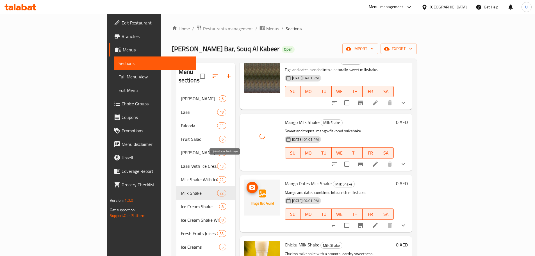
click at [249, 185] on icon "upload picture" at bounding box center [252, 187] width 6 height 5
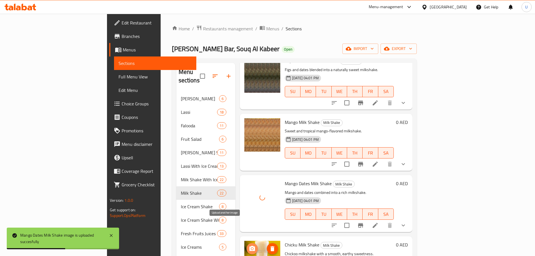
click at [249, 245] on icon "upload picture" at bounding box center [252, 248] width 7 height 7
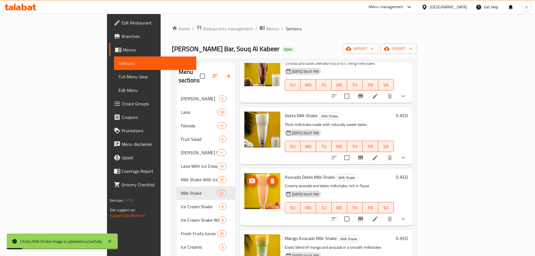
scroll to position [858, 0]
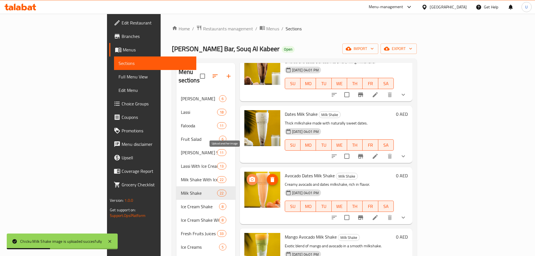
click at [247, 174] on button "upload picture" at bounding box center [252, 179] width 11 height 11
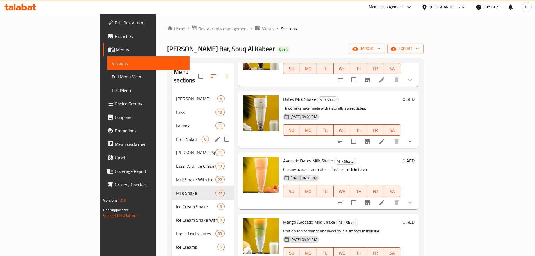
scroll to position [79, 0]
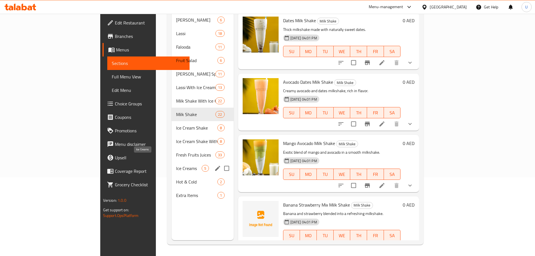
click at [176, 165] on span "Ice Creams" at bounding box center [189, 168] width 26 height 7
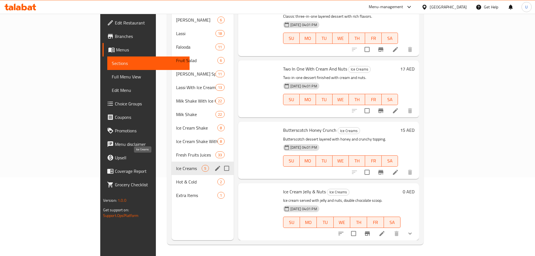
scroll to position [65, 0]
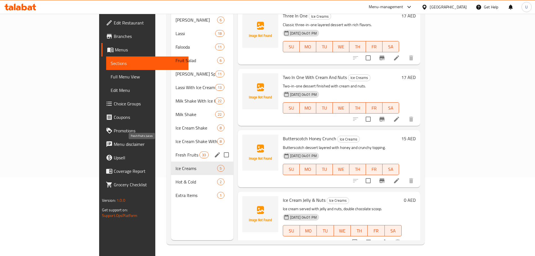
click at [176, 151] on span "Fresh Fruits Juices" at bounding box center [188, 154] width 24 height 7
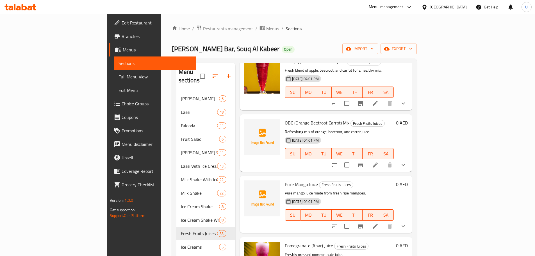
scroll to position [37, 0]
click at [249, 124] on icon "upload picture" at bounding box center [252, 126] width 6 height 5
click at [251, 126] on circle "upload picture" at bounding box center [252, 127] width 2 height 2
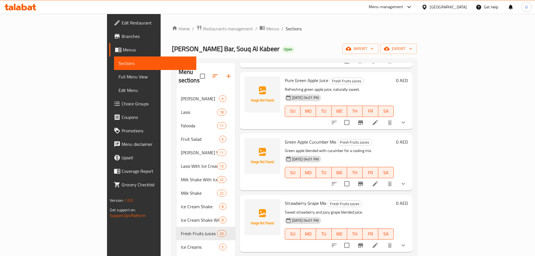
scroll to position [325, 0]
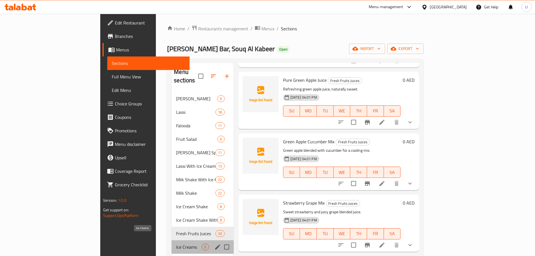
click at [176, 244] on span "Ice Creams" at bounding box center [189, 247] width 26 height 7
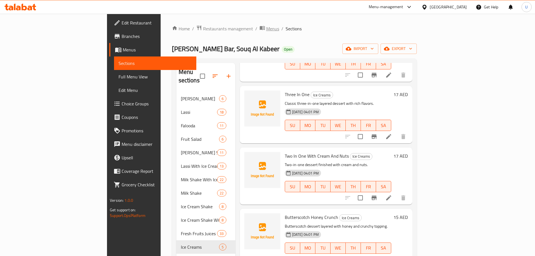
click at [266, 26] on span "Menus" at bounding box center [272, 28] width 13 height 7
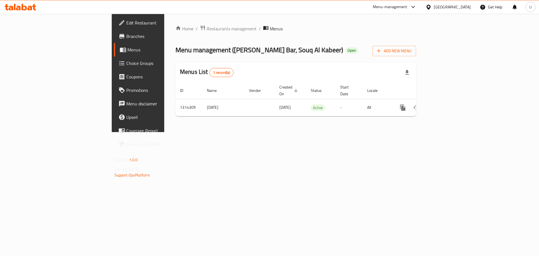
click at [402, 2] on div "Menu-management" at bounding box center [395, 6] width 53 height 13
click at [413, 5] on icon at bounding box center [413, 7] width 7 height 7
click at [351, 62] on div "Restaurant-Management" at bounding box center [360, 62] width 44 height 6
